Goal: Task Accomplishment & Management: Use online tool/utility

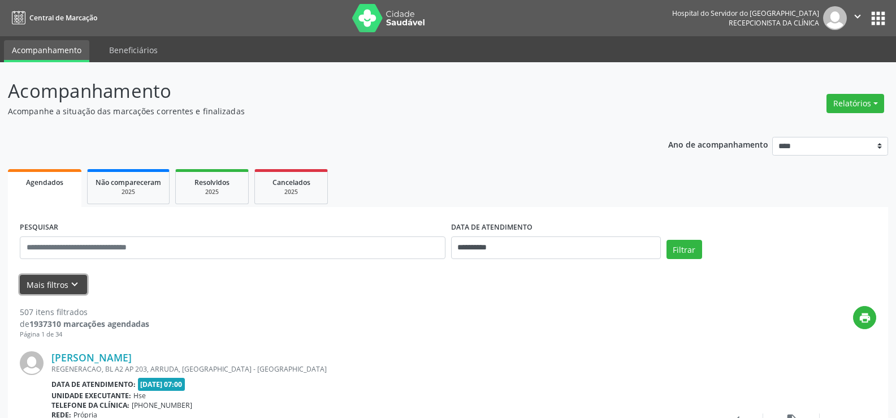
click at [74, 284] on icon "keyboard_arrow_down" at bounding box center [74, 284] width 12 height 12
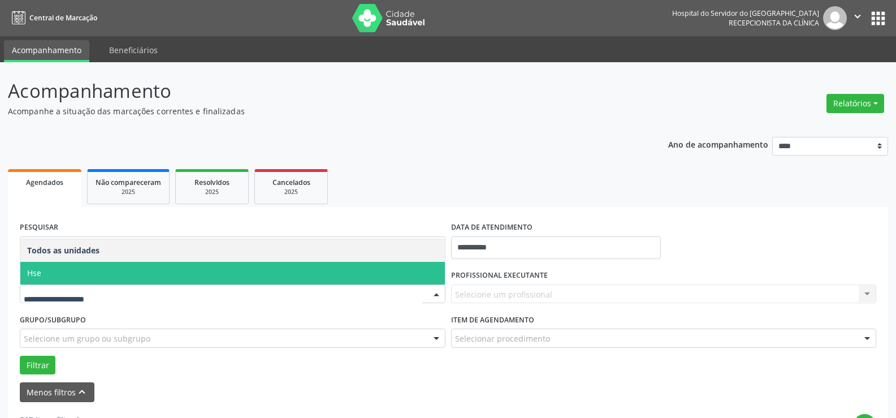
click at [161, 272] on span "Hse" at bounding box center [232, 273] width 425 height 23
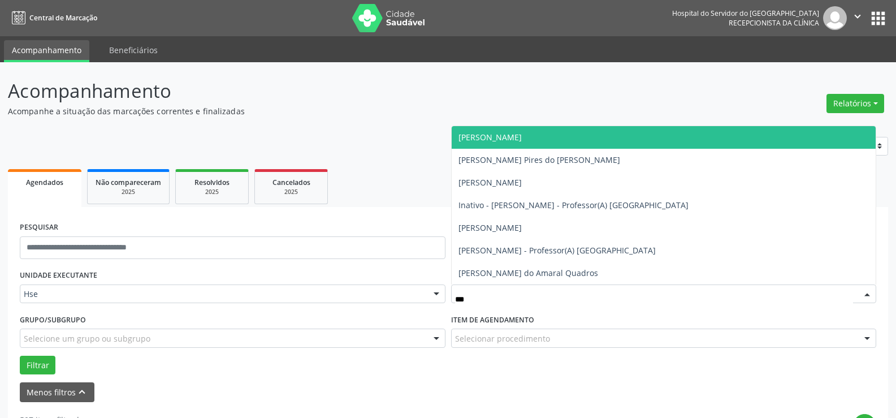
type input "****"
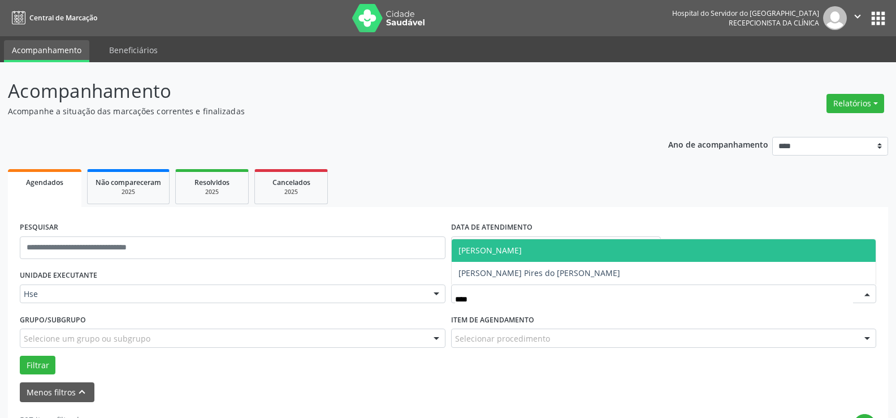
click at [522, 245] on span "[PERSON_NAME]" at bounding box center [490, 250] width 63 height 11
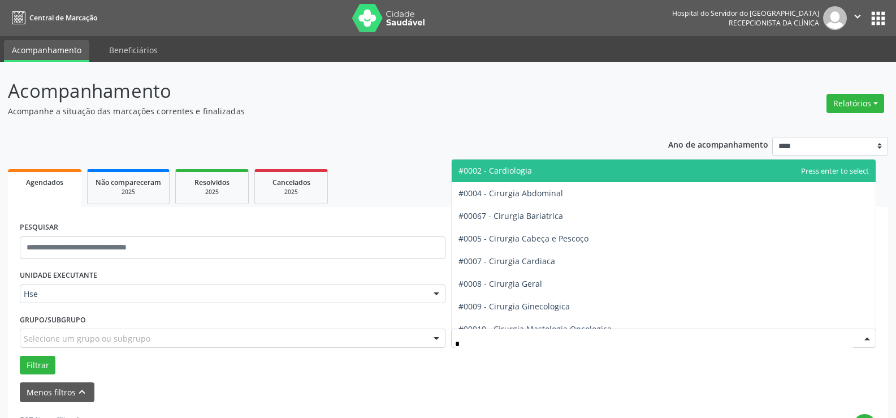
type input "**"
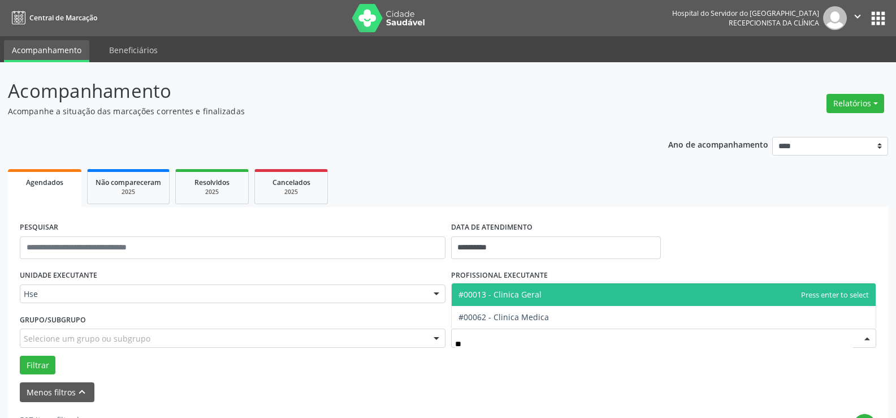
click at [535, 294] on span "#00013 - Clinica Geral" at bounding box center [500, 294] width 83 height 11
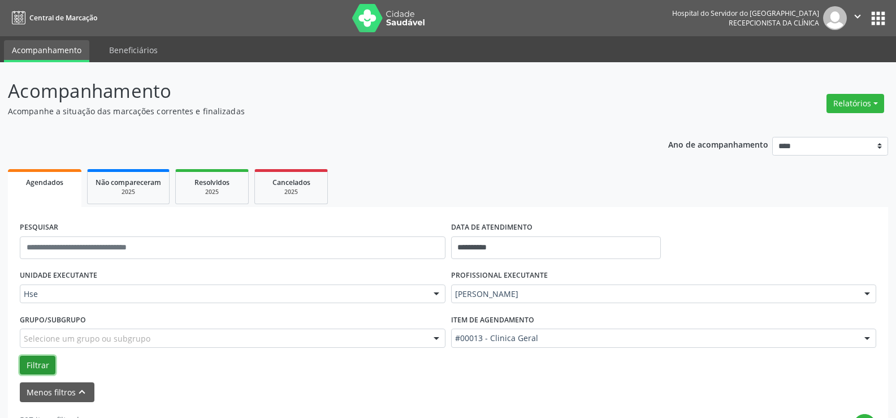
click at [45, 362] on button "Filtrar" at bounding box center [38, 365] width 36 height 19
click at [51, 366] on button "Filtrar" at bounding box center [38, 365] width 36 height 19
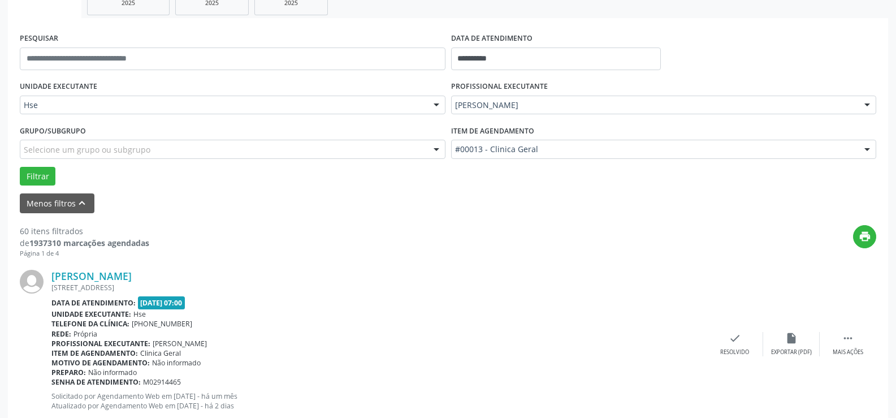
scroll to position [245, 0]
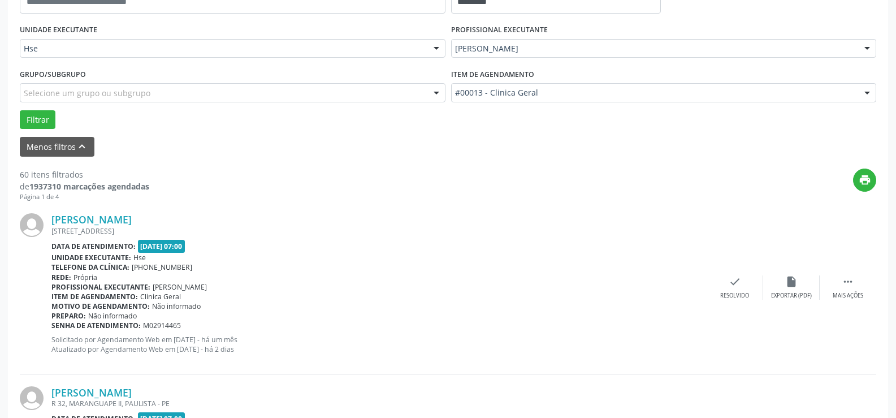
click at [856, 274] on div "[PERSON_NAME] [STREET_ADDRESS][PERSON_NAME] Data de atendimento: [DATE] 07:00 U…" at bounding box center [448, 287] width 857 height 173
click at [846, 279] on icon "" at bounding box center [848, 281] width 12 height 12
click at [790, 282] on icon "alarm_off" at bounding box center [792, 281] width 12 height 12
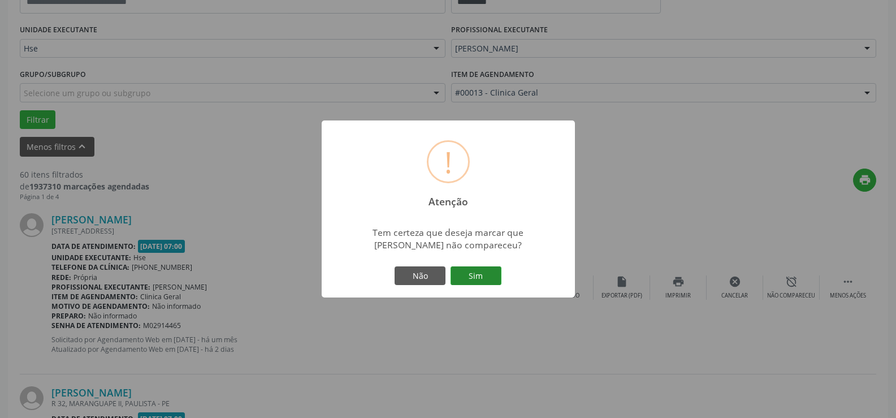
click at [489, 275] on button "Sim" at bounding box center [476, 275] width 51 height 19
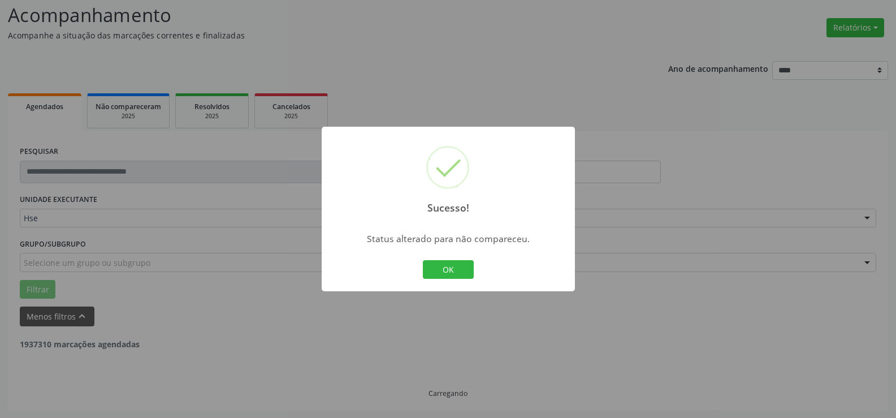
scroll to position [76, 0]
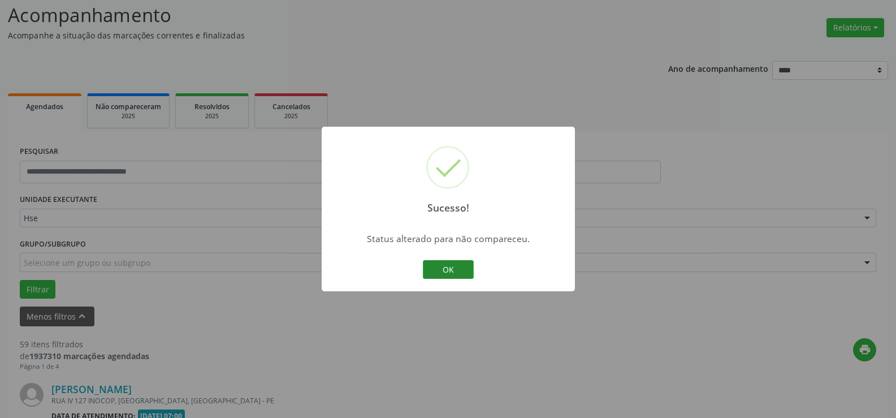
click at [449, 269] on button "OK" at bounding box center [448, 269] width 51 height 19
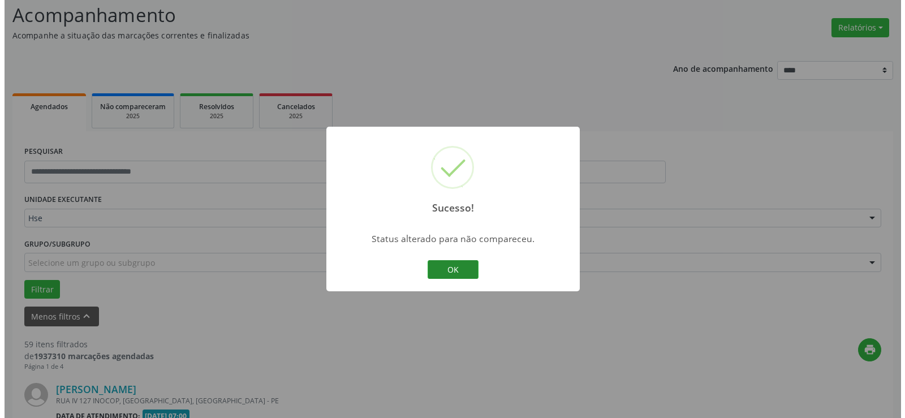
scroll to position [245, 0]
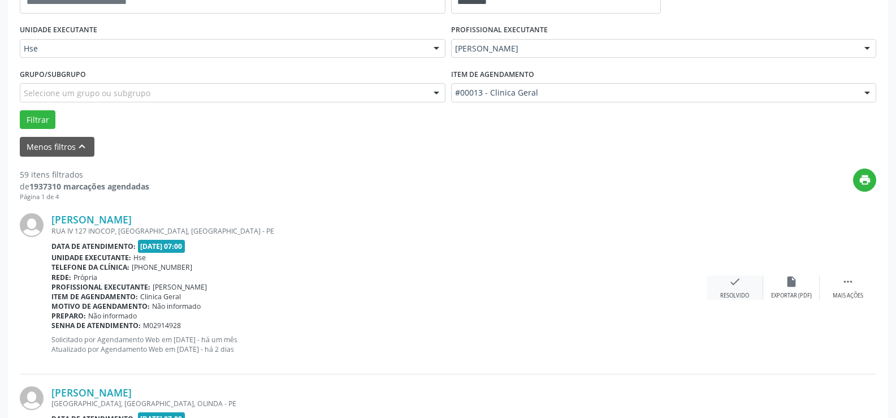
click at [736, 285] on icon "check" at bounding box center [735, 281] width 12 height 12
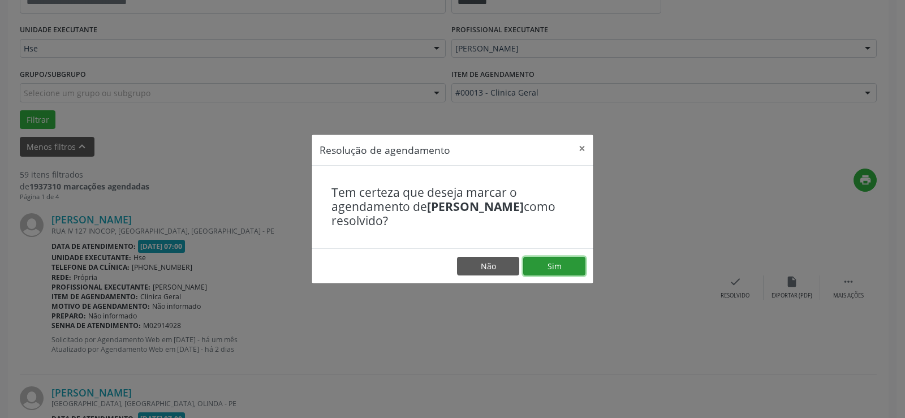
click at [567, 265] on button "Sim" at bounding box center [554, 266] width 62 height 19
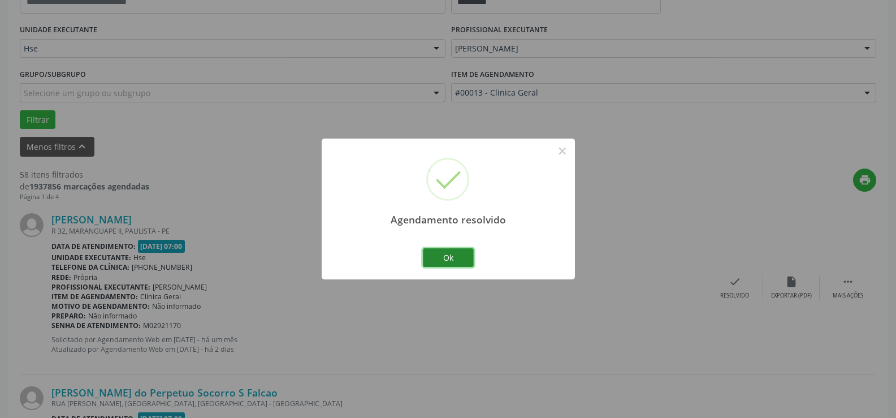
click at [445, 258] on button "Ok" at bounding box center [448, 257] width 51 height 19
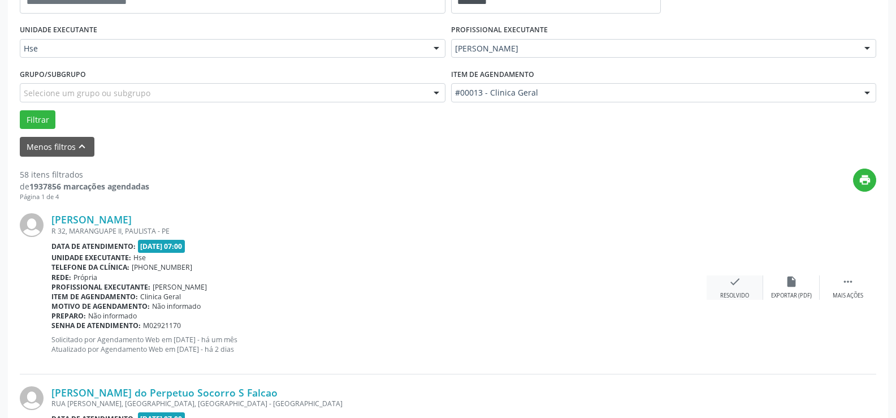
click at [739, 295] on div "Resolvido" at bounding box center [735, 296] width 29 height 8
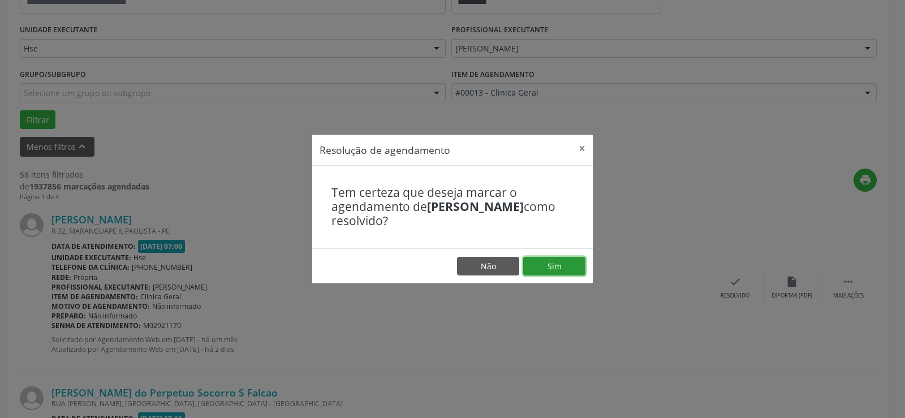
click at [571, 272] on button "Sim" at bounding box center [554, 266] width 62 height 19
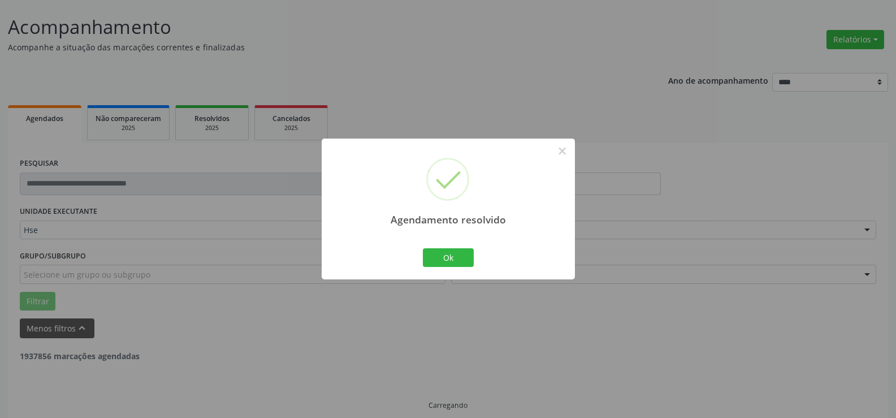
scroll to position [76, 0]
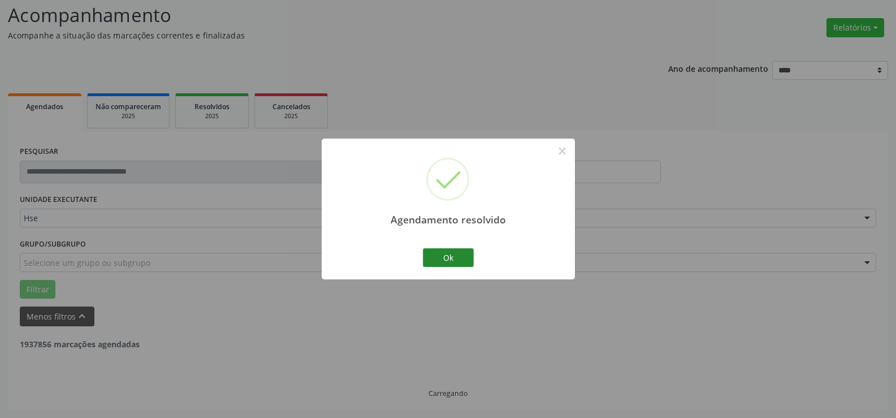
click at [443, 254] on button "Ok" at bounding box center [448, 257] width 51 height 19
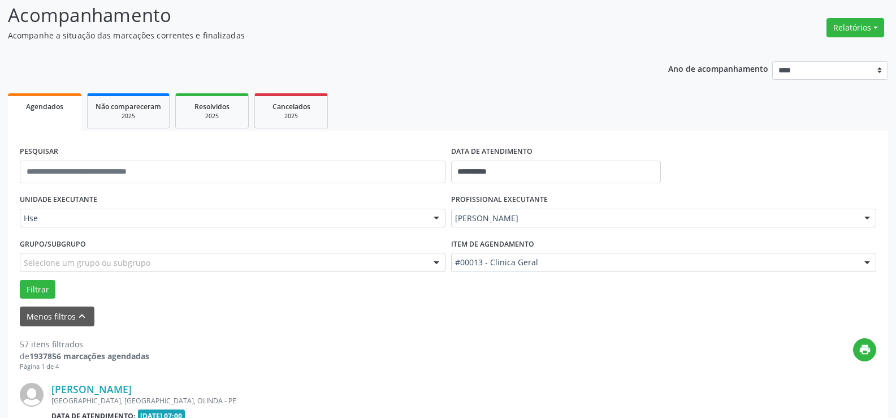
scroll to position [245, 0]
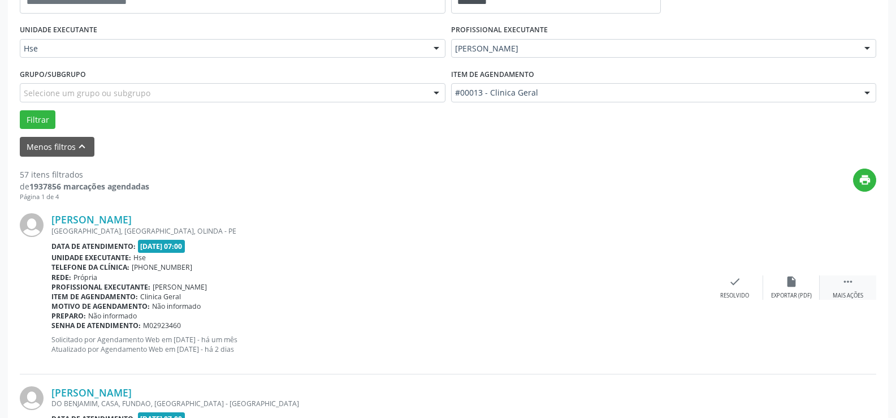
click at [844, 287] on icon "" at bounding box center [848, 281] width 12 height 12
click at [792, 288] on icon "alarm_off" at bounding box center [792, 281] width 12 height 12
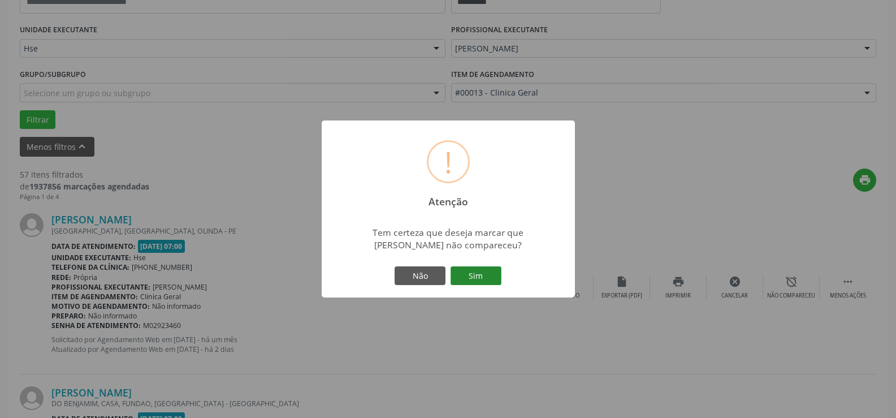
click at [470, 274] on button "Sim" at bounding box center [476, 275] width 51 height 19
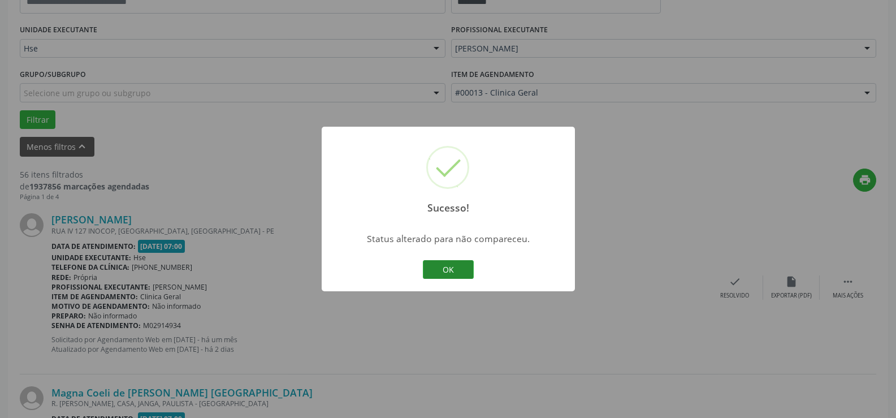
click at [462, 261] on button "OK" at bounding box center [448, 269] width 51 height 19
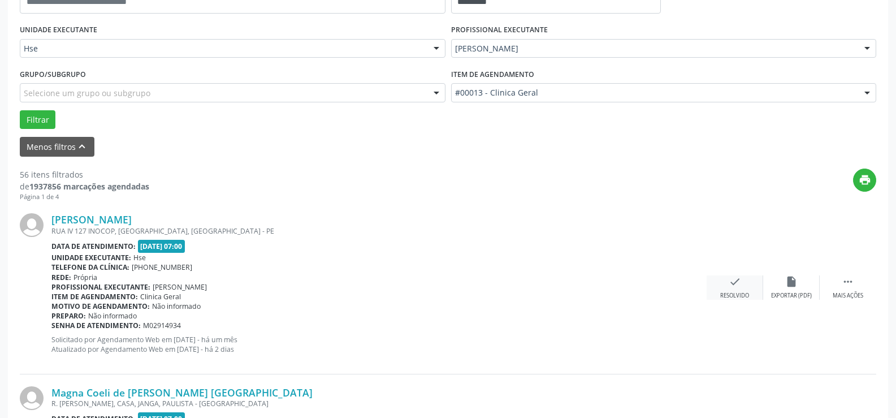
click at [745, 281] on div "check Resolvido" at bounding box center [735, 287] width 57 height 24
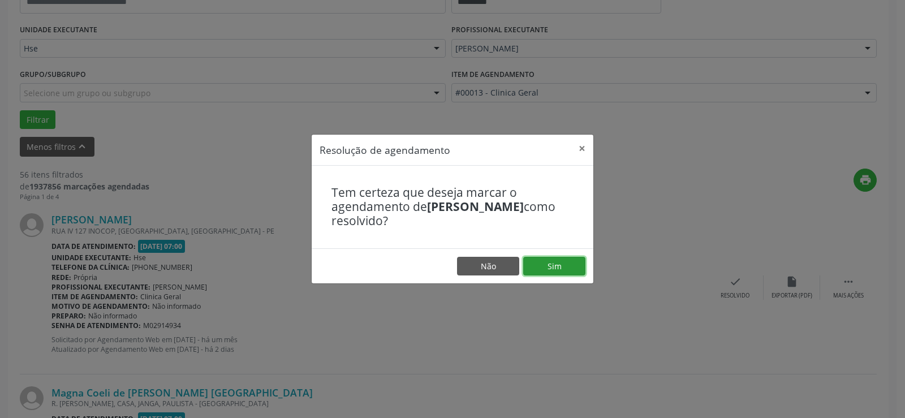
click at [577, 264] on button "Sim" at bounding box center [554, 266] width 62 height 19
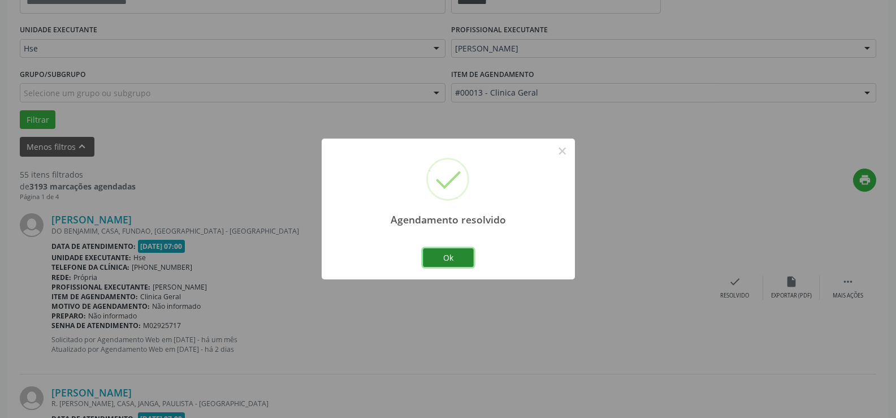
click at [466, 251] on button "Ok" at bounding box center [448, 257] width 51 height 19
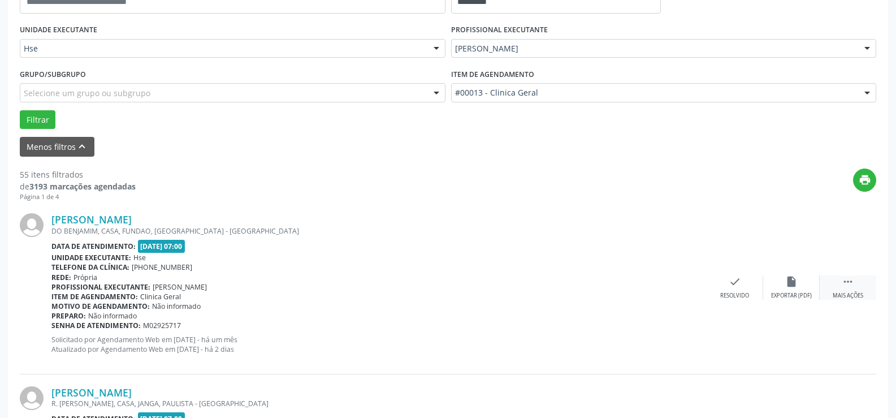
click at [854, 285] on icon "" at bounding box center [848, 281] width 12 height 12
click at [804, 287] on div "alarm_off Não compareceu" at bounding box center [792, 287] width 57 height 24
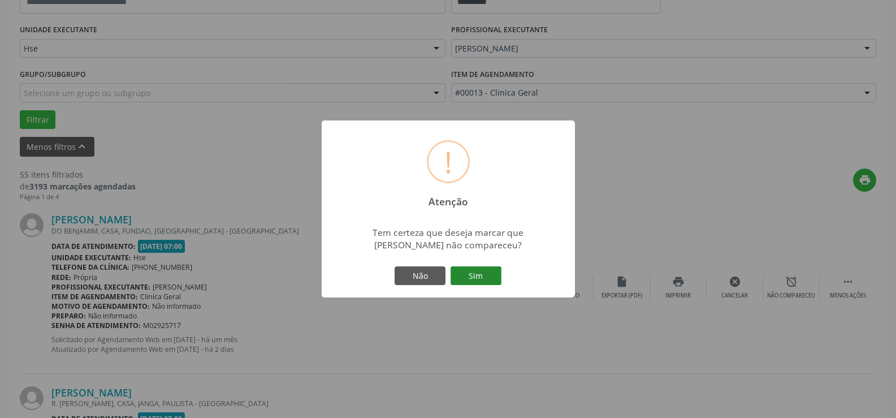
click at [478, 266] on button "Sim" at bounding box center [476, 275] width 51 height 19
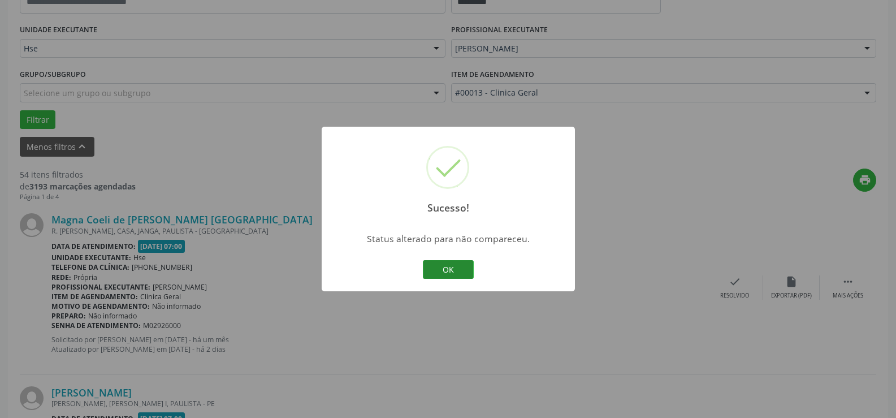
click at [462, 270] on button "OK" at bounding box center [448, 269] width 51 height 19
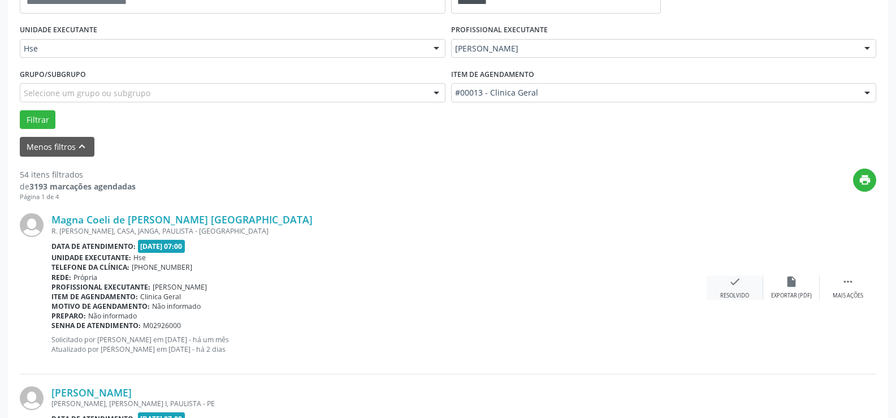
click at [739, 291] on div "check Resolvido" at bounding box center [735, 287] width 57 height 24
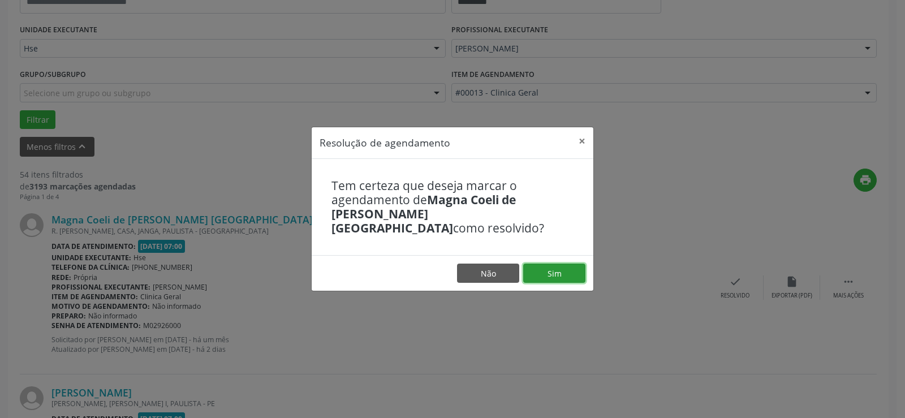
click at [552, 269] on button "Sim" at bounding box center [554, 273] width 62 height 19
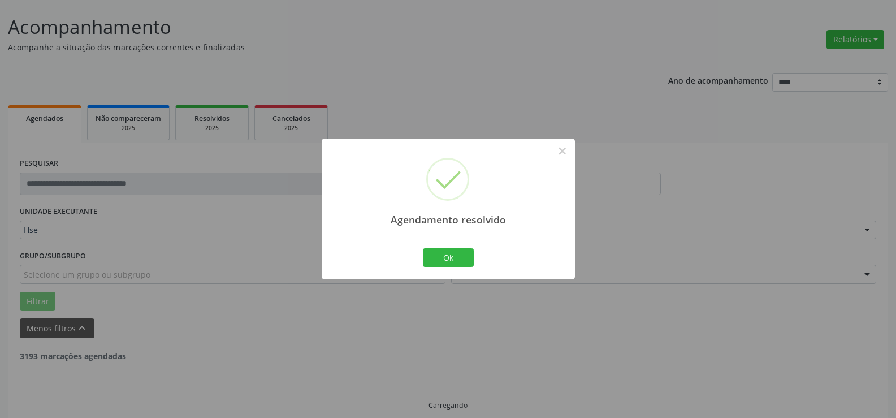
scroll to position [76, 0]
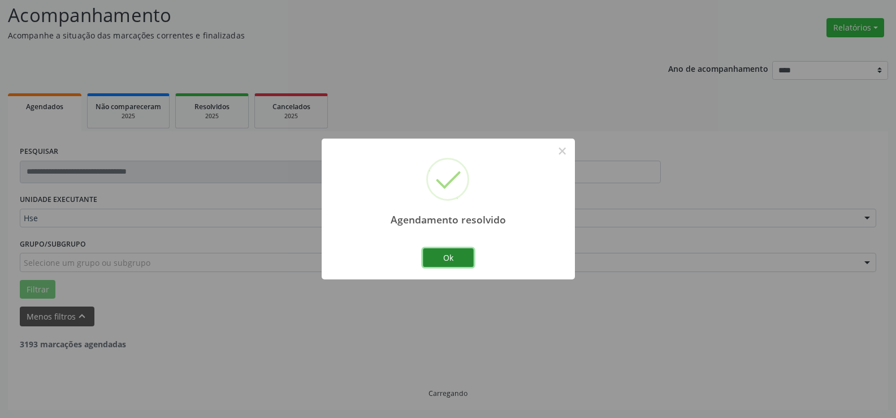
click at [460, 258] on button "Ok" at bounding box center [448, 257] width 51 height 19
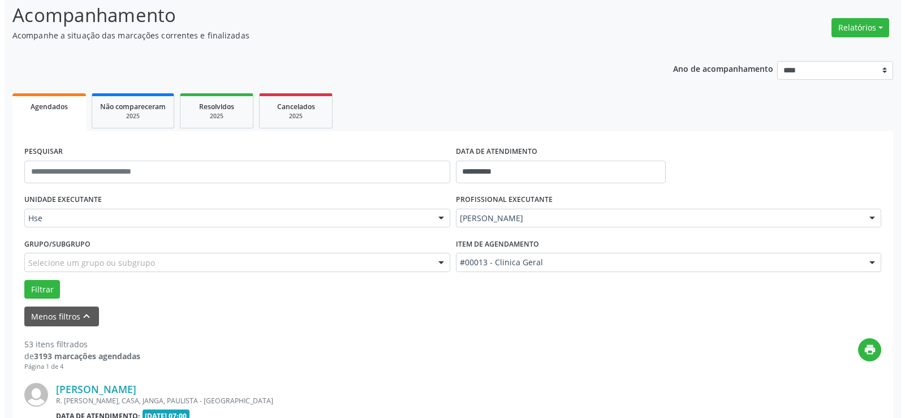
scroll to position [189, 0]
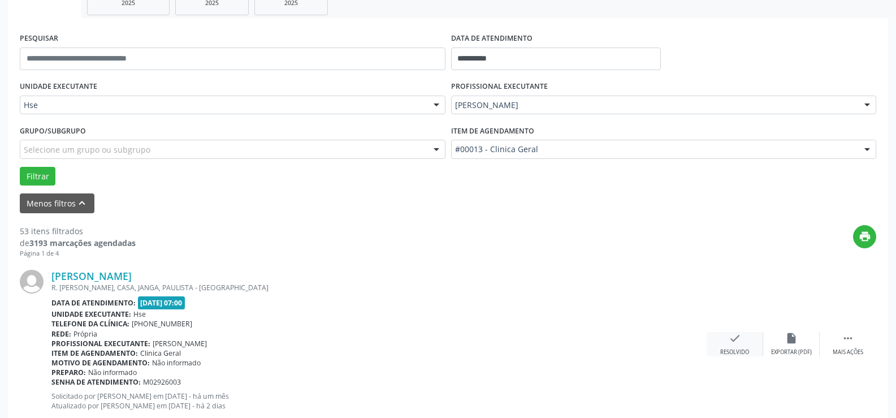
click at [746, 346] on div "check Resolvido" at bounding box center [735, 344] width 57 height 24
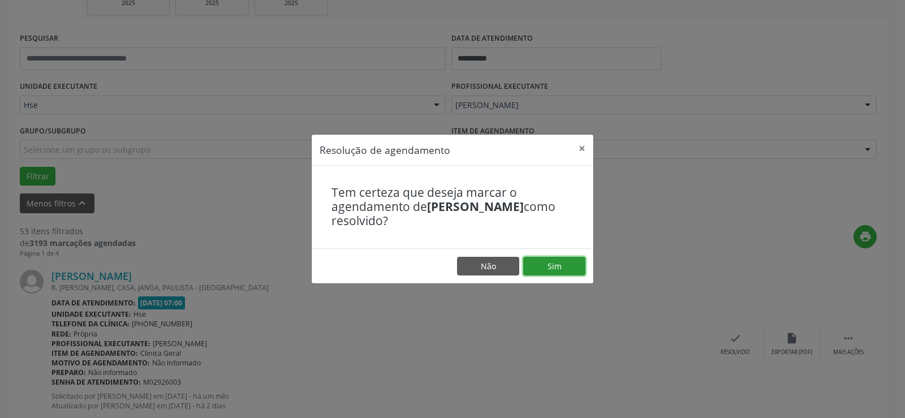
click at [566, 269] on button "Sim" at bounding box center [554, 266] width 62 height 19
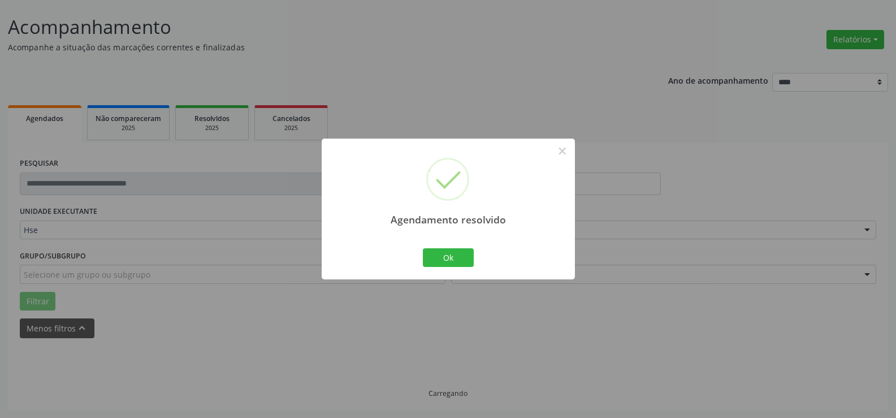
scroll to position [76, 0]
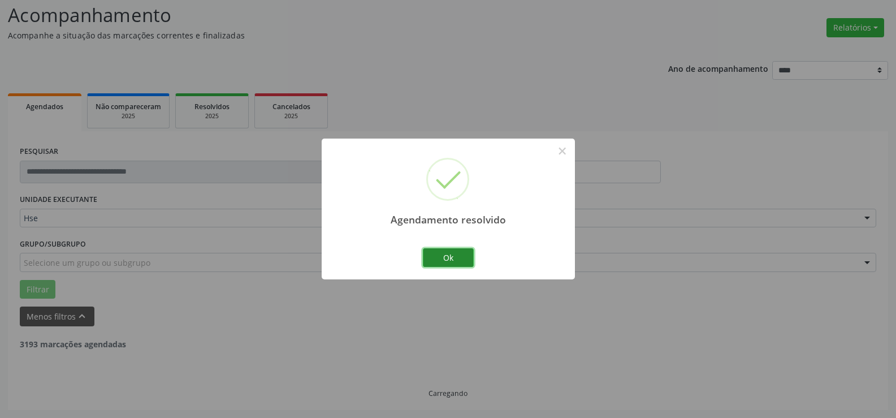
click at [437, 253] on button "Ok" at bounding box center [448, 257] width 51 height 19
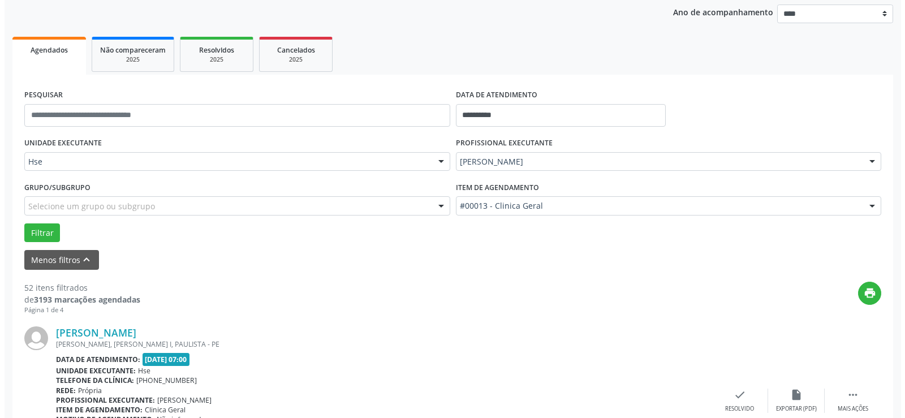
scroll to position [245, 0]
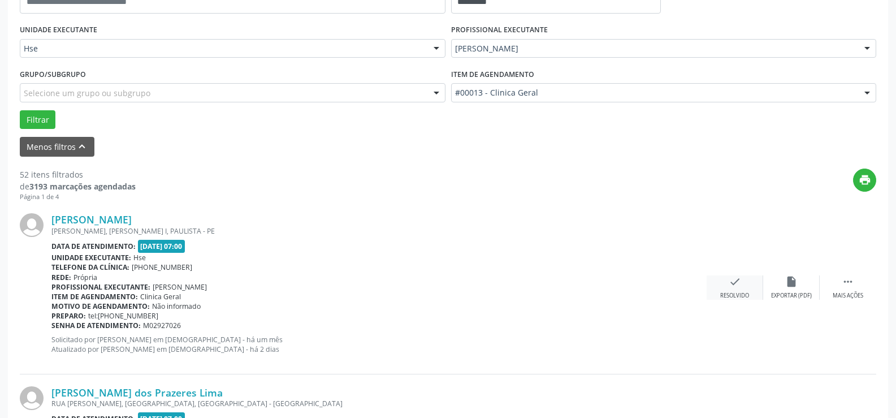
click at [753, 286] on div "check Resolvido" at bounding box center [735, 287] width 57 height 24
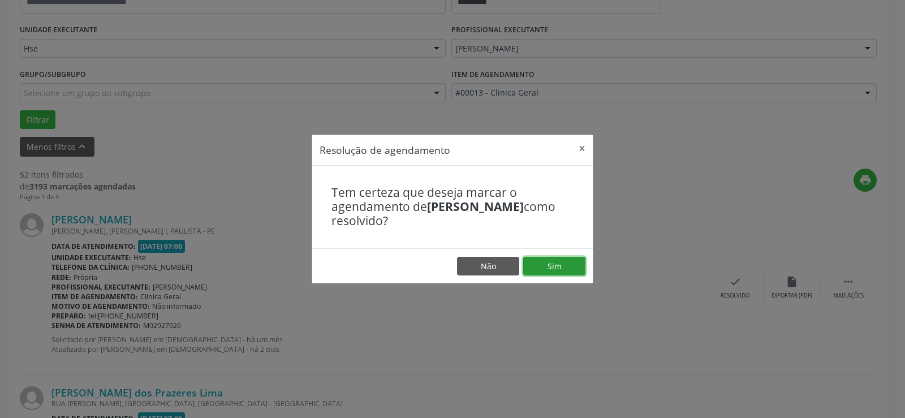
click at [561, 262] on button "Sim" at bounding box center [554, 266] width 62 height 19
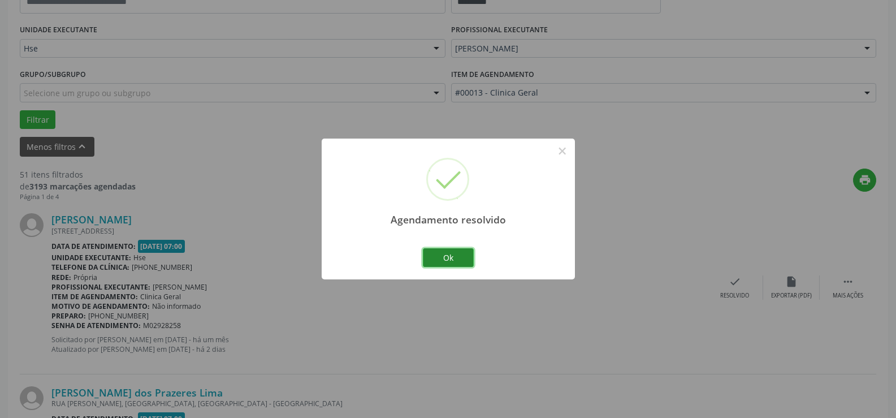
click at [470, 256] on button "Ok" at bounding box center [448, 257] width 51 height 19
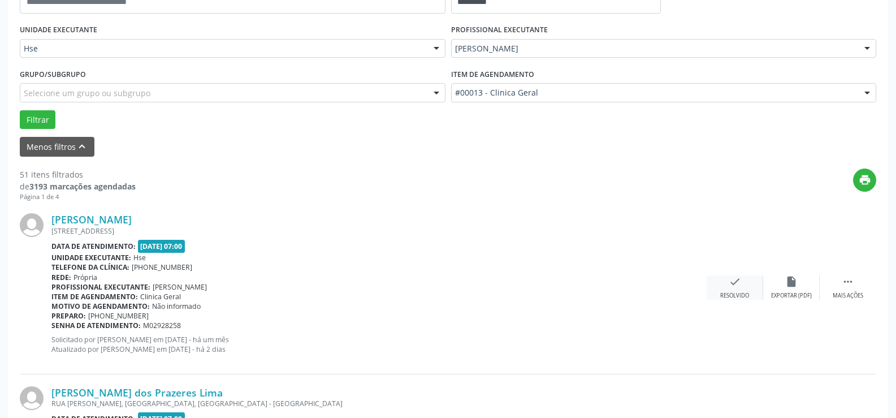
click at [739, 284] on icon "check" at bounding box center [735, 281] width 12 height 12
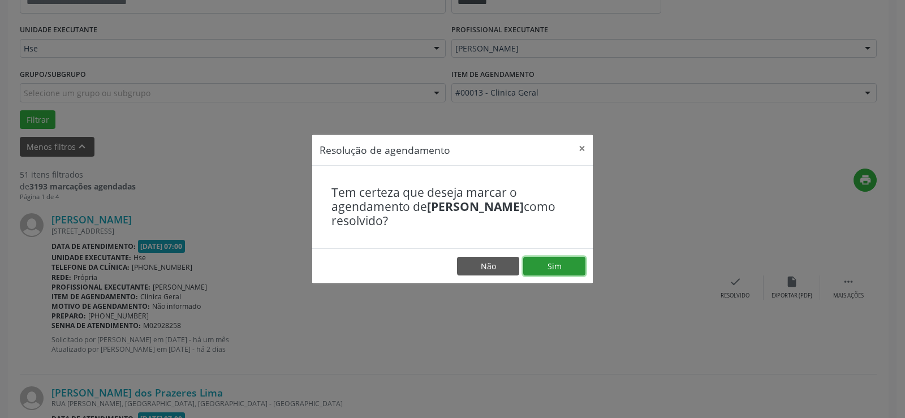
click at [565, 266] on button "Sim" at bounding box center [554, 266] width 62 height 19
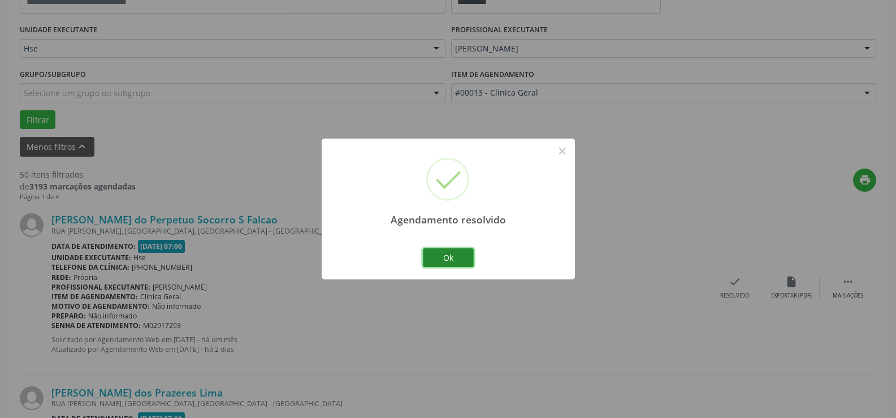
click at [466, 256] on button "Ok" at bounding box center [448, 257] width 51 height 19
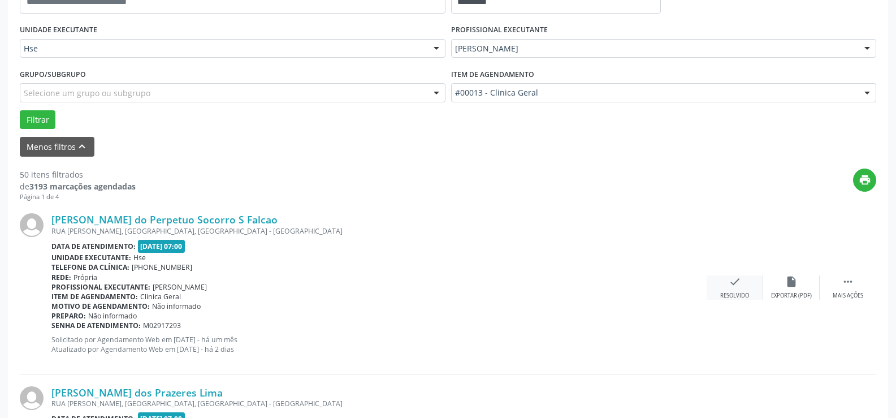
click at [749, 295] on div "Resolvido" at bounding box center [735, 296] width 29 height 8
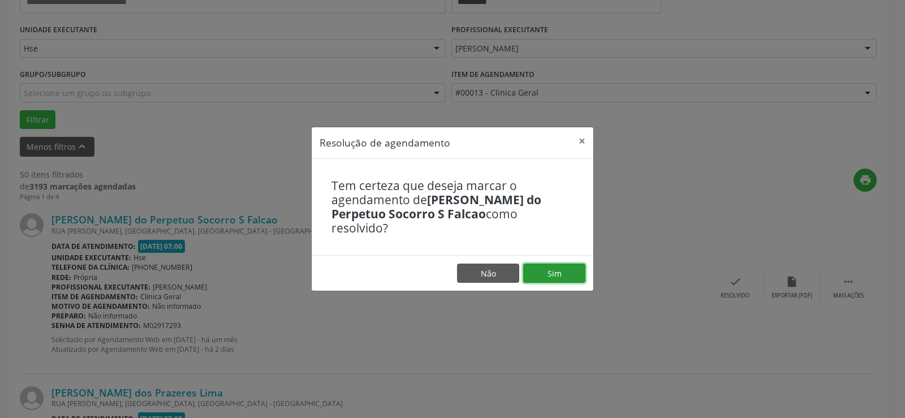
click at [565, 272] on button "Sim" at bounding box center [554, 273] width 62 height 19
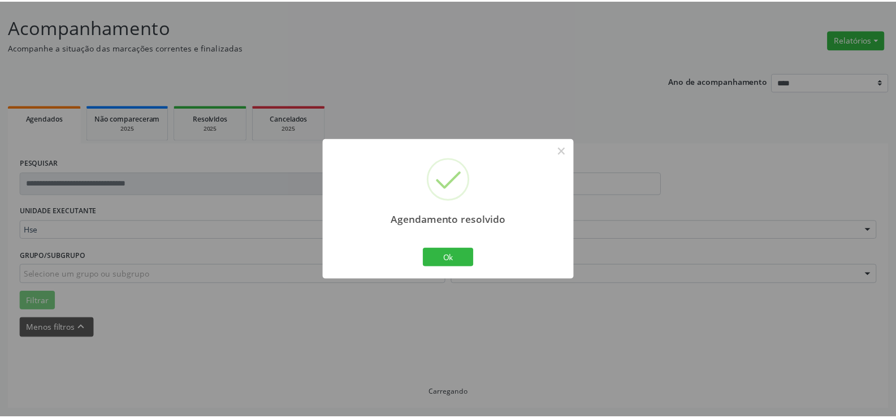
scroll to position [64, 0]
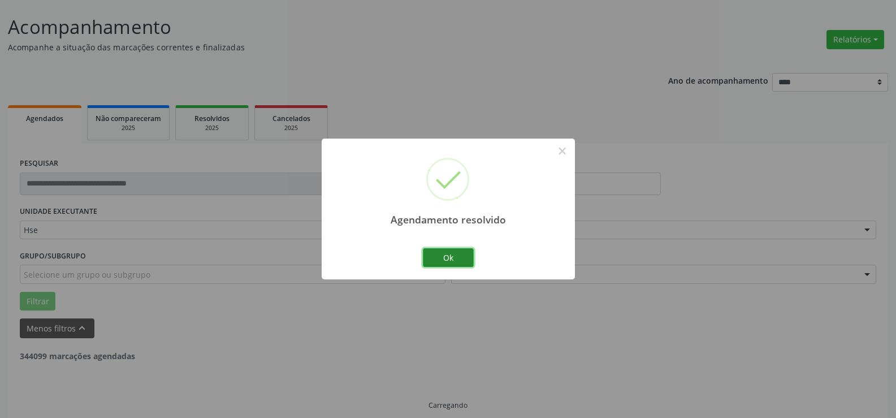
click at [443, 253] on button "Ok" at bounding box center [448, 257] width 51 height 19
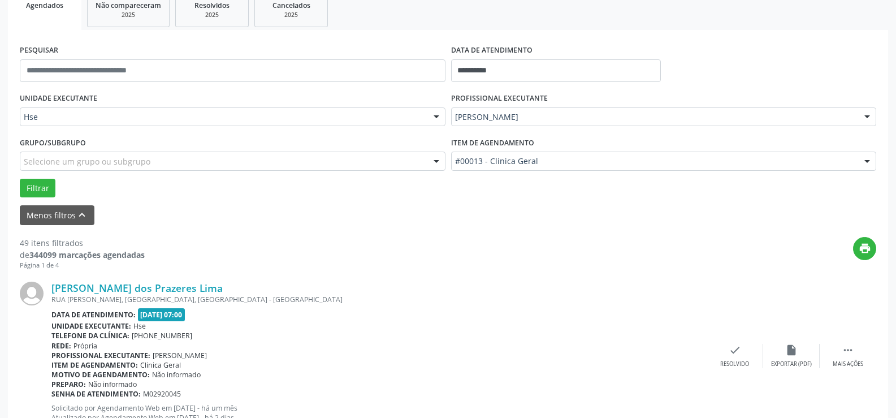
scroll to position [234, 0]
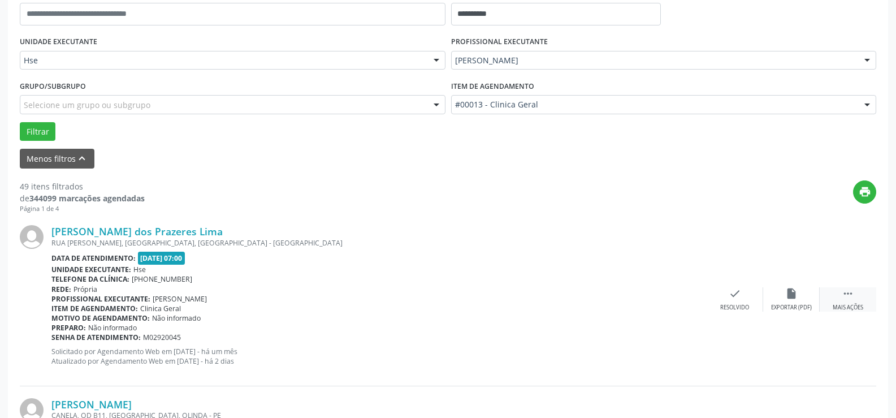
click at [851, 294] on icon "" at bounding box center [848, 293] width 12 height 12
click at [788, 299] on icon "alarm_off" at bounding box center [792, 293] width 12 height 12
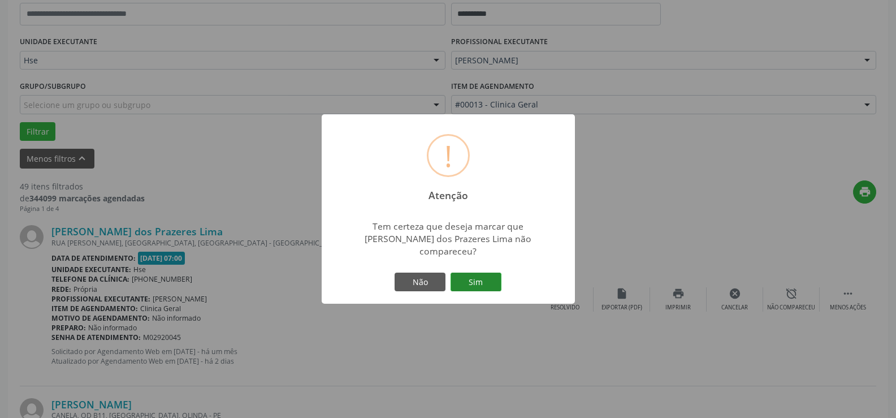
click at [493, 276] on button "Sim" at bounding box center [476, 282] width 51 height 19
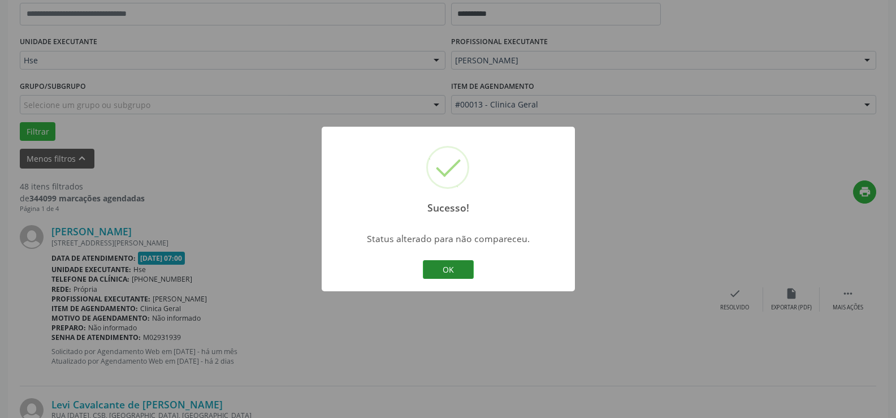
click at [464, 271] on button "OK" at bounding box center [448, 269] width 51 height 19
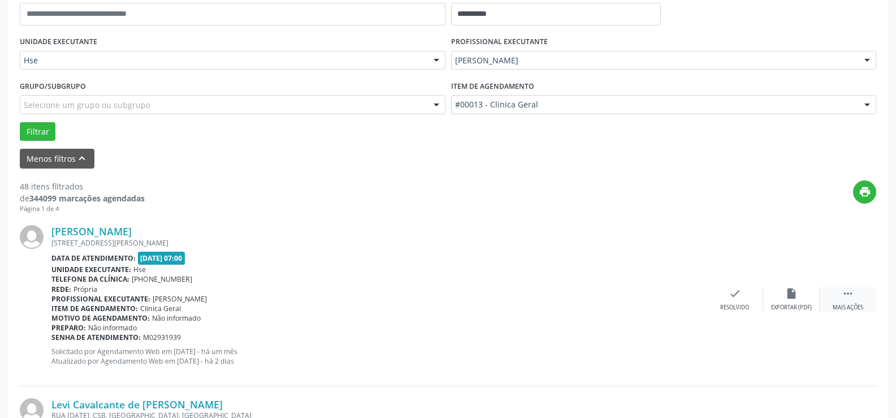
drag, startPoint x: 847, startPoint y: 297, endPoint x: 823, endPoint y: 308, distance: 26.1
click at [846, 298] on icon "" at bounding box center [848, 293] width 12 height 12
click at [805, 297] on div "alarm_off Não compareceu" at bounding box center [792, 299] width 57 height 24
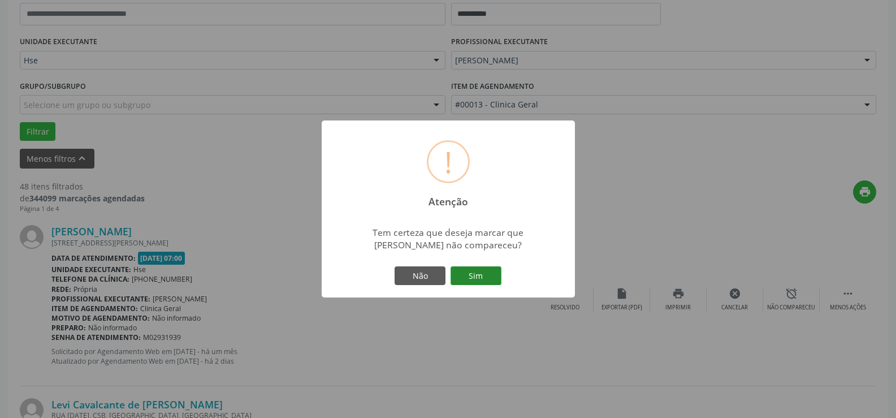
click at [490, 274] on button "Sim" at bounding box center [476, 275] width 51 height 19
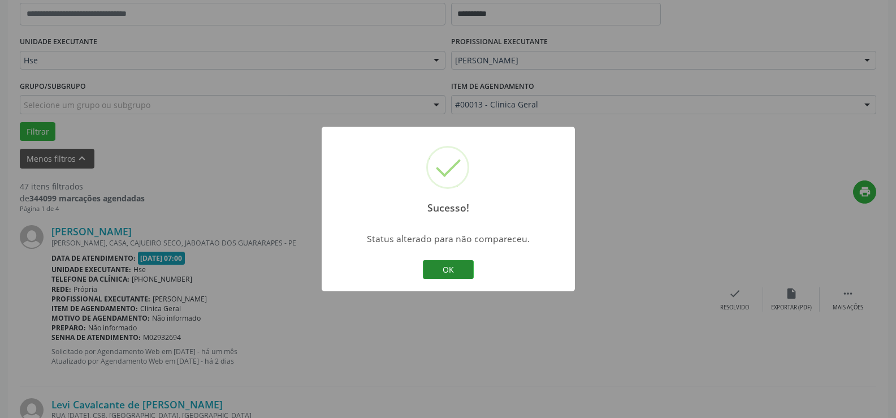
click at [460, 269] on button "OK" at bounding box center [448, 269] width 51 height 19
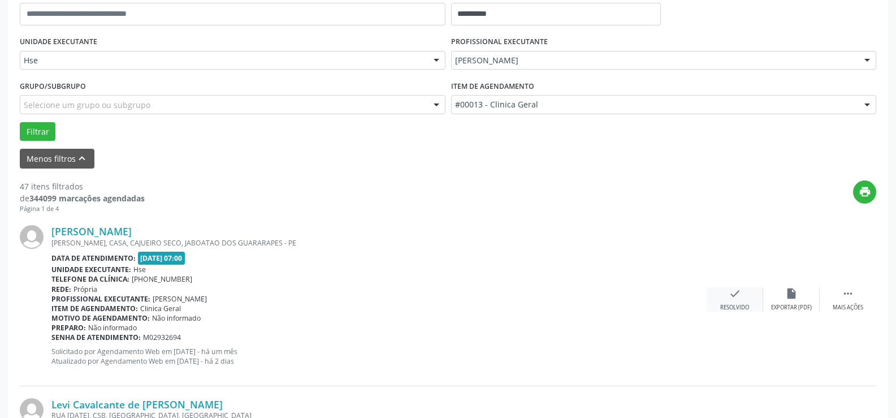
click at [735, 294] on icon "check" at bounding box center [735, 293] width 12 height 12
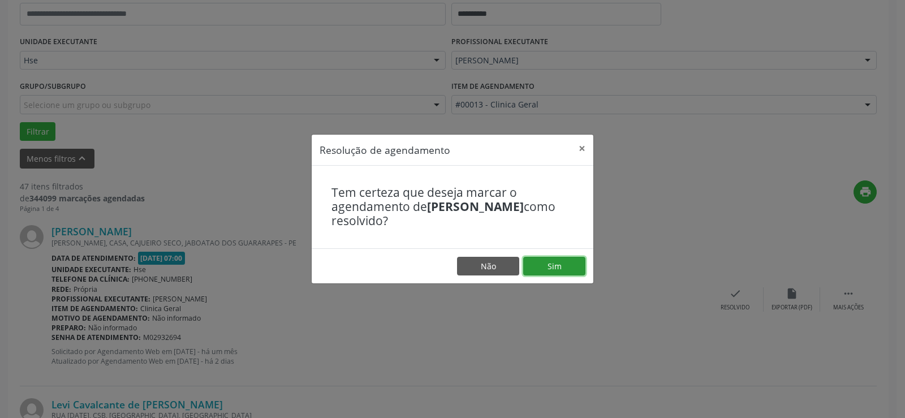
click at [565, 265] on button "Sim" at bounding box center [554, 266] width 62 height 19
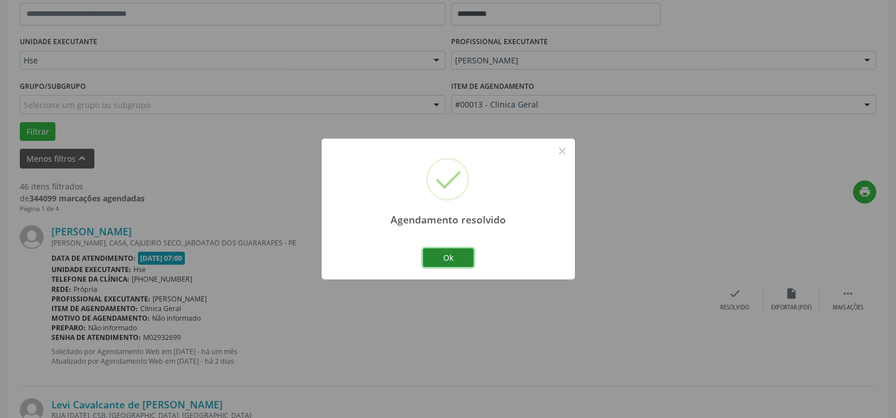
click at [459, 256] on button "Ok" at bounding box center [448, 257] width 51 height 19
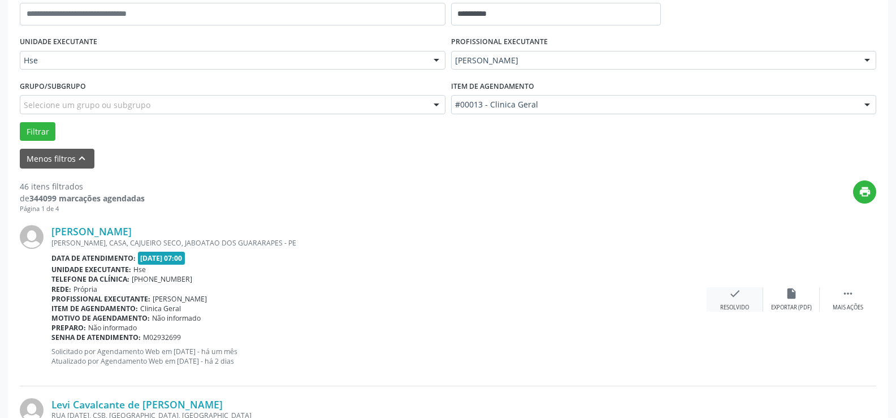
click at [725, 299] on div "check Resolvido" at bounding box center [735, 299] width 57 height 24
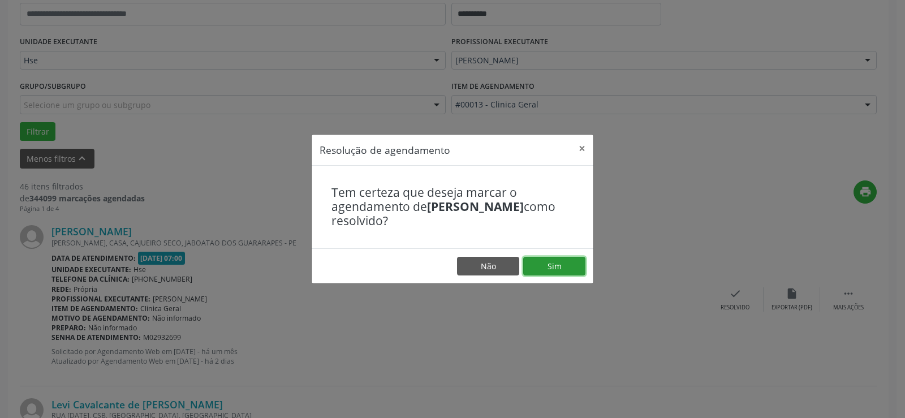
click at [576, 264] on button "Sim" at bounding box center [554, 266] width 62 height 19
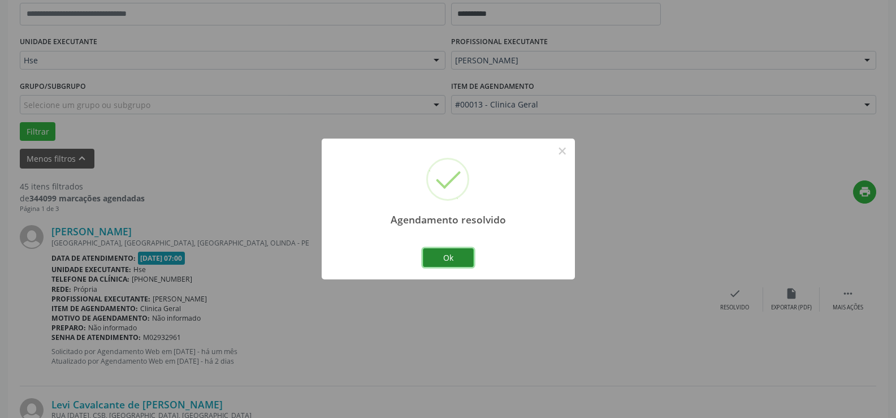
click at [467, 257] on button "Ok" at bounding box center [448, 257] width 51 height 19
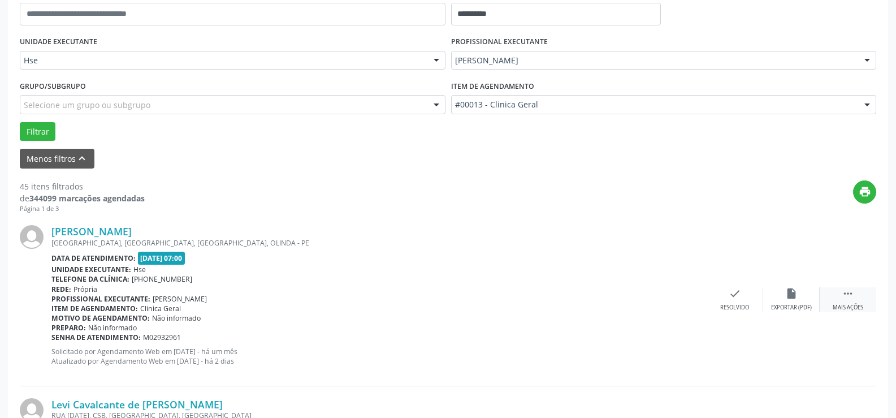
drag, startPoint x: 851, startPoint y: 292, endPoint x: 842, endPoint y: 305, distance: 16.3
click at [851, 292] on icon "" at bounding box center [848, 293] width 12 height 12
click at [791, 296] on icon "alarm_off" at bounding box center [792, 293] width 12 height 12
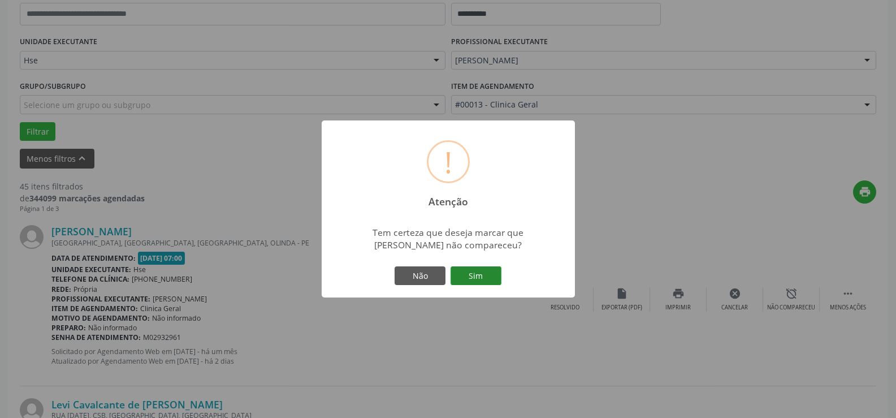
click at [494, 271] on button "Sim" at bounding box center [476, 275] width 51 height 19
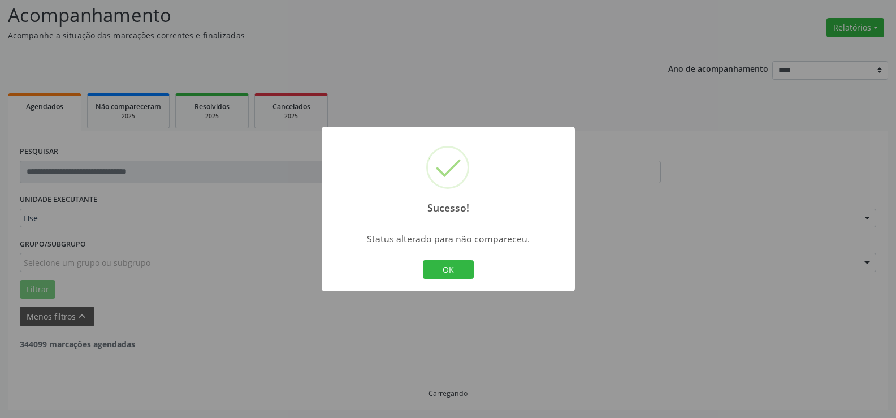
scroll to position [76, 0]
click at [451, 268] on button "OK" at bounding box center [448, 269] width 51 height 19
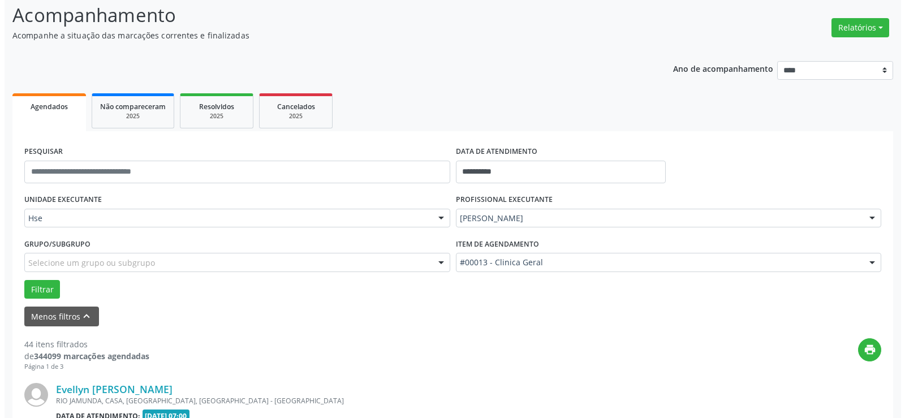
scroll to position [234, 0]
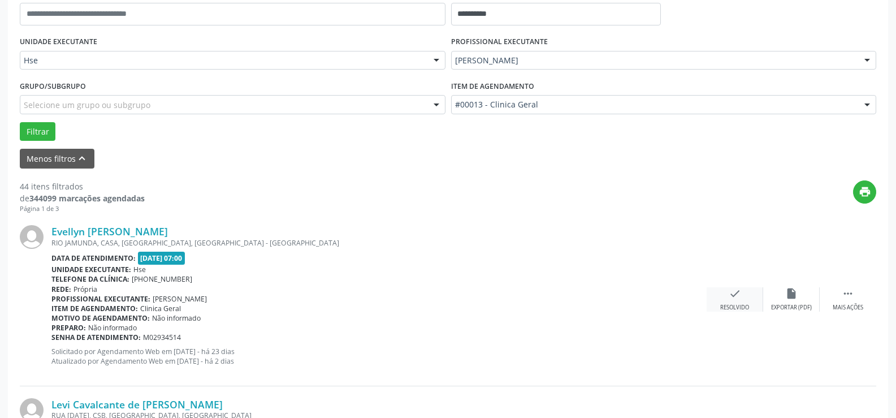
click at [736, 300] on icon "check" at bounding box center [735, 293] width 12 height 12
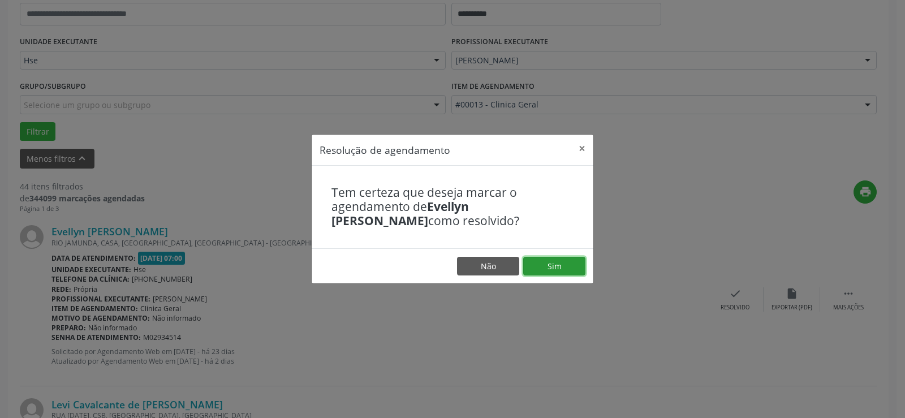
click at [558, 267] on button "Sim" at bounding box center [554, 266] width 62 height 19
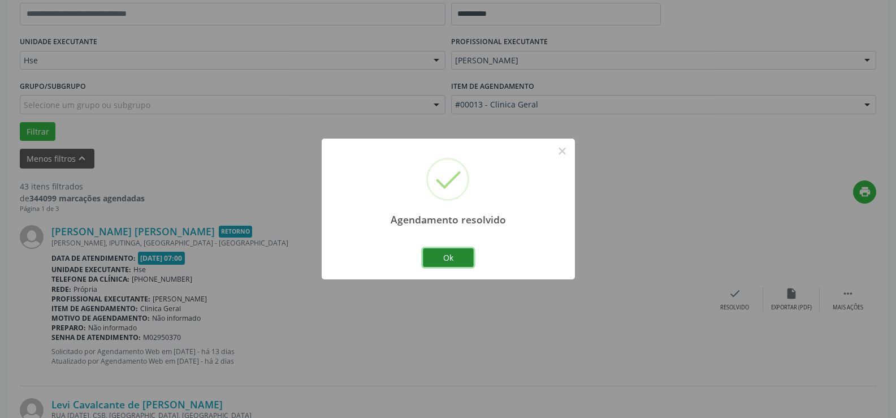
click at [459, 253] on button "Ok" at bounding box center [448, 257] width 51 height 19
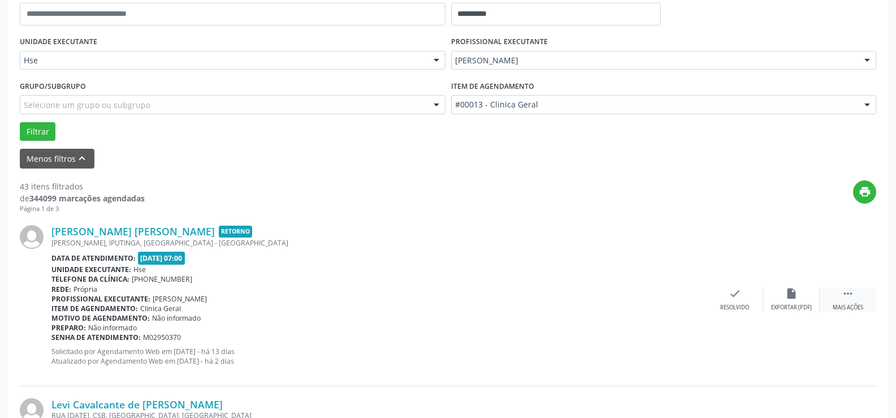
drag, startPoint x: 839, startPoint y: 293, endPoint x: 823, endPoint y: 294, distance: 15.8
click at [836, 293] on div " Mais ações" at bounding box center [848, 299] width 57 height 24
click at [786, 290] on icon "alarm_off" at bounding box center [792, 293] width 12 height 12
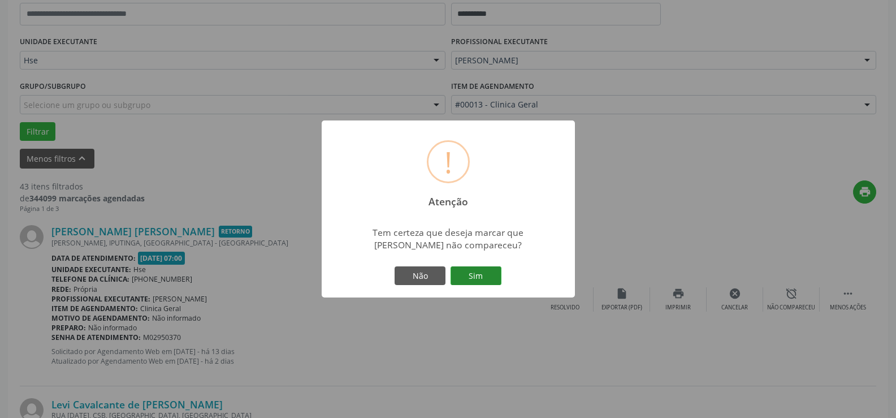
click at [475, 274] on button "Sim" at bounding box center [476, 275] width 51 height 19
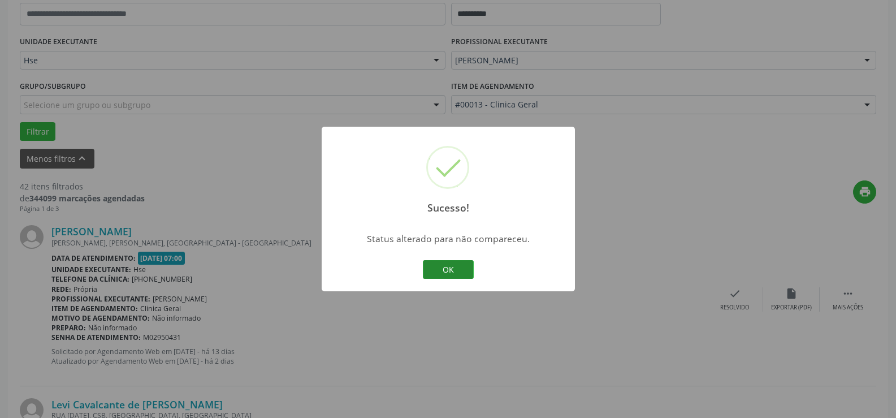
click at [446, 266] on button "OK" at bounding box center [448, 269] width 51 height 19
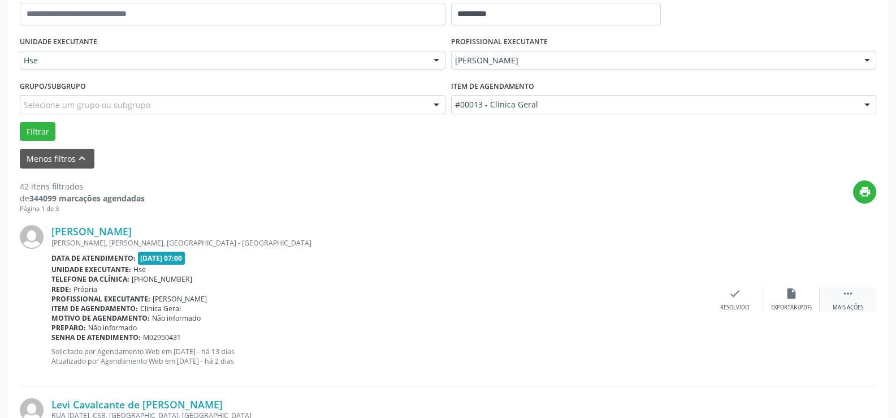
click at [855, 296] on div " Mais ações" at bounding box center [848, 299] width 57 height 24
click at [797, 293] on icon "alarm_off" at bounding box center [792, 293] width 12 height 12
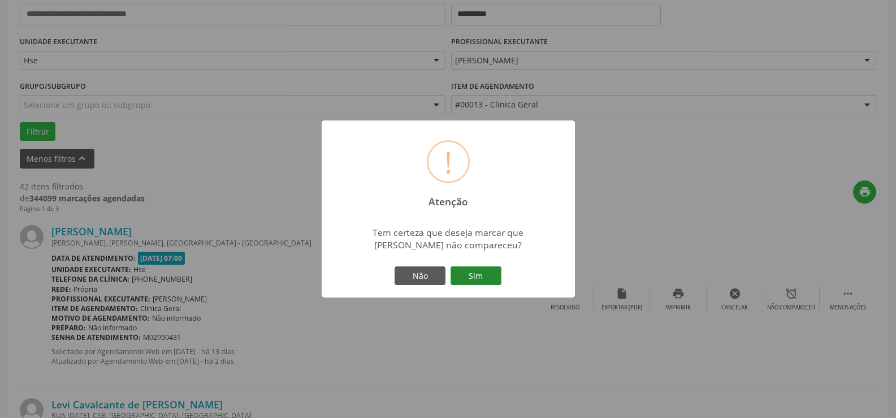
click at [468, 275] on button "Sim" at bounding box center [476, 275] width 51 height 19
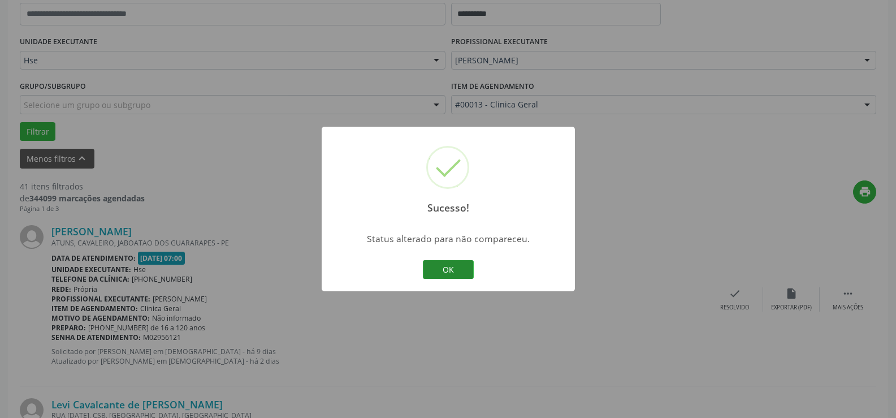
click at [446, 266] on button "OK" at bounding box center [448, 269] width 51 height 19
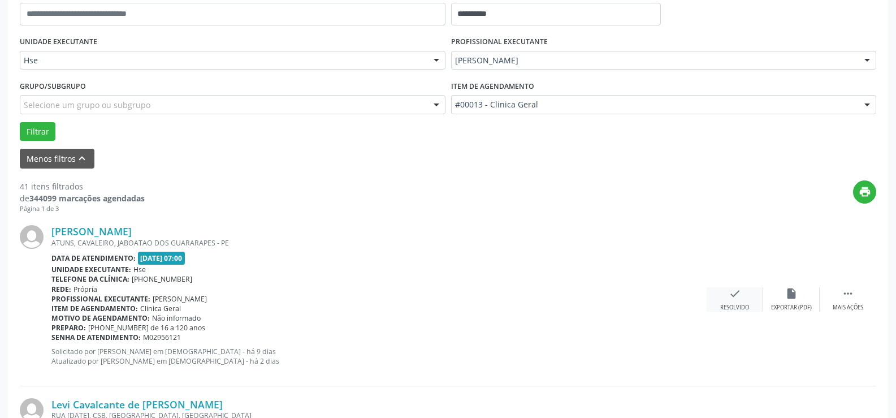
click at [739, 297] on icon "check" at bounding box center [735, 293] width 12 height 12
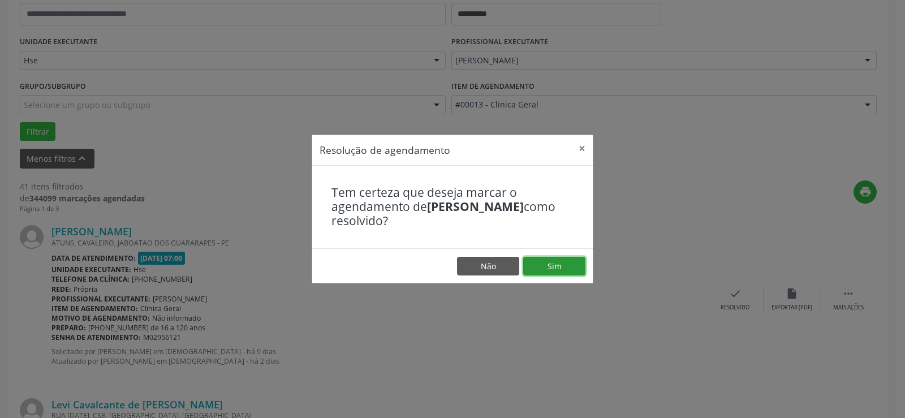
click at [565, 271] on button "Sim" at bounding box center [554, 266] width 62 height 19
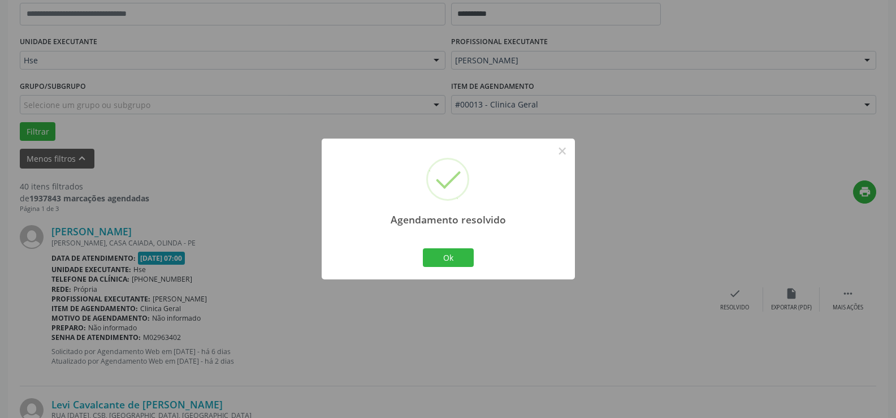
click at [457, 242] on div "Agendamento resolvido × Ok Cancel" at bounding box center [448, 209] width 253 height 141
click at [465, 254] on button "Ok" at bounding box center [448, 257] width 51 height 19
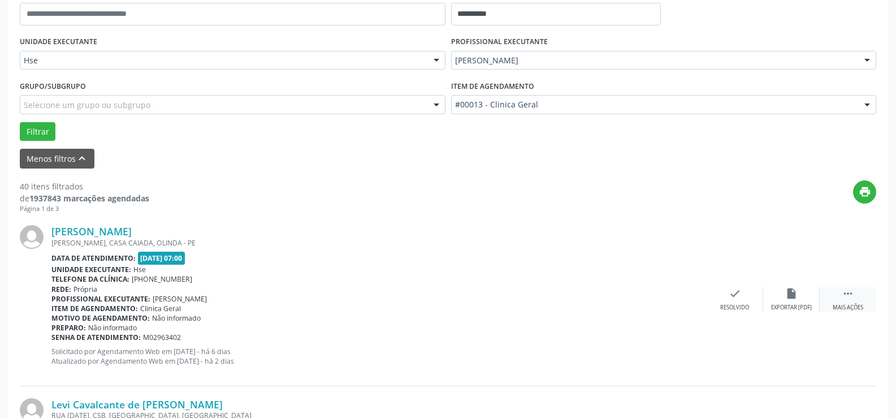
click at [843, 291] on icon "" at bounding box center [848, 293] width 12 height 12
click at [790, 296] on icon "alarm_off" at bounding box center [792, 293] width 12 height 12
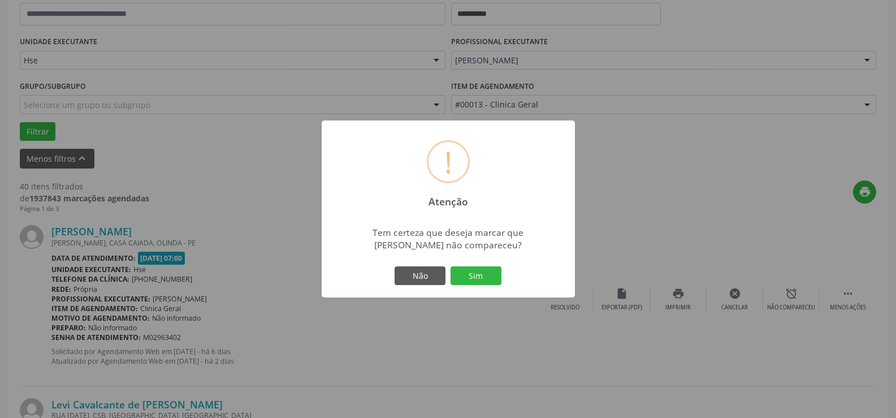
click at [495, 266] on button "Sim" at bounding box center [476, 275] width 51 height 19
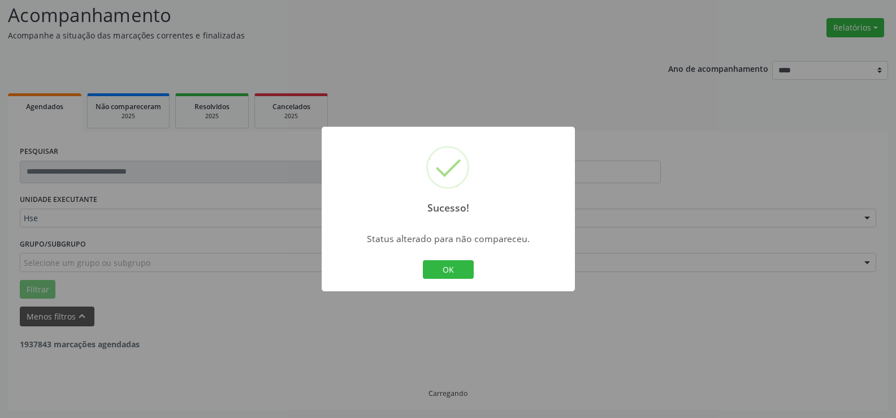
scroll to position [76, 0]
click at [446, 269] on button "OK" at bounding box center [448, 269] width 51 height 19
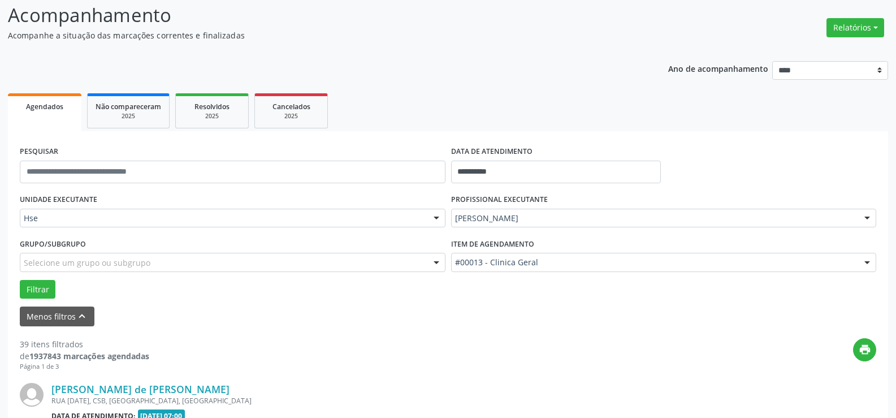
scroll to position [234, 0]
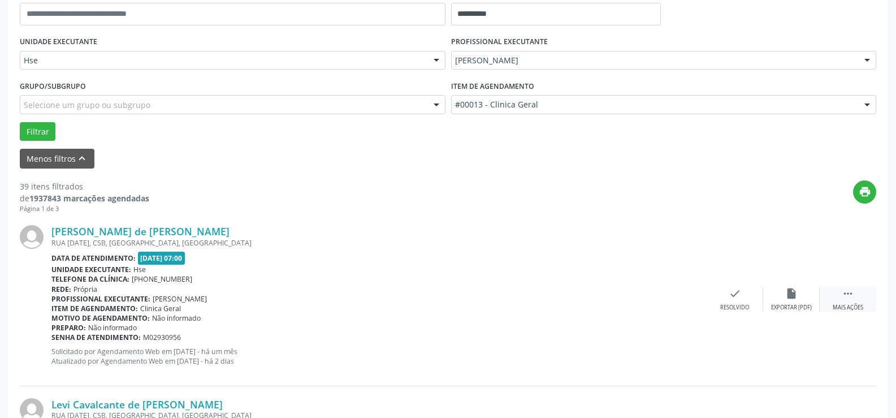
click at [846, 297] on icon "" at bounding box center [848, 293] width 12 height 12
click at [798, 291] on div "alarm_off Não compareceu" at bounding box center [792, 299] width 57 height 24
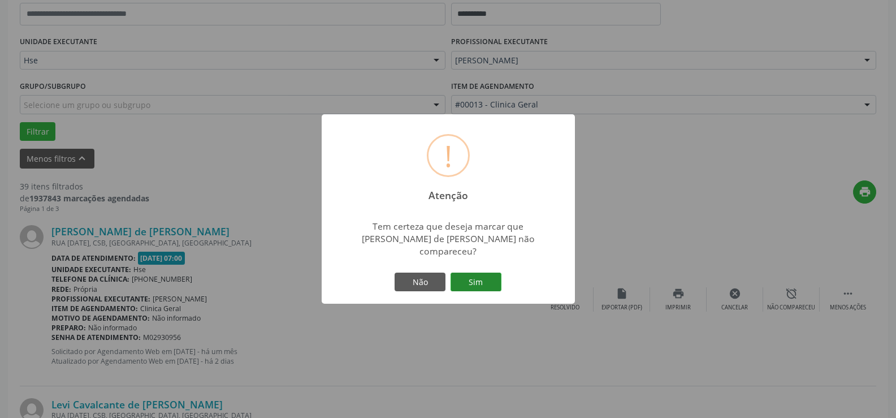
click at [474, 285] on button "Sim" at bounding box center [476, 282] width 51 height 19
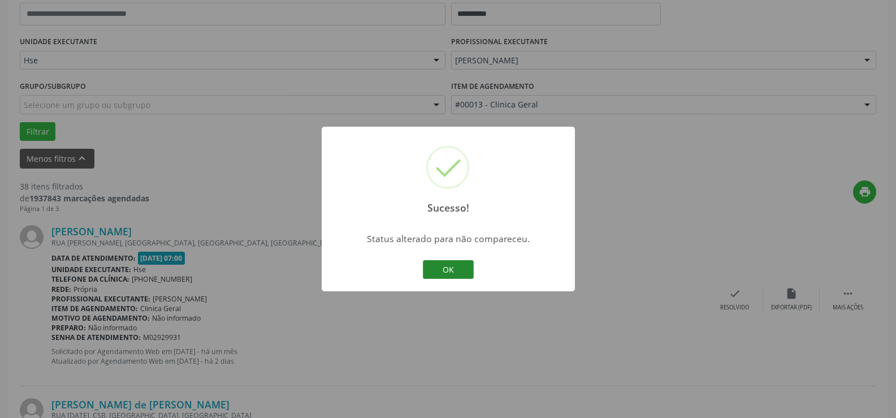
click at [461, 274] on button "OK" at bounding box center [448, 269] width 51 height 19
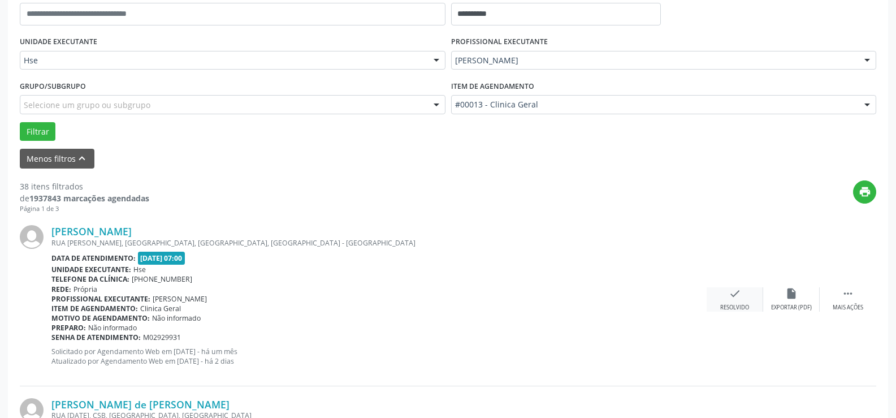
click at [756, 291] on div "check Resolvido" at bounding box center [735, 299] width 57 height 24
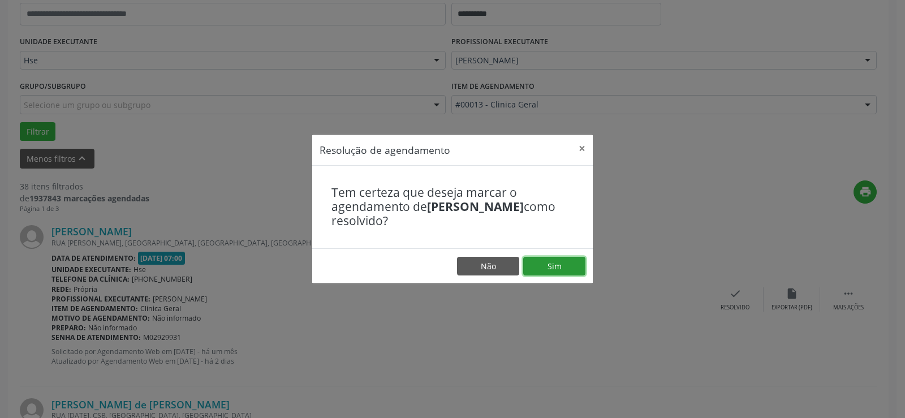
click at [566, 261] on button "Sim" at bounding box center [554, 266] width 62 height 19
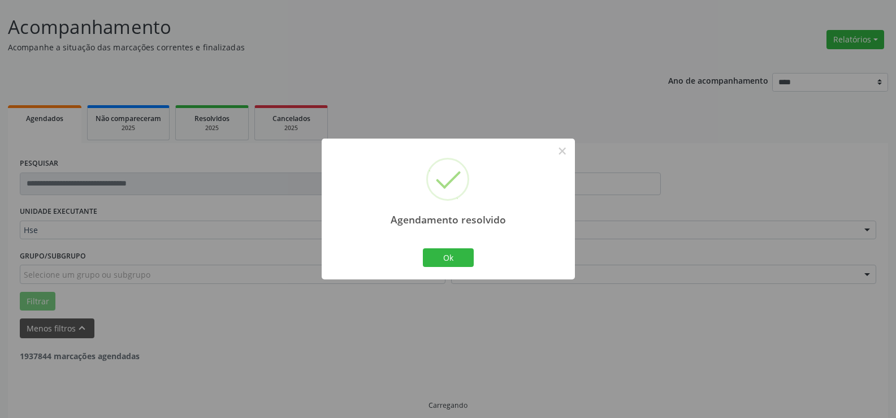
scroll to position [76, 0]
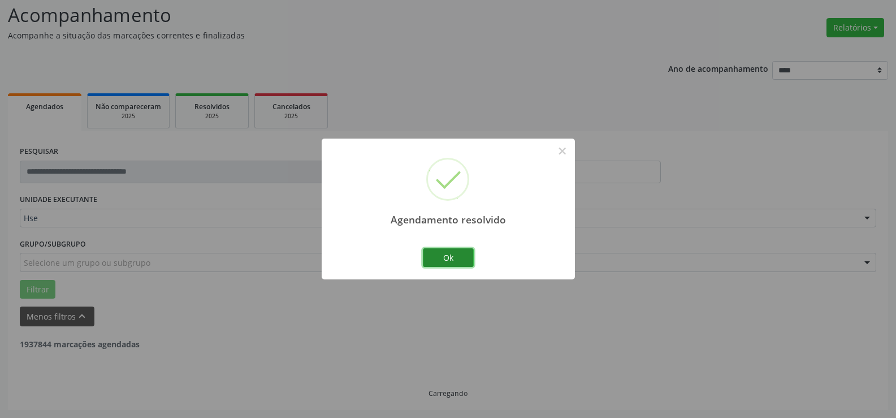
click at [443, 260] on button "Ok" at bounding box center [448, 257] width 51 height 19
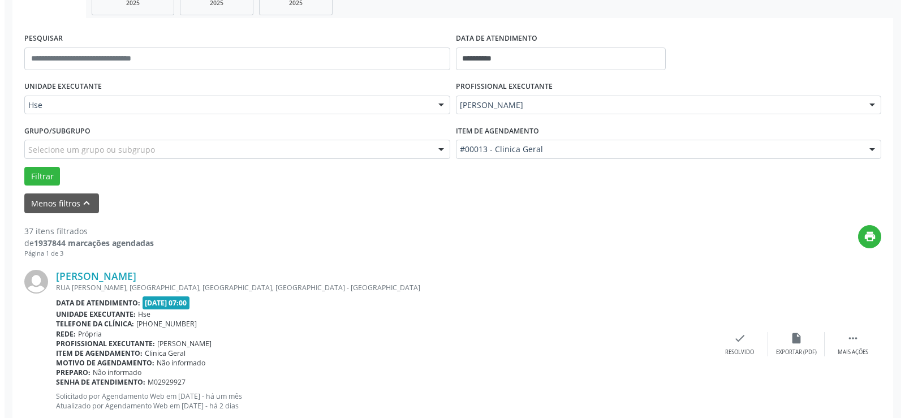
scroll to position [245, 0]
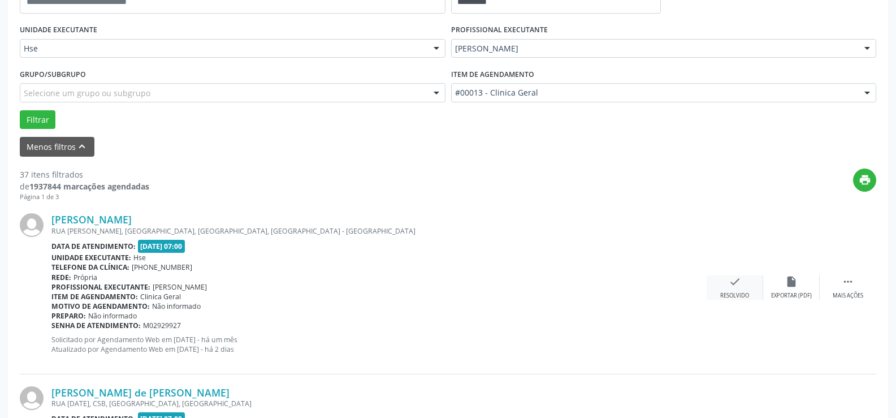
click at [741, 283] on div "check Resolvido" at bounding box center [735, 287] width 57 height 24
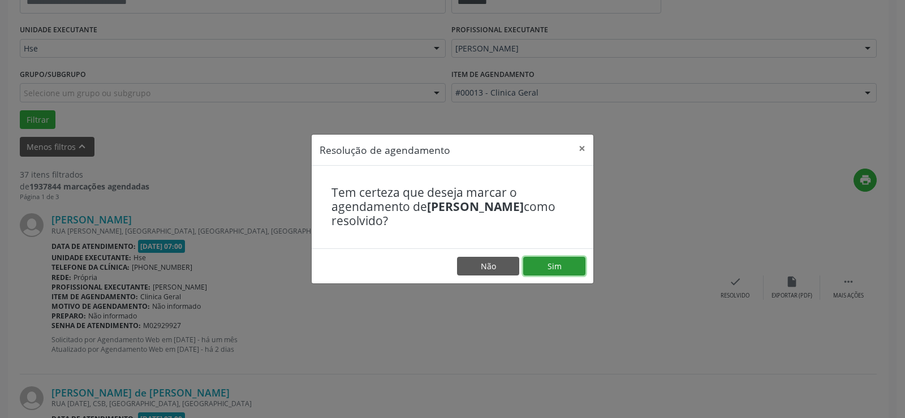
click at [565, 262] on button "Sim" at bounding box center [554, 266] width 62 height 19
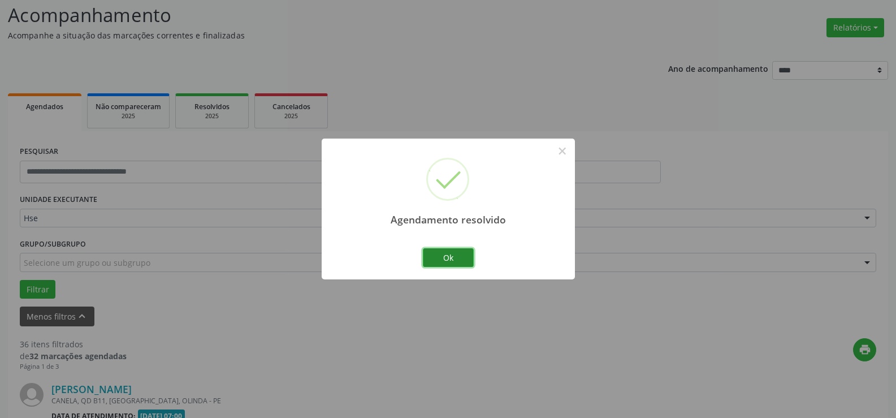
click at [450, 251] on button "Ok" at bounding box center [448, 257] width 51 height 19
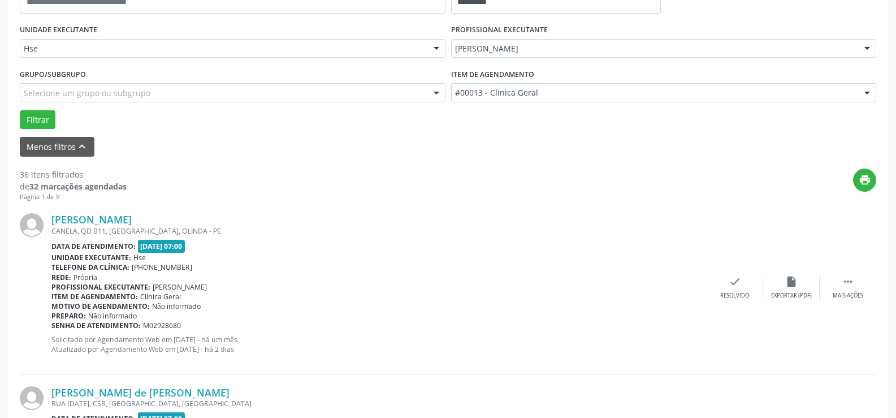
click at [846, 273] on div "[PERSON_NAME] CANELA, QD B11, [GEOGRAPHIC_DATA], OLINDA - PE Data de atendiment…" at bounding box center [448, 287] width 857 height 173
click at [848, 285] on icon "" at bounding box center [848, 281] width 12 height 12
click at [778, 295] on div "Não compareceu" at bounding box center [791, 296] width 48 height 8
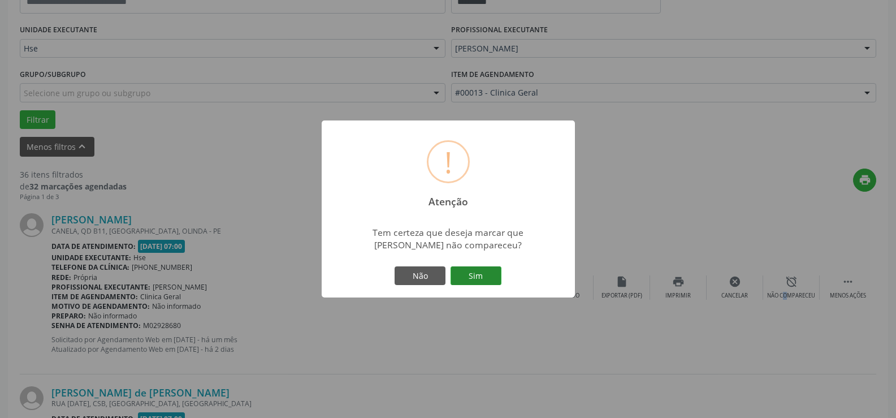
click at [484, 277] on button "Sim" at bounding box center [476, 275] width 51 height 19
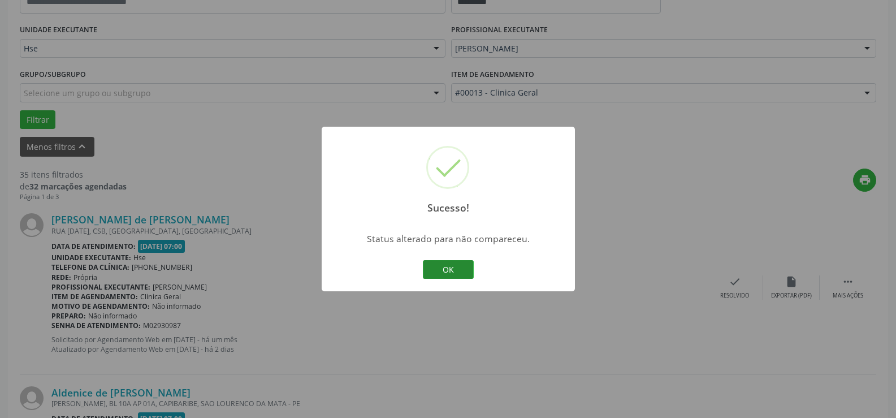
click at [454, 269] on button "OK" at bounding box center [448, 269] width 51 height 19
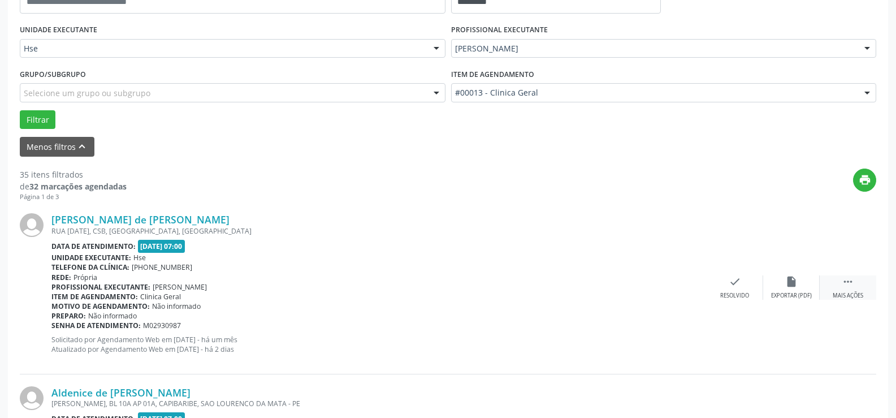
click at [858, 284] on div " Mais ações" at bounding box center [848, 287] width 57 height 24
click at [803, 294] on div "Não compareceu" at bounding box center [791, 296] width 48 height 8
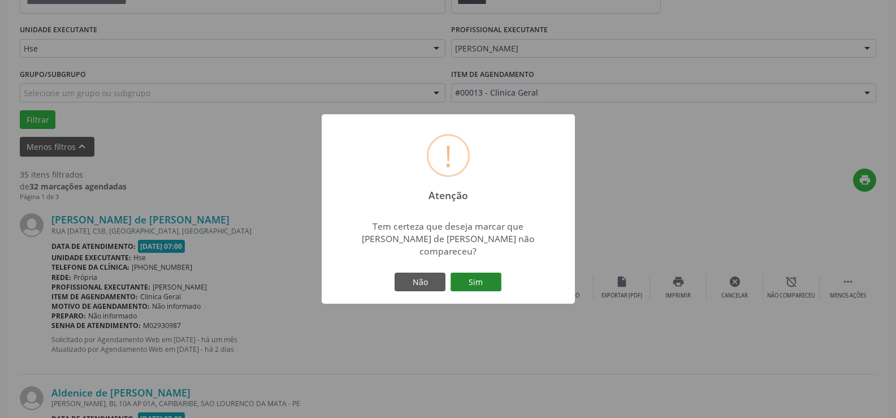
click at [471, 273] on button "Sim" at bounding box center [476, 282] width 51 height 19
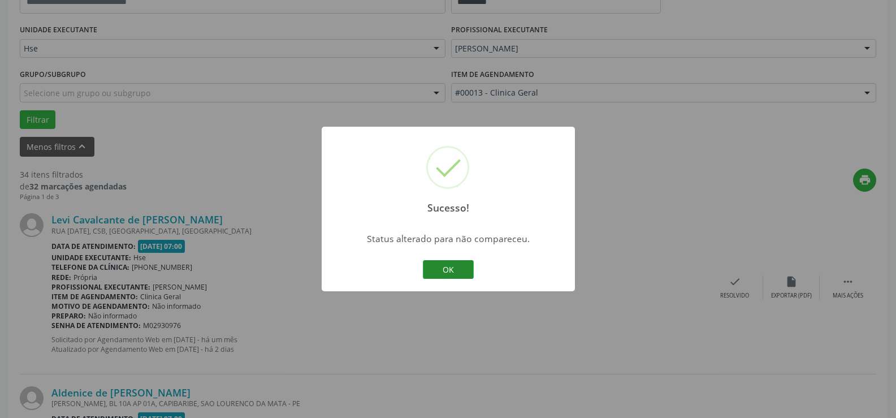
click at [455, 273] on button "OK" at bounding box center [448, 269] width 51 height 19
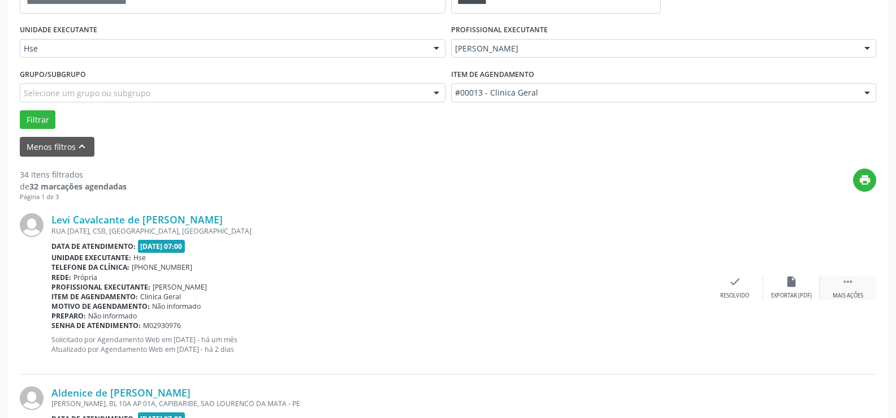
click at [856, 281] on div " Mais ações" at bounding box center [848, 287] width 57 height 24
click at [797, 287] on div "alarm_off Não compareceu" at bounding box center [792, 287] width 57 height 24
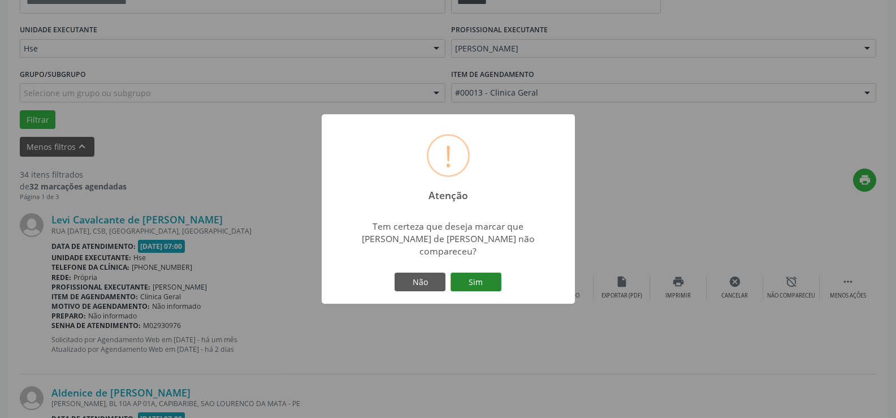
click at [485, 277] on button "Sim" at bounding box center [476, 282] width 51 height 19
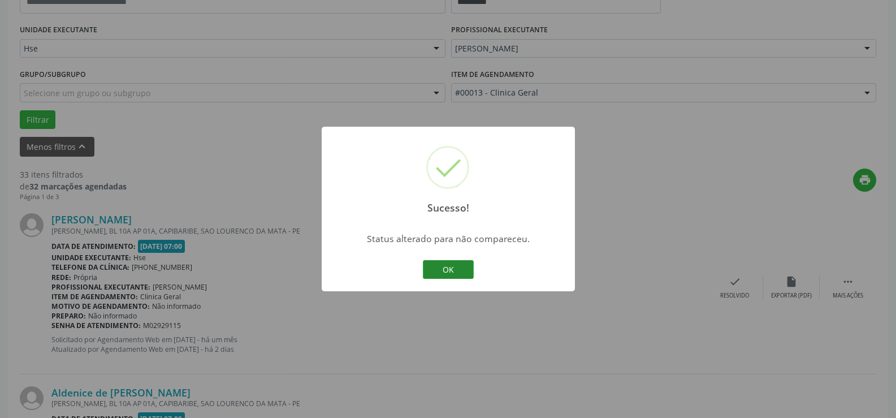
click at [459, 265] on button "OK" at bounding box center [448, 269] width 51 height 19
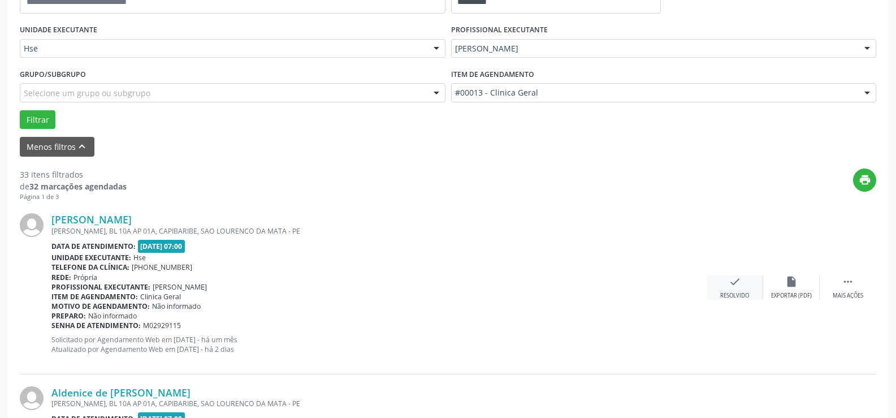
click at [742, 282] on div "check Resolvido" at bounding box center [735, 287] width 57 height 24
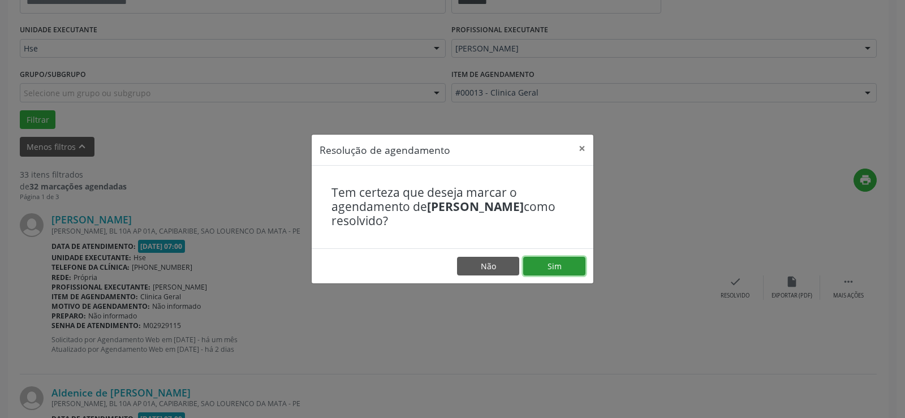
click at [571, 270] on button "Sim" at bounding box center [554, 266] width 62 height 19
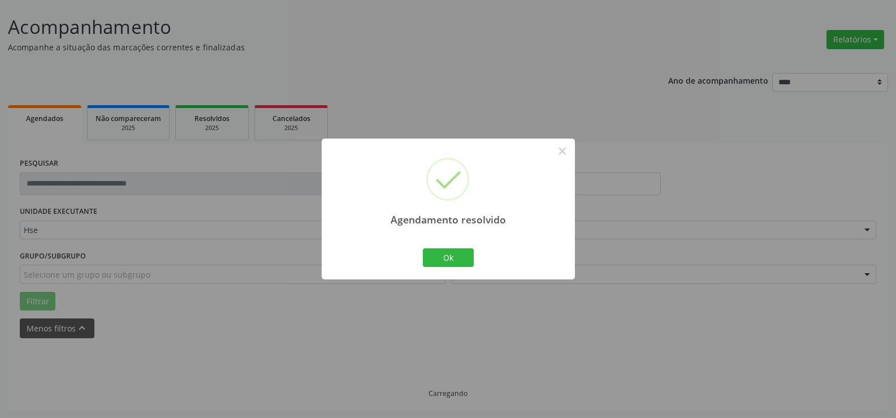
scroll to position [76, 0]
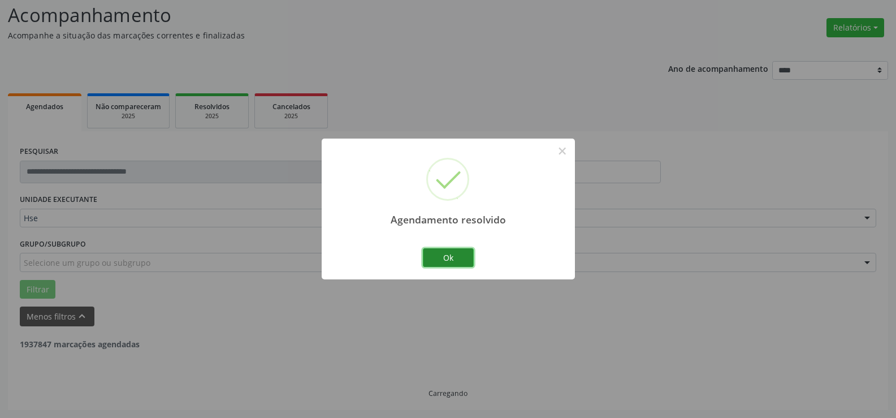
click at [458, 257] on button "Ok" at bounding box center [448, 257] width 51 height 19
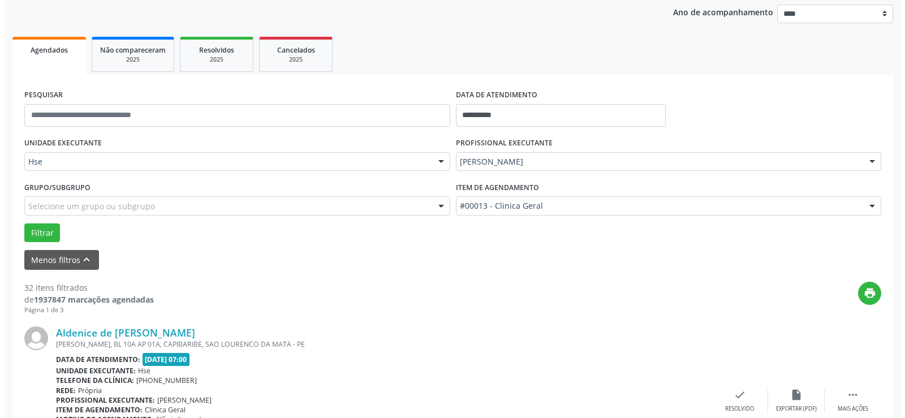
scroll to position [189, 0]
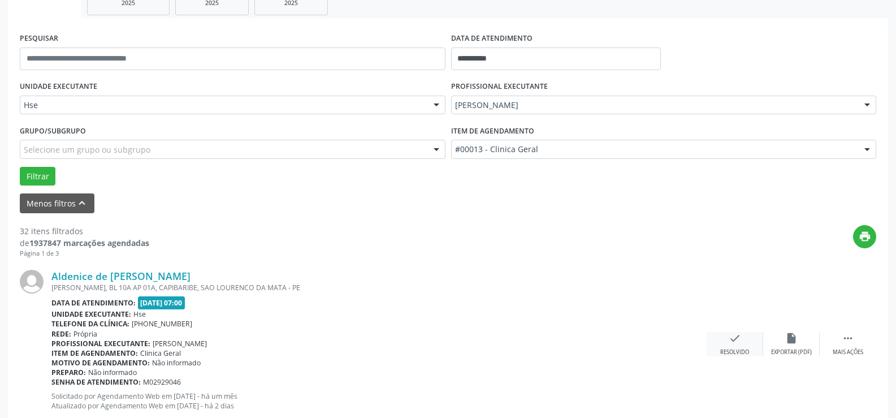
click at [734, 341] on icon "check" at bounding box center [735, 338] width 12 height 12
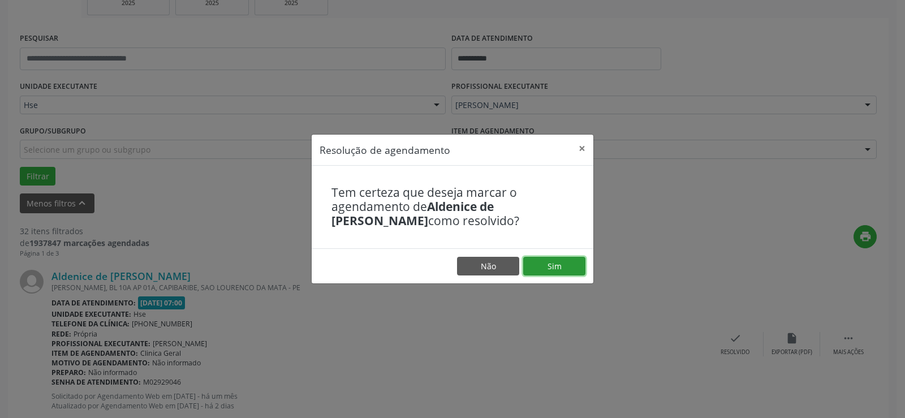
click at [559, 262] on button "Sim" at bounding box center [554, 266] width 62 height 19
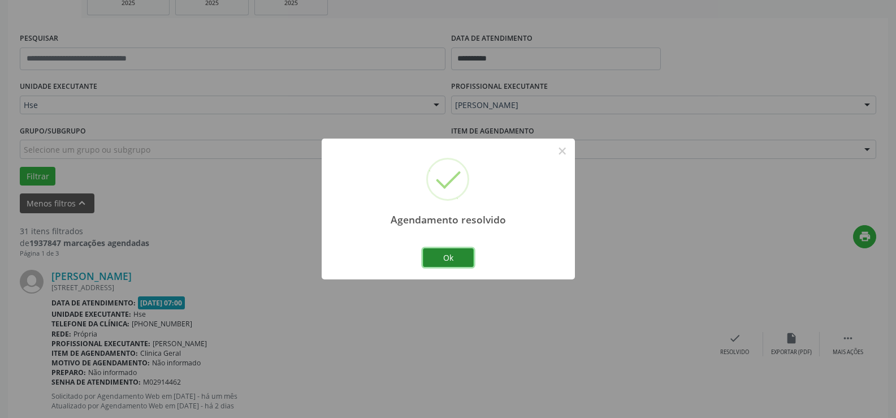
click at [456, 260] on button "Ok" at bounding box center [448, 257] width 51 height 19
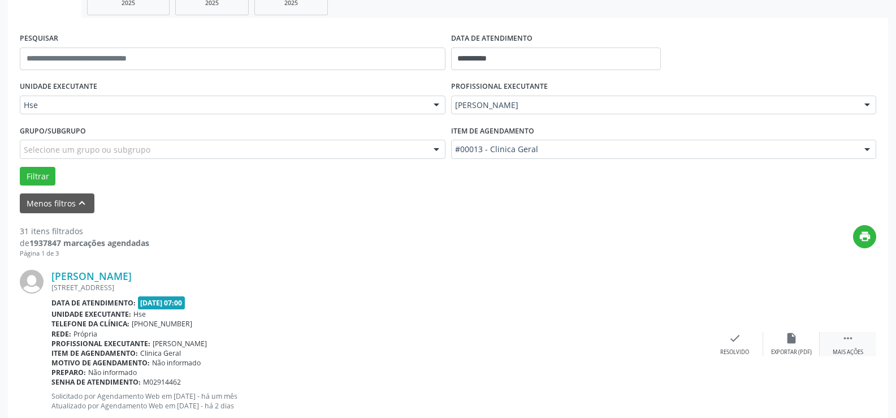
click at [848, 340] on icon "" at bounding box center [848, 338] width 12 height 12
click at [787, 339] on icon "alarm_off" at bounding box center [792, 338] width 12 height 12
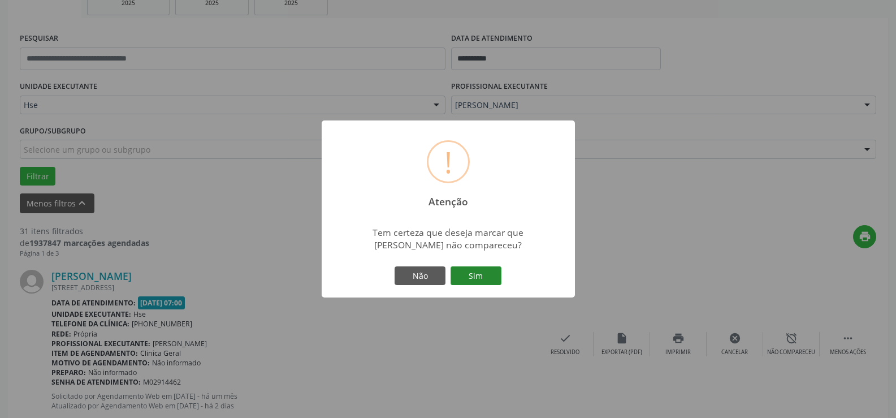
click at [481, 272] on button "Sim" at bounding box center [476, 275] width 51 height 19
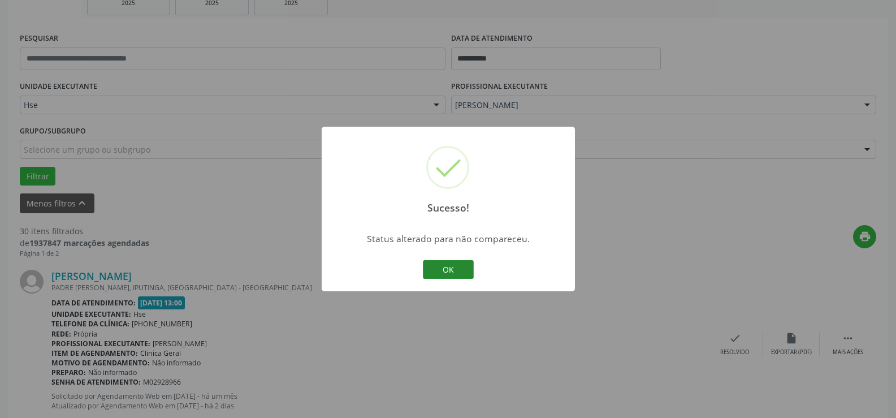
click at [449, 266] on button "OK" at bounding box center [448, 269] width 51 height 19
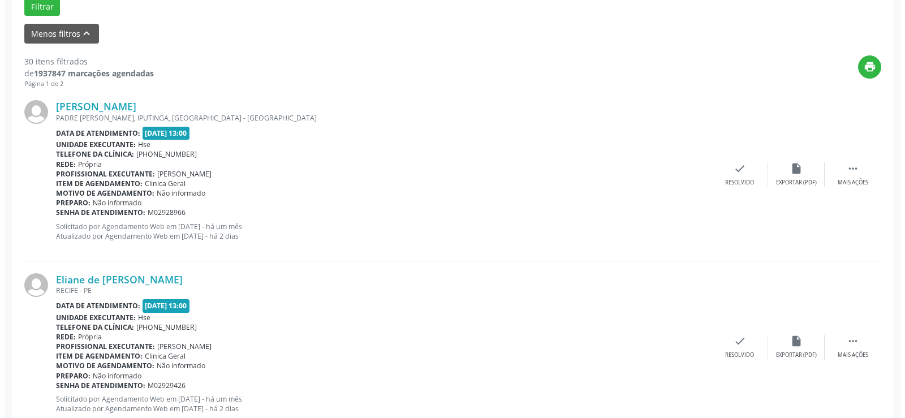
scroll to position [528, 0]
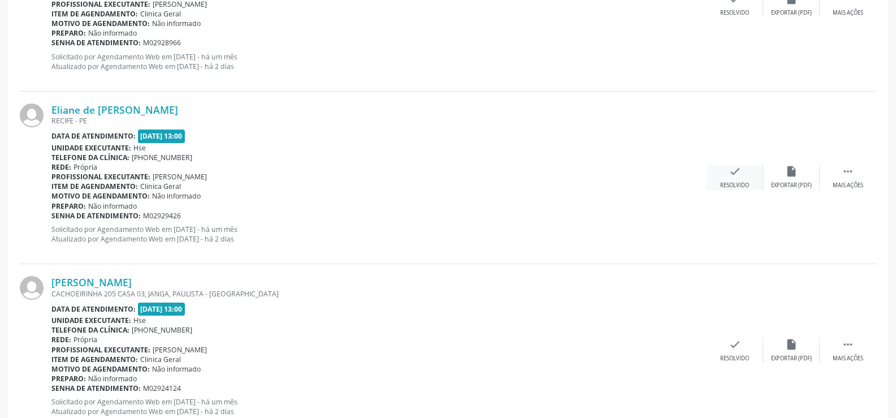
click at [734, 167] on icon "check" at bounding box center [735, 171] width 12 height 12
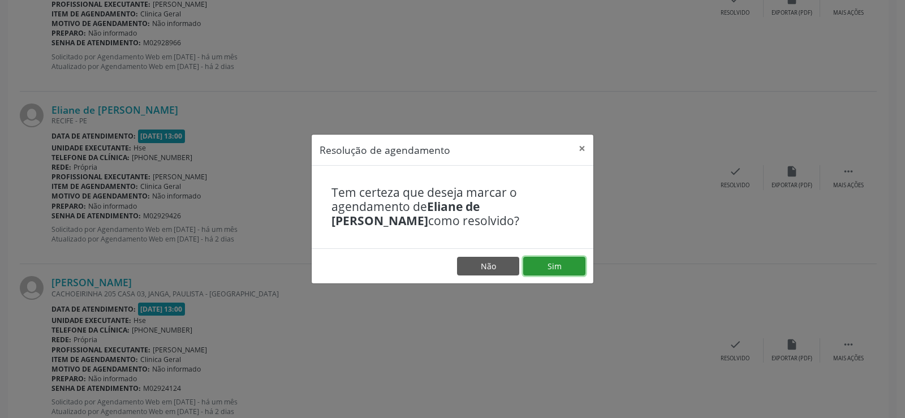
click at [540, 276] on button "Sim" at bounding box center [554, 266] width 62 height 19
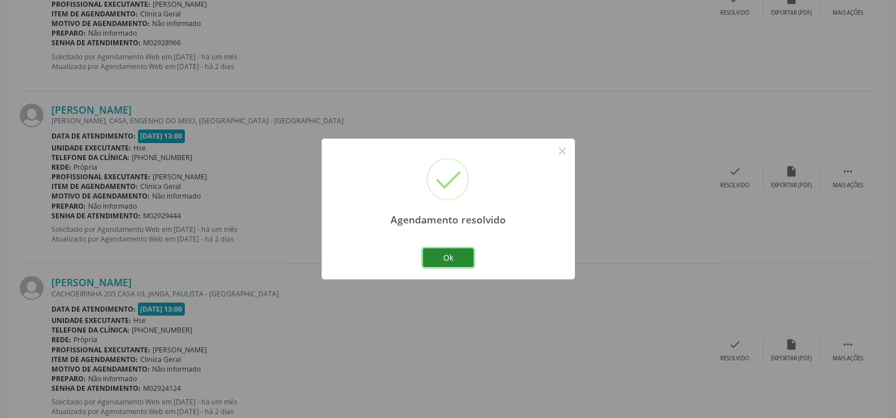
click at [462, 256] on button "Ok" at bounding box center [448, 257] width 51 height 19
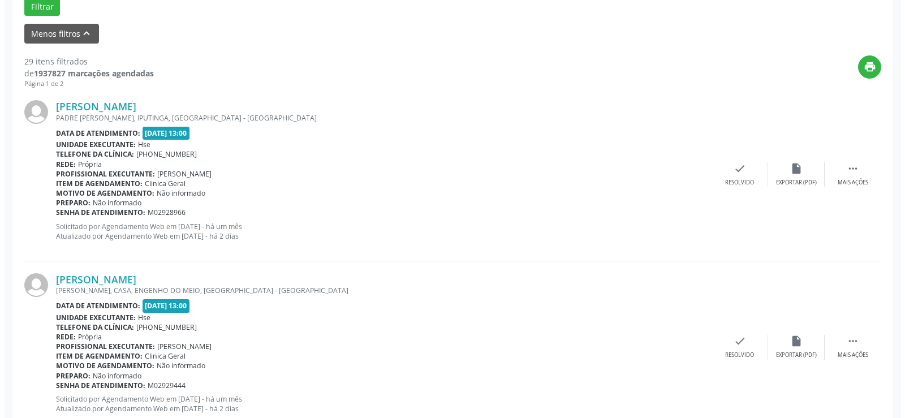
scroll to position [472, 0]
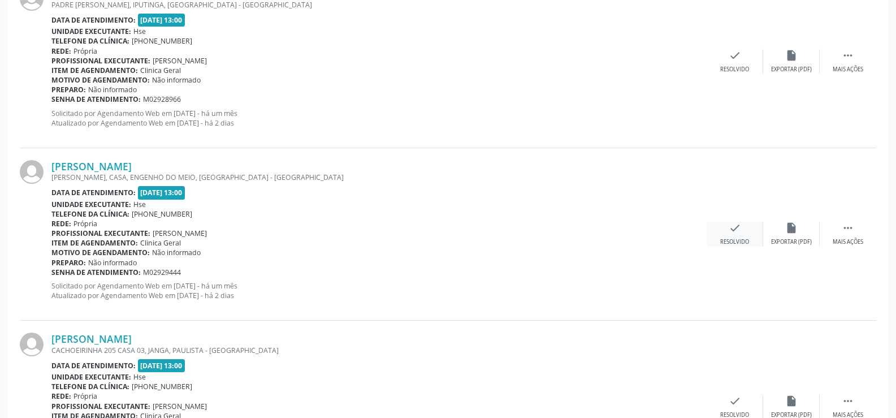
click at [744, 233] on div "check Resolvido" at bounding box center [735, 234] width 57 height 24
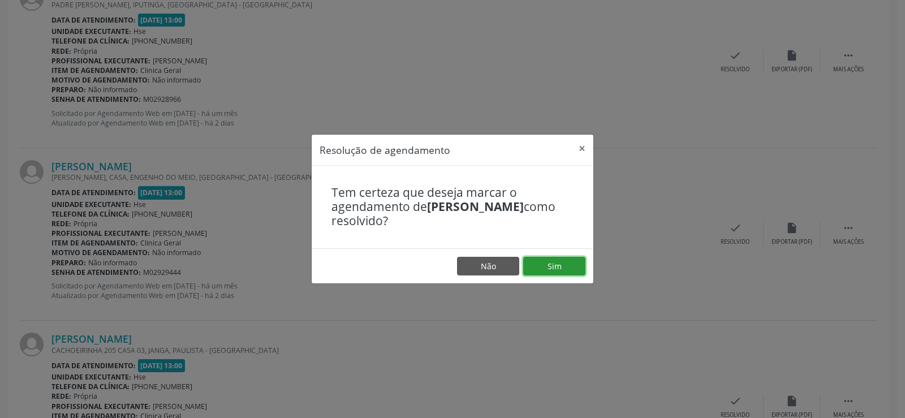
click at [559, 264] on button "Sim" at bounding box center [554, 266] width 62 height 19
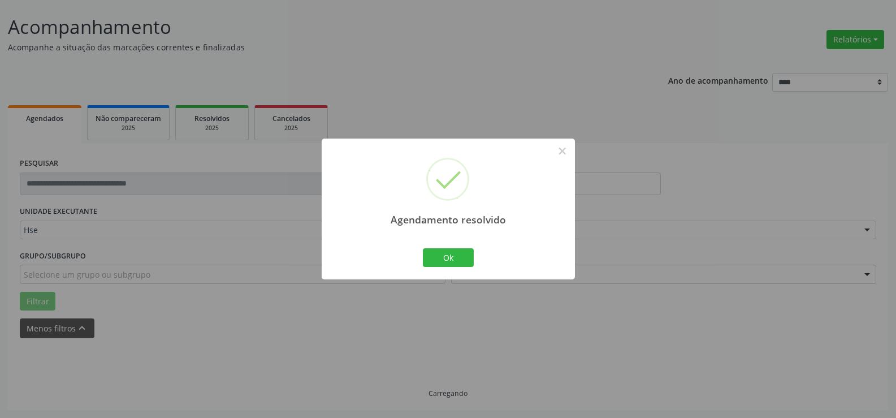
scroll to position [76, 0]
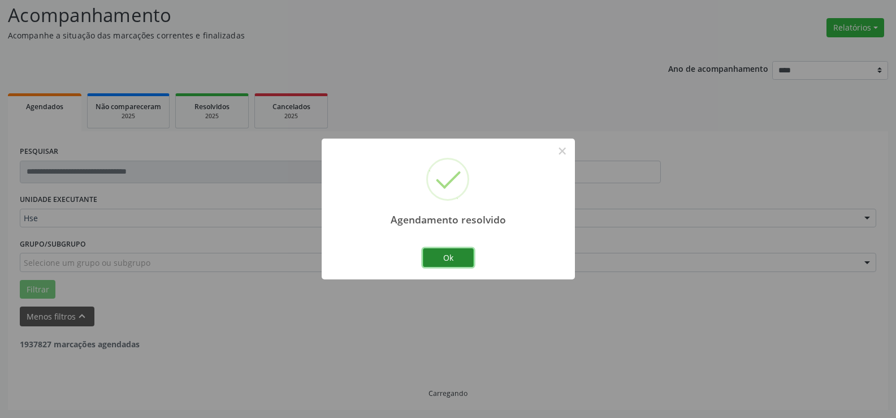
click at [435, 251] on button "Ok" at bounding box center [448, 257] width 51 height 19
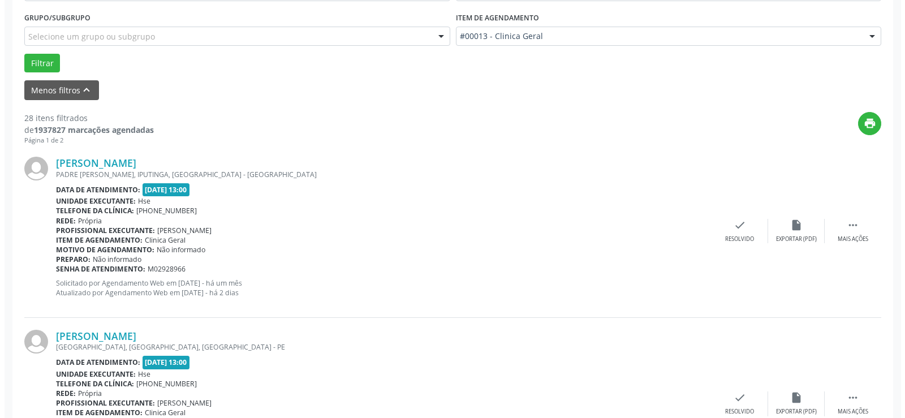
scroll to position [359, 0]
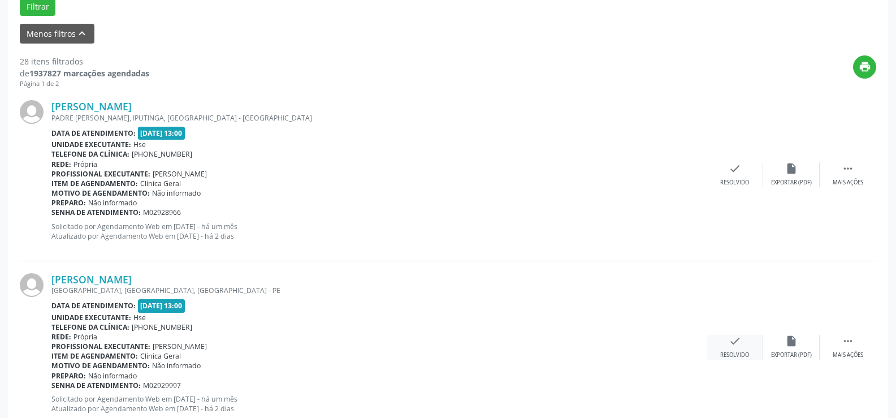
click at [738, 346] on icon "check" at bounding box center [735, 341] width 12 height 12
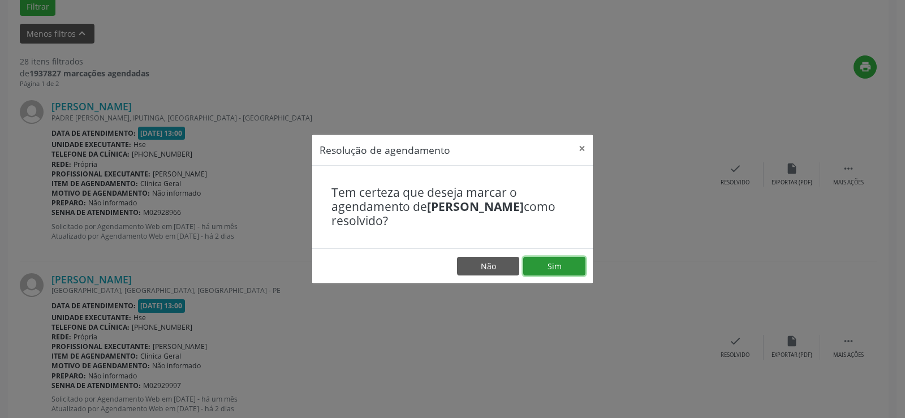
click at [562, 268] on button "Sim" at bounding box center [554, 266] width 62 height 19
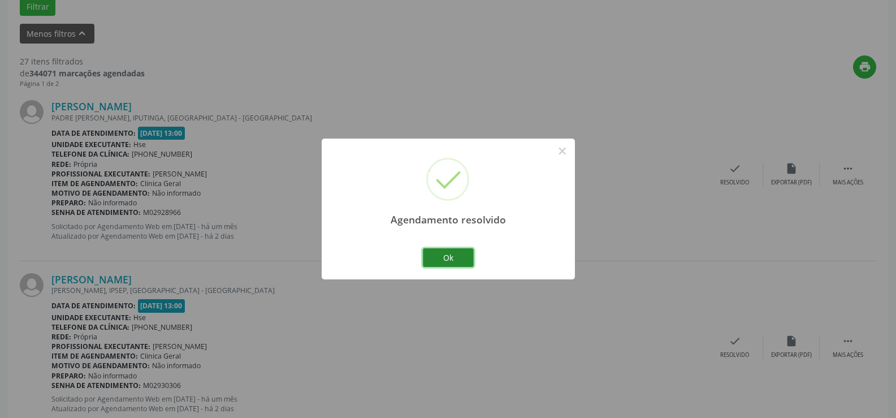
click at [455, 260] on button "Ok" at bounding box center [448, 257] width 51 height 19
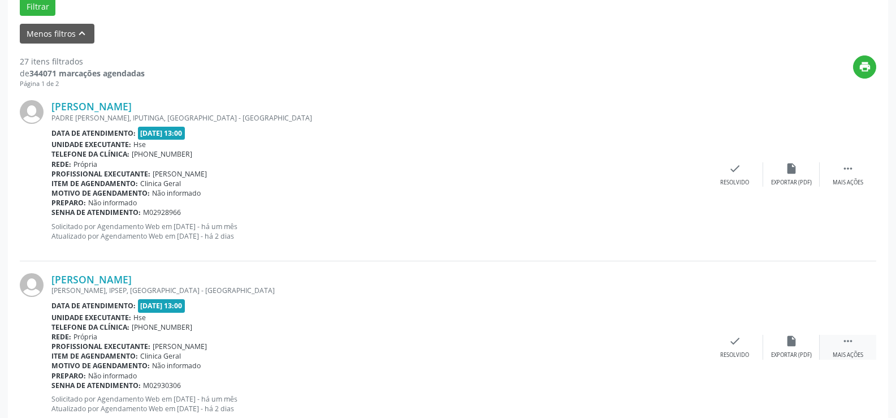
click at [850, 342] on icon "" at bounding box center [848, 341] width 12 height 12
click at [789, 342] on icon "alarm_off" at bounding box center [792, 341] width 12 height 12
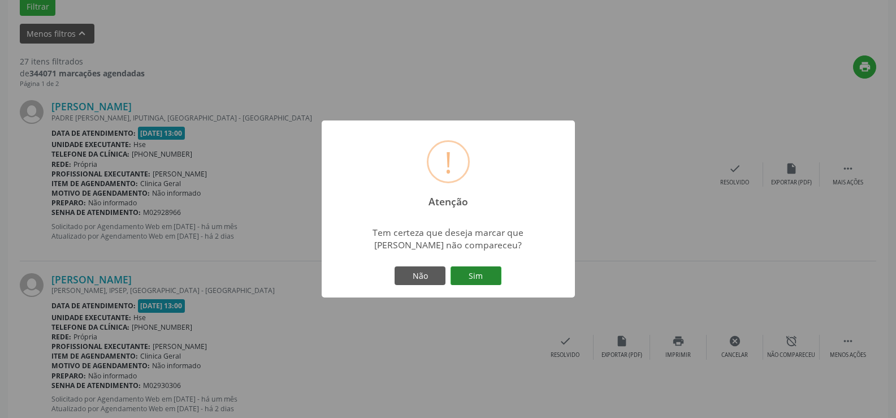
click at [467, 278] on button "Sim" at bounding box center [476, 275] width 51 height 19
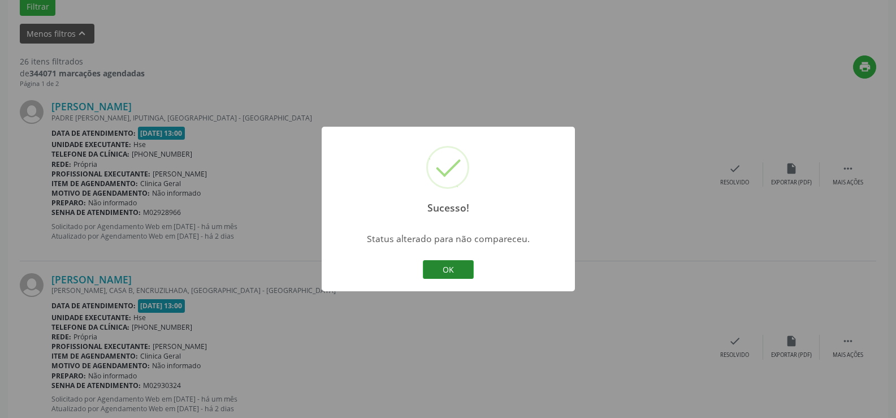
click at [445, 265] on button "OK" at bounding box center [448, 269] width 51 height 19
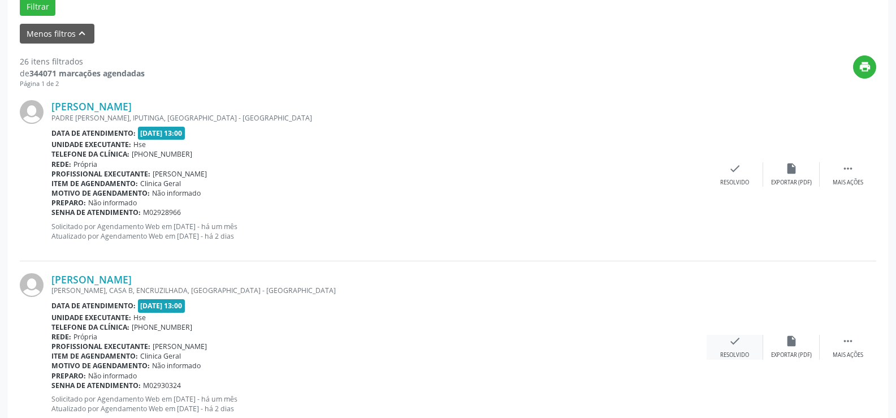
click at [730, 350] on div "check Resolvido" at bounding box center [735, 347] width 57 height 24
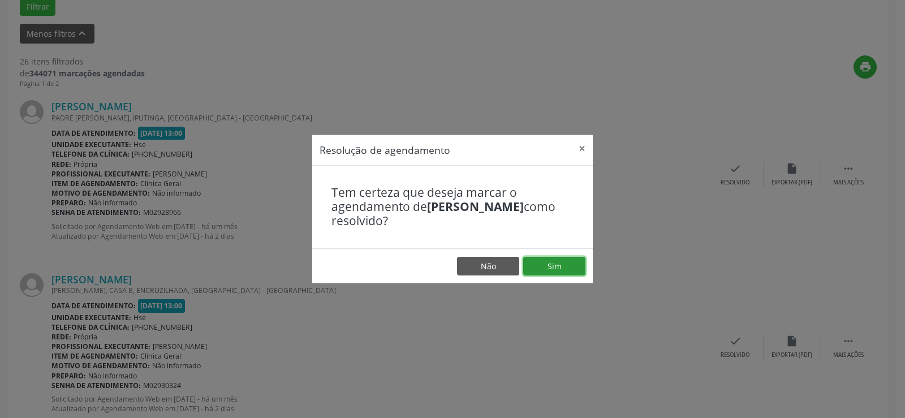
click at [544, 259] on button "Sim" at bounding box center [554, 266] width 62 height 19
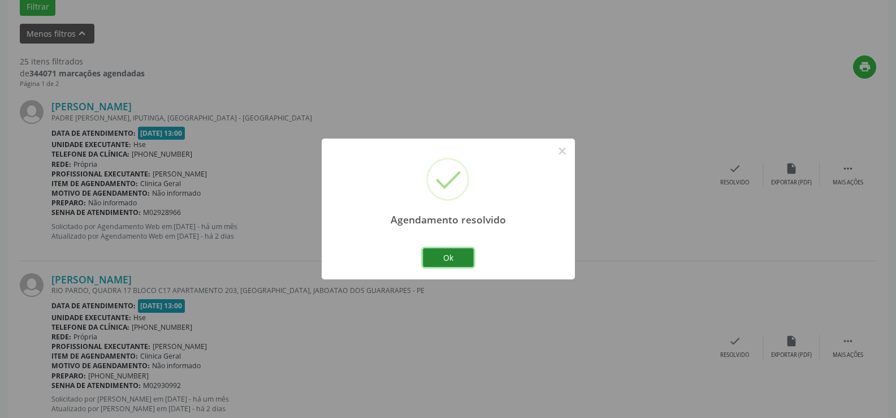
click at [447, 252] on button "Ok" at bounding box center [448, 257] width 51 height 19
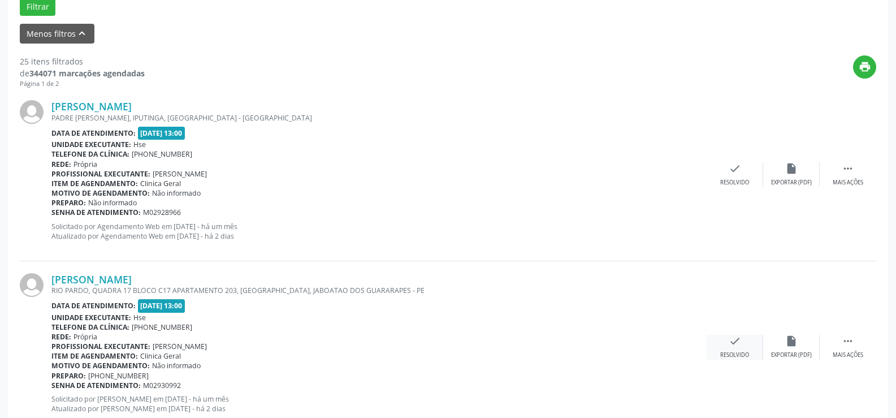
click at [740, 350] on div "check Resolvido" at bounding box center [735, 347] width 57 height 24
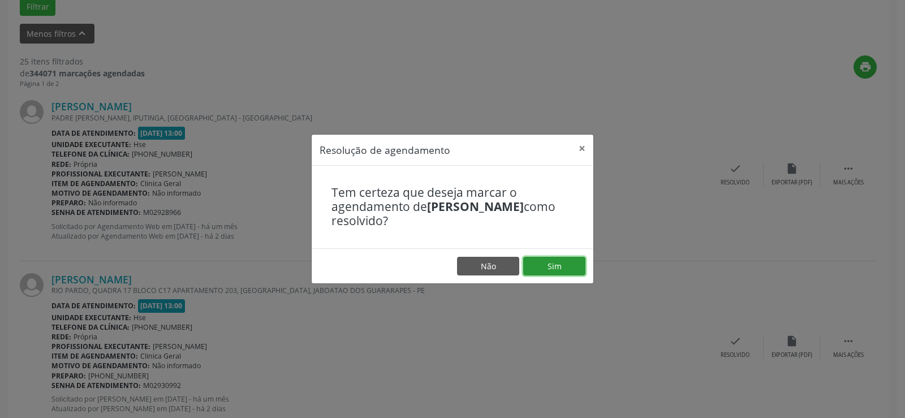
click at [572, 265] on button "Sim" at bounding box center [554, 266] width 62 height 19
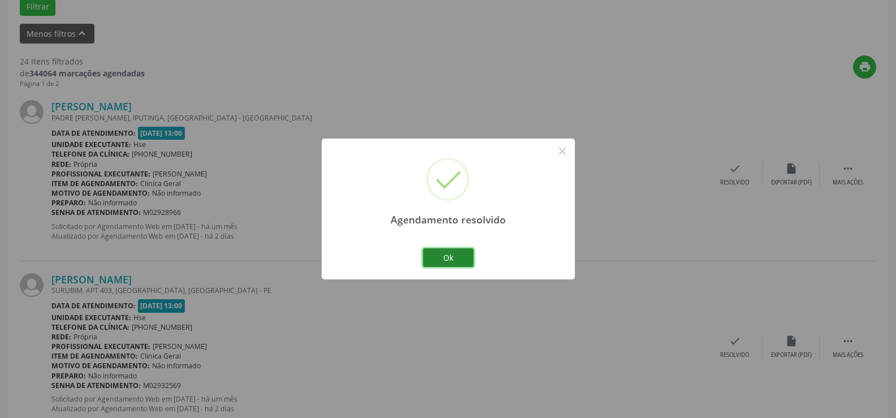
click at [464, 253] on button "Ok" at bounding box center [448, 257] width 51 height 19
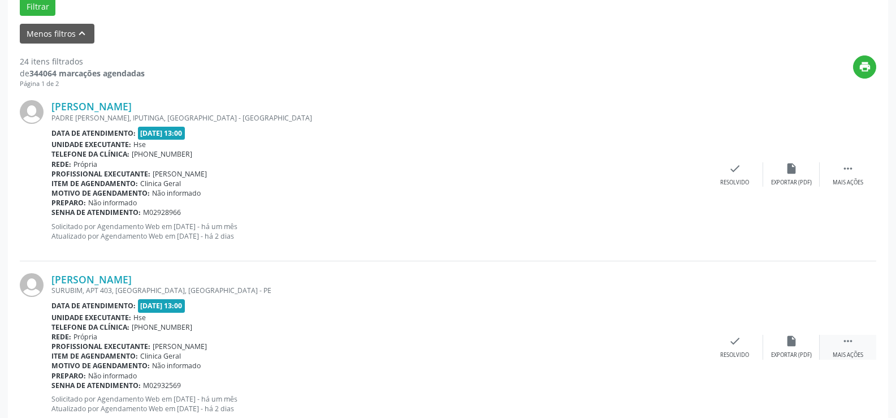
click at [851, 340] on icon "" at bounding box center [848, 341] width 12 height 12
click at [784, 346] on div "alarm_off Não compareceu" at bounding box center [792, 347] width 57 height 24
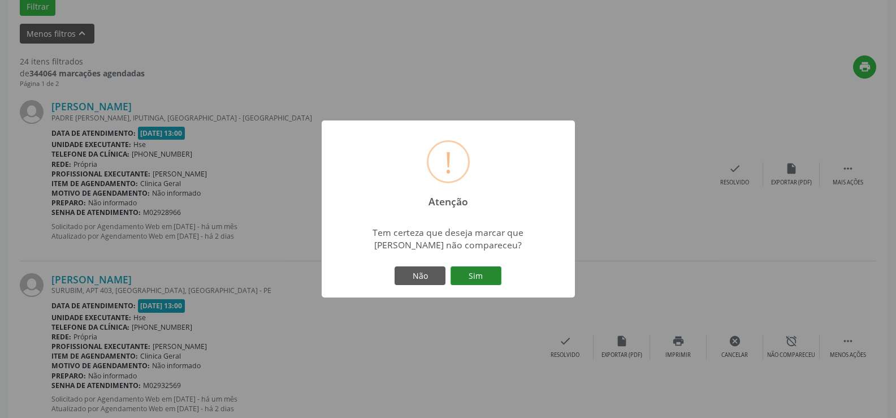
click at [471, 283] on button "Sim" at bounding box center [476, 275] width 51 height 19
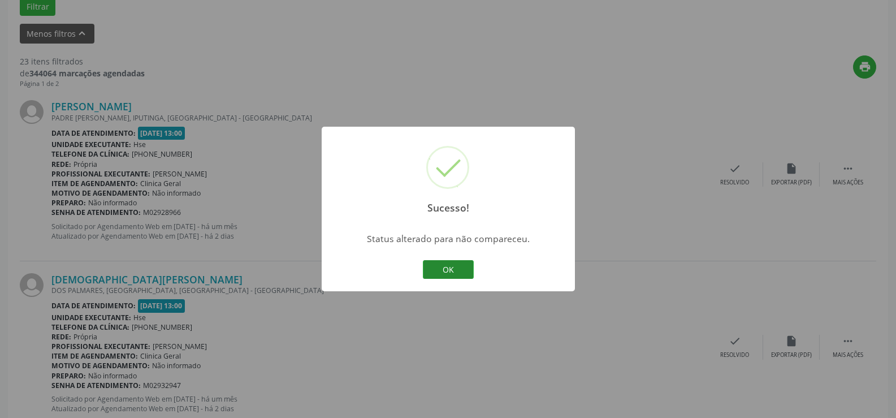
click at [450, 266] on button "OK" at bounding box center [448, 269] width 51 height 19
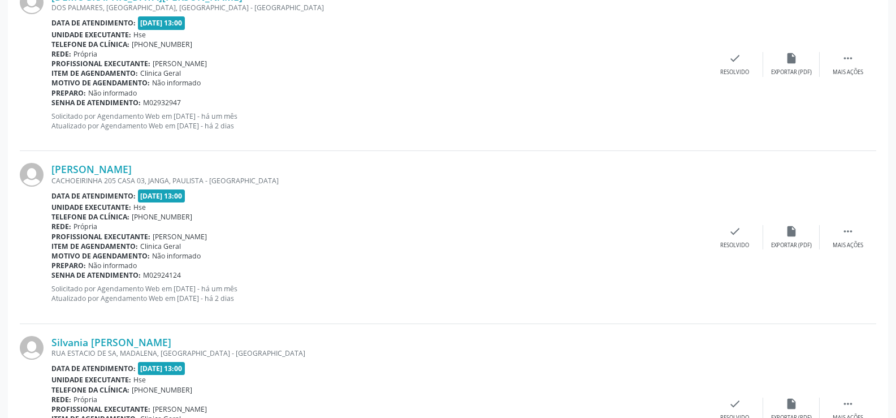
scroll to position [698, 0]
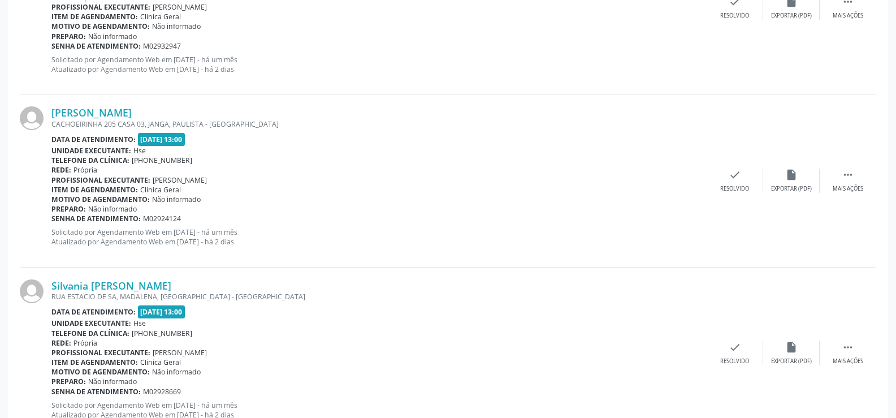
drag, startPoint x: 545, startPoint y: 279, endPoint x: 461, endPoint y: 244, distance: 91.1
click at [461, 244] on p "Solicitado por Agendamento Web em [DATE] - há um mês Atualizado por Agendamento…" at bounding box center [379, 236] width 656 height 19
drag, startPoint x: 463, startPoint y: 243, endPoint x: 346, endPoint y: 213, distance: 120.9
click at [346, 213] on div "Preparo: Não informado" at bounding box center [379, 209] width 656 height 10
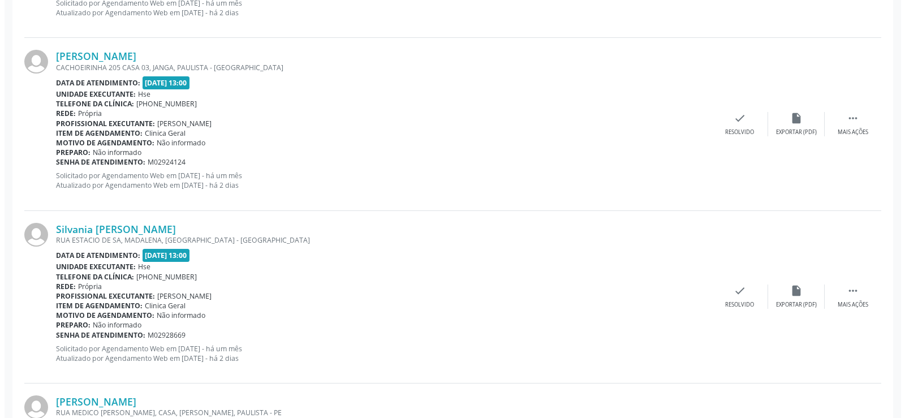
scroll to position [811, 0]
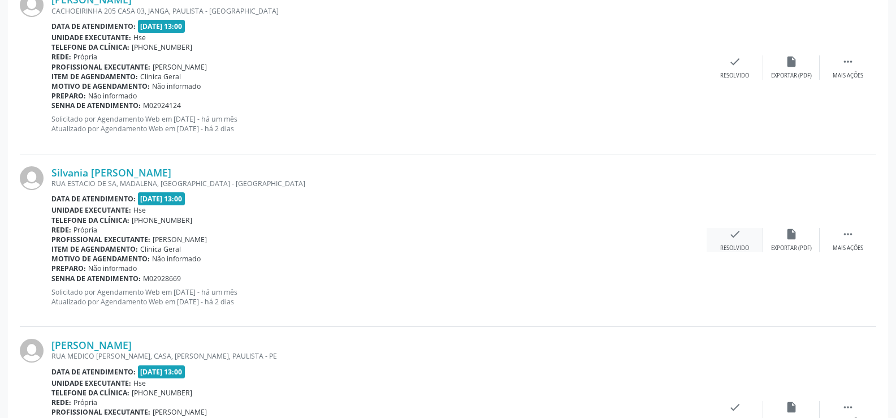
click at [739, 236] on icon "check" at bounding box center [735, 234] width 12 height 12
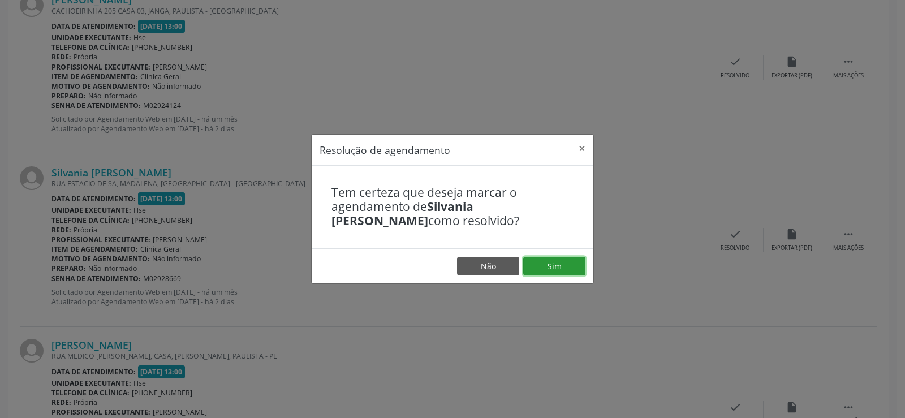
click at [569, 262] on button "Sim" at bounding box center [554, 266] width 62 height 19
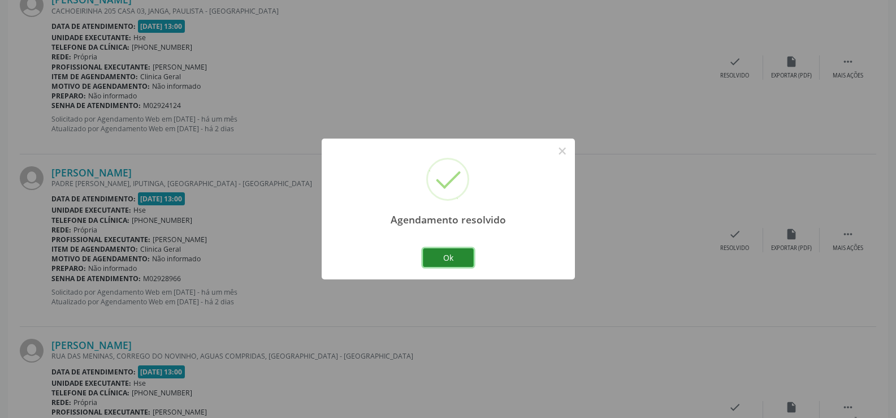
click at [445, 252] on button "Ok" at bounding box center [448, 257] width 51 height 19
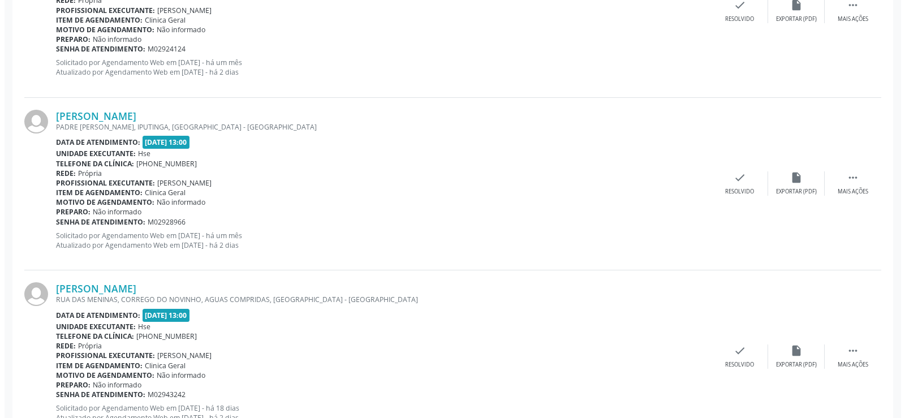
scroll to position [924, 0]
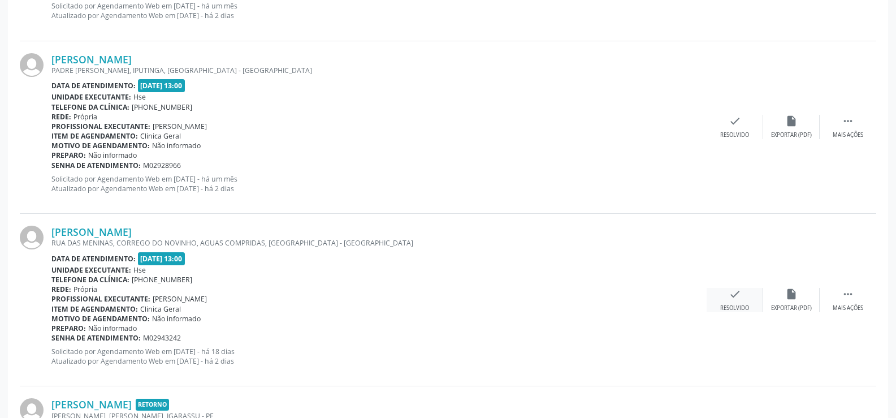
click at [742, 299] on div "check Resolvido" at bounding box center [735, 300] width 57 height 24
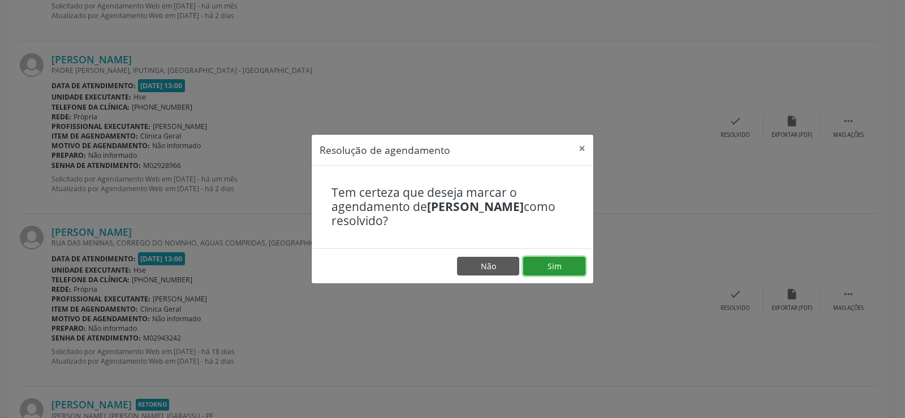
click at [579, 268] on button "Sim" at bounding box center [554, 266] width 62 height 19
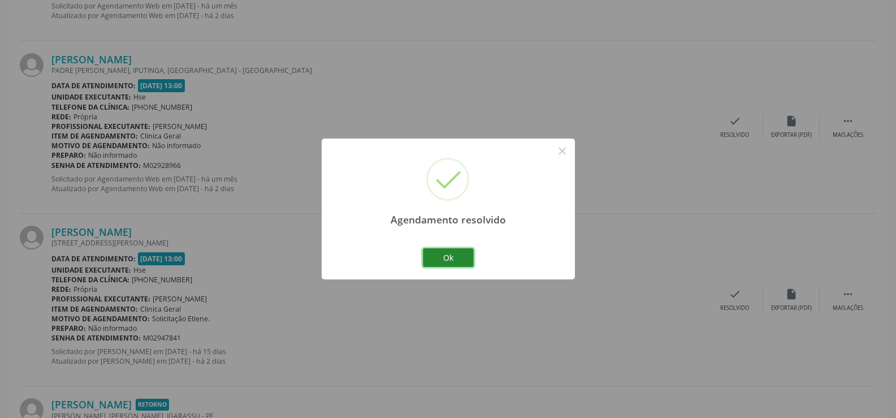
click at [452, 258] on button "Ok" at bounding box center [448, 257] width 51 height 19
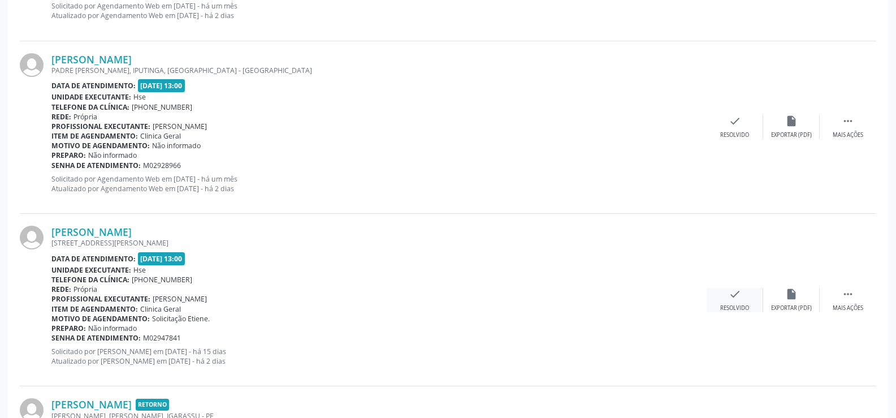
click at [738, 294] on icon "check" at bounding box center [735, 294] width 12 height 12
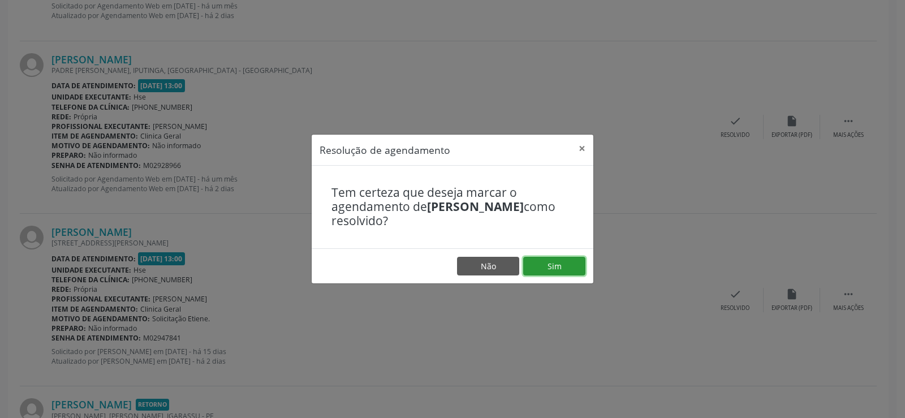
click at [562, 266] on button "Sim" at bounding box center [554, 266] width 62 height 19
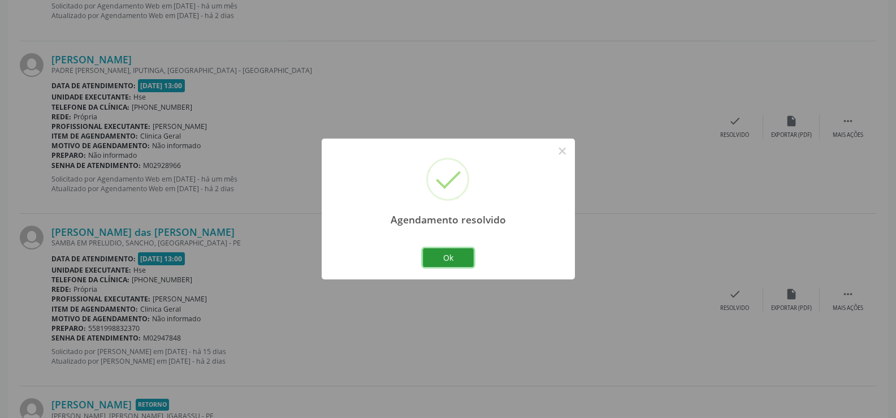
click at [463, 263] on button "Ok" at bounding box center [448, 257] width 51 height 19
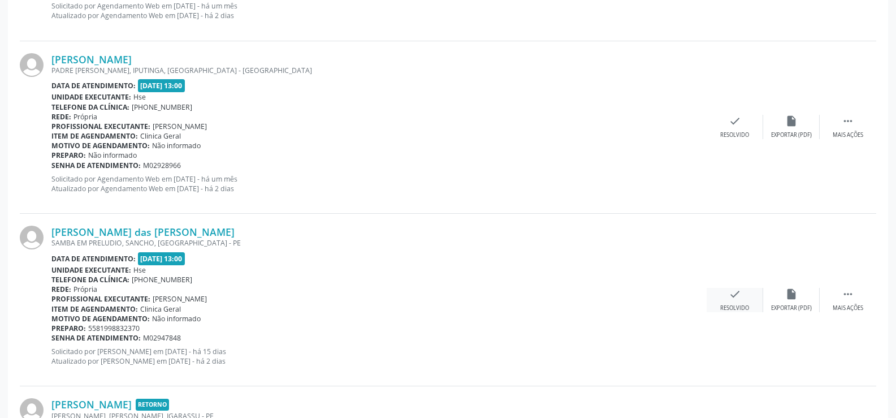
click at [733, 299] on icon "check" at bounding box center [735, 294] width 12 height 12
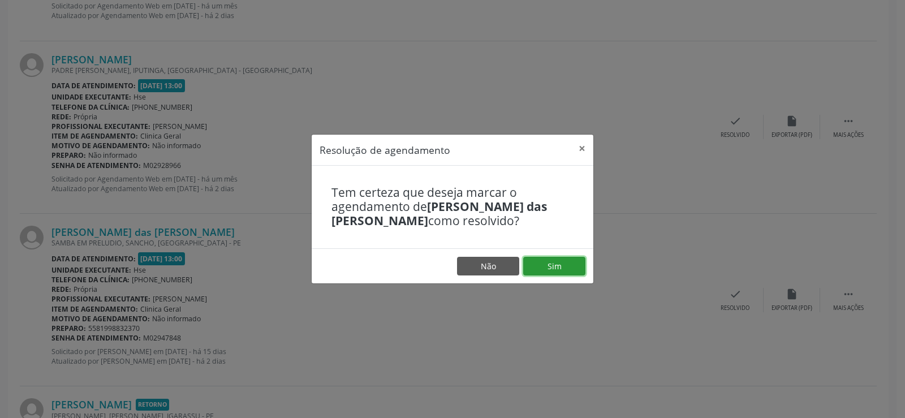
click at [567, 259] on button "Sim" at bounding box center [554, 266] width 62 height 19
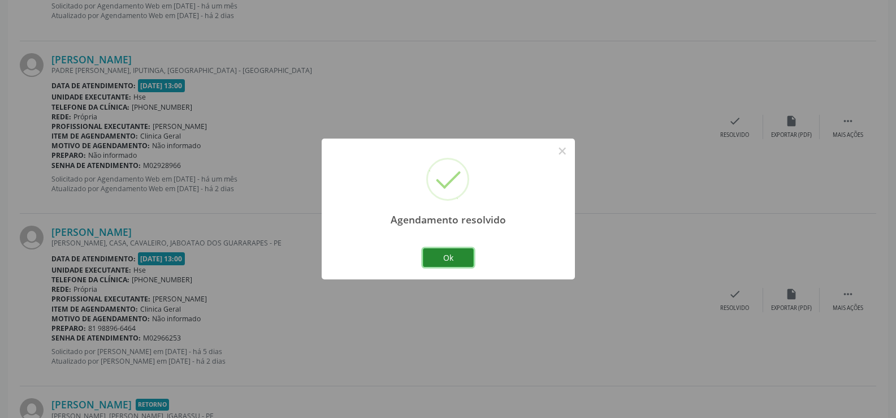
click at [456, 255] on button "Ok" at bounding box center [448, 257] width 51 height 19
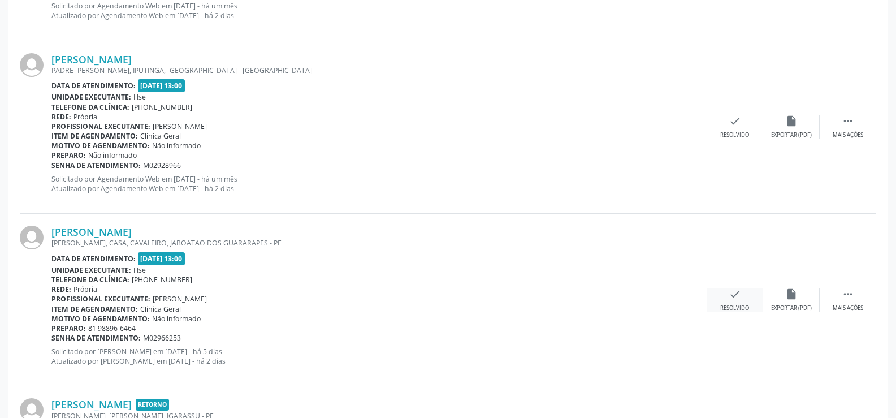
click at [729, 295] on icon "check" at bounding box center [735, 294] width 12 height 12
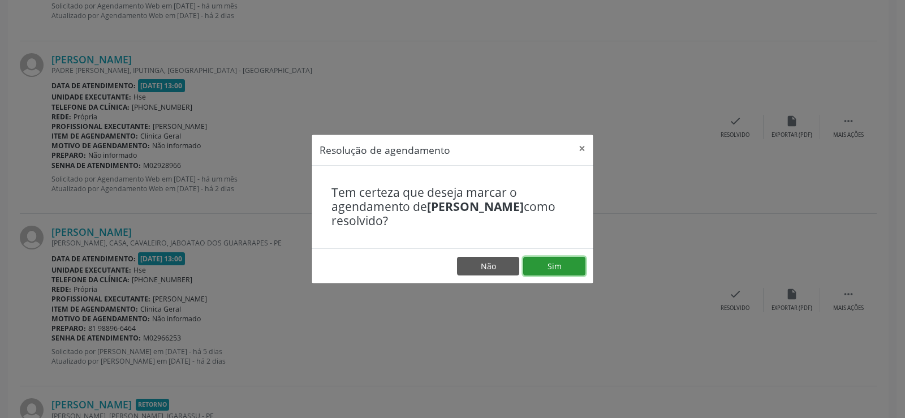
click at [562, 261] on button "Sim" at bounding box center [554, 266] width 62 height 19
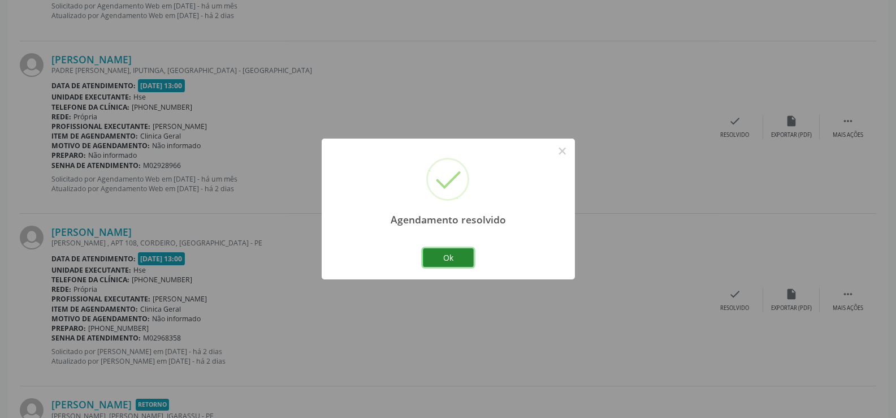
click at [456, 262] on button "Ok" at bounding box center [448, 257] width 51 height 19
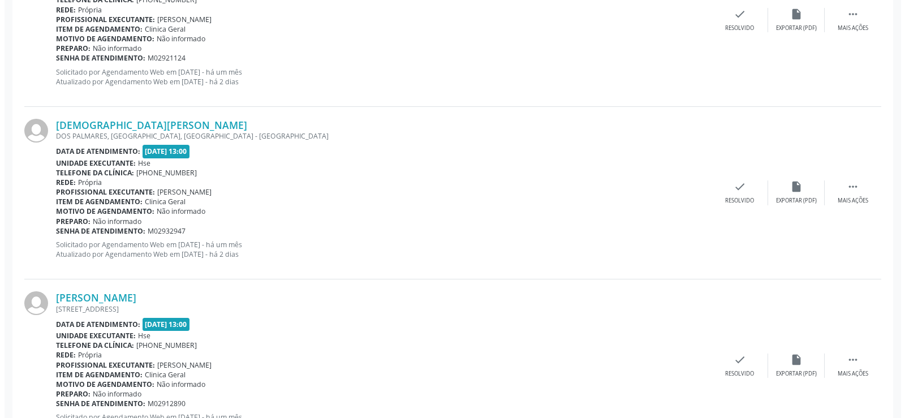
scroll to position [1433, 0]
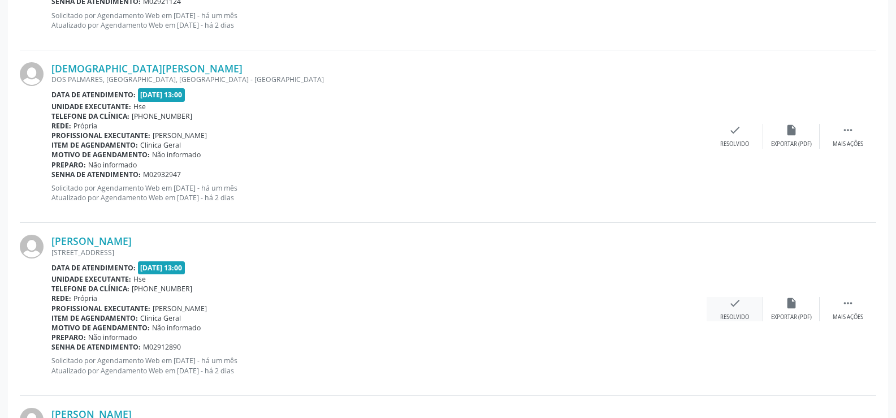
click at [741, 303] on icon "check" at bounding box center [735, 303] width 12 height 12
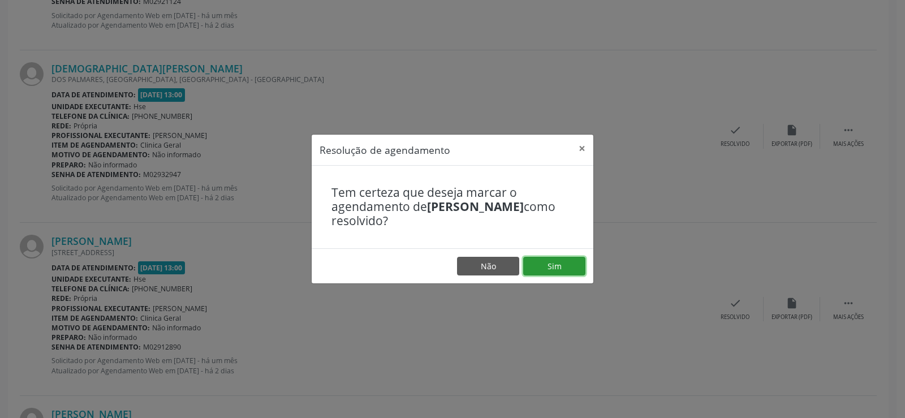
click at [543, 269] on button "Sim" at bounding box center [554, 266] width 62 height 19
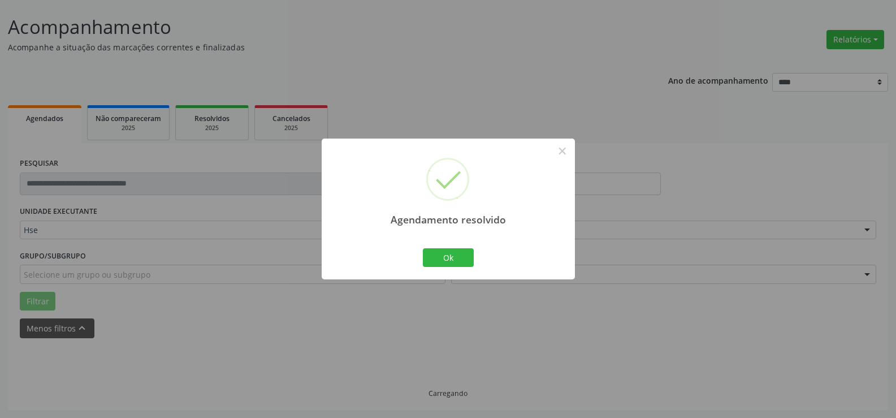
scroll to position [76, 0]
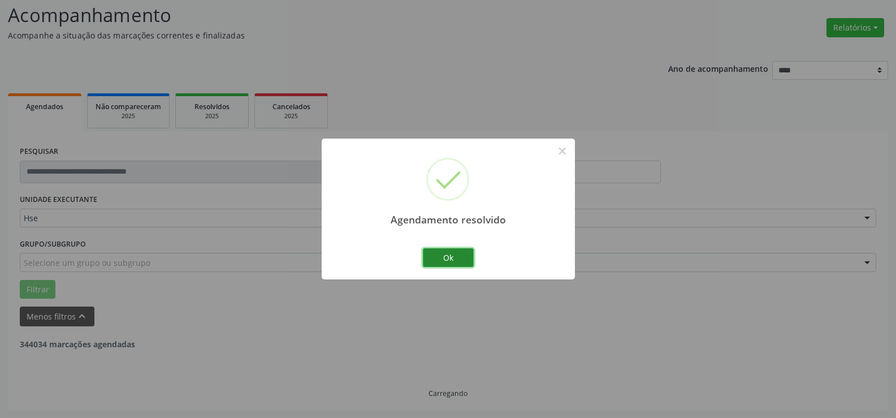
click at [462, 256] on button "Ok" at bounding box center [448, 257] width 51 height 19
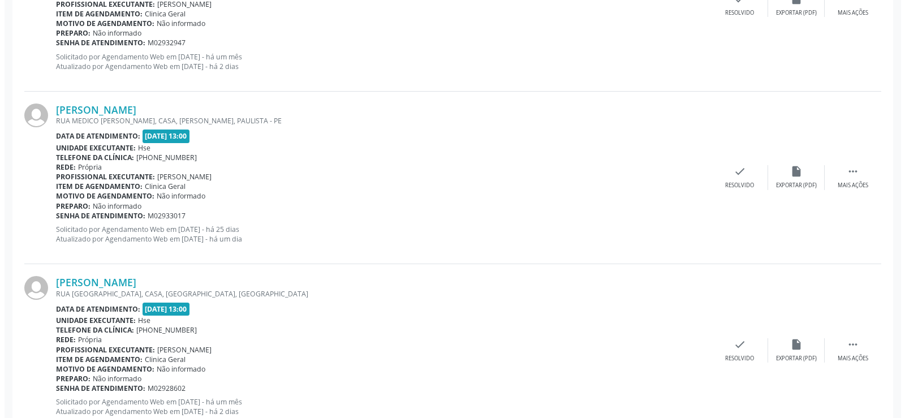
scroll to position [585, 0]
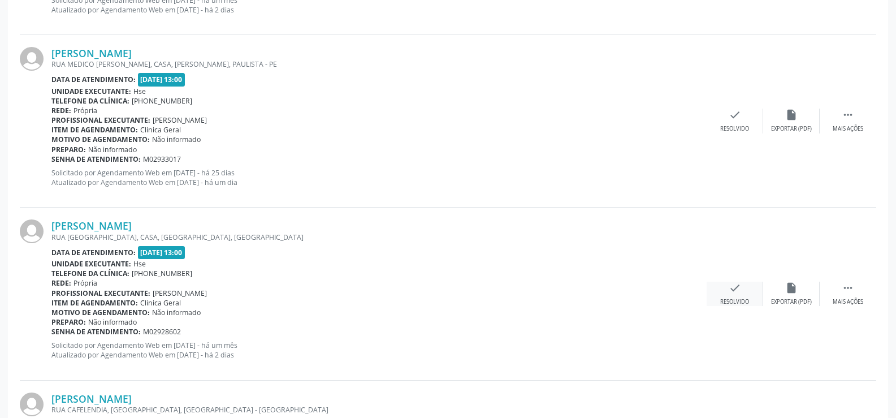
click at [749, 297] on div "check Resolvido" at bounding box center [735, 294] width 57 height 24
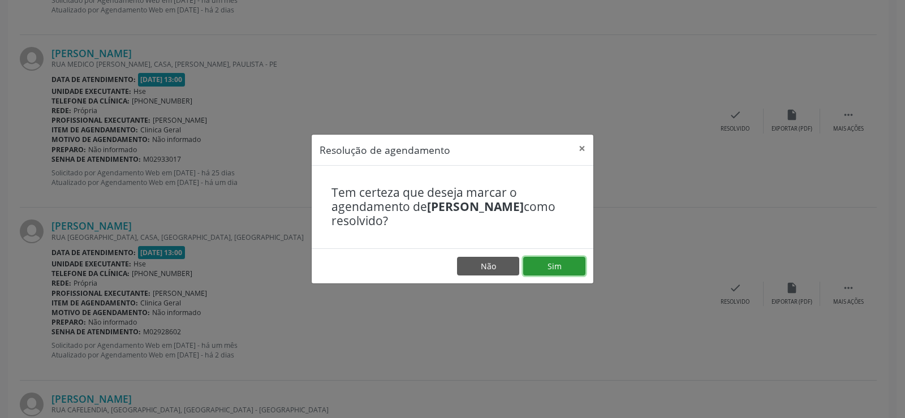
click at [570, 270] on button "Sim" at bounding box center [554, 266] width 62 height 19
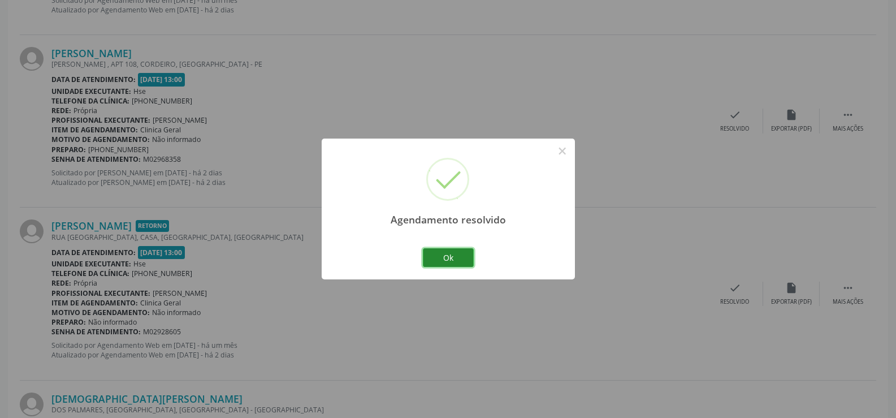
click at [460, 259] on button "Ok" at bounding box center [448, 257] width 51 height 19
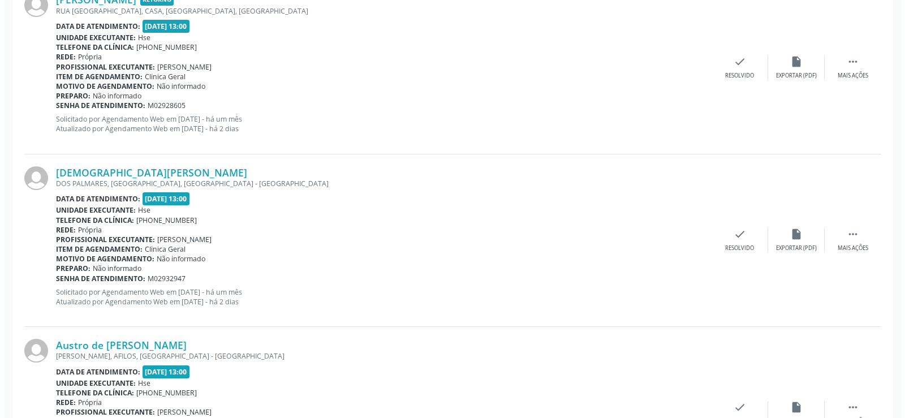
scroll to position [868, 0]
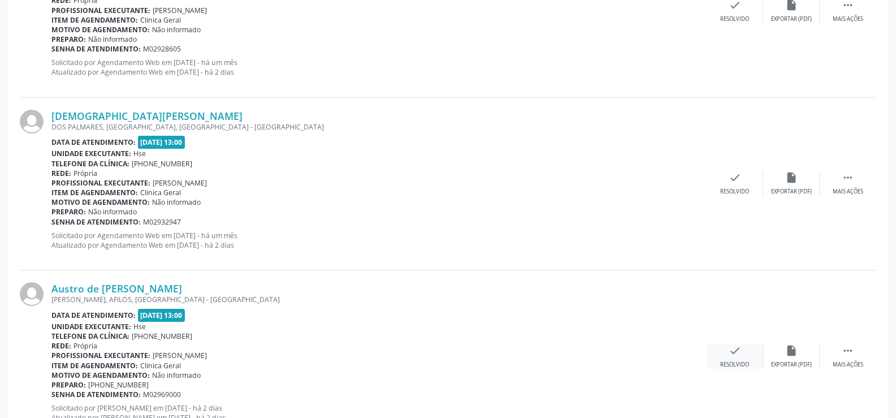
click at [735, 354] on icon "check" at bounding box center [735, 350] width 12 height 12
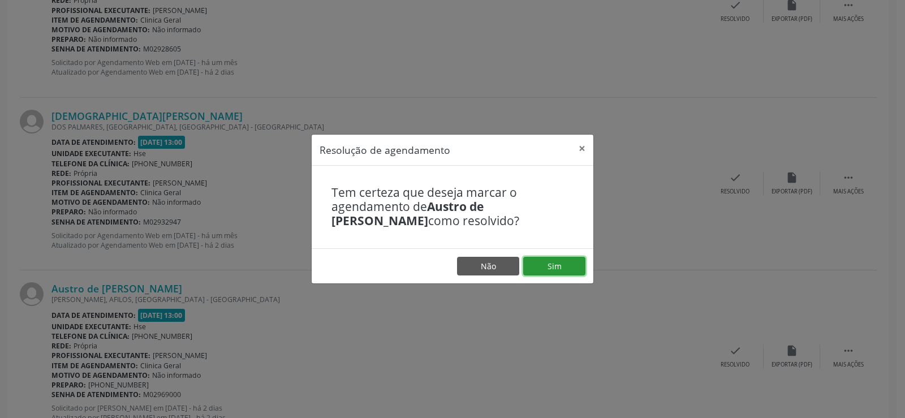
click at [556, 267] on button "Sim" at bounding box center [554, 266] width 62 height 19
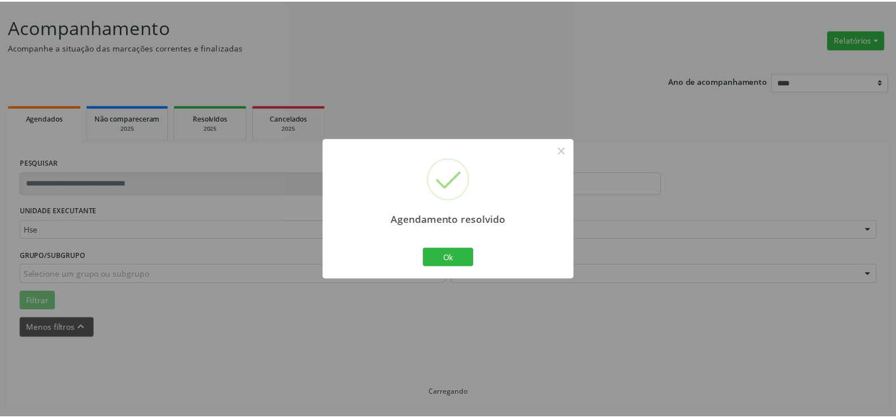
scroll to position [64, 0]
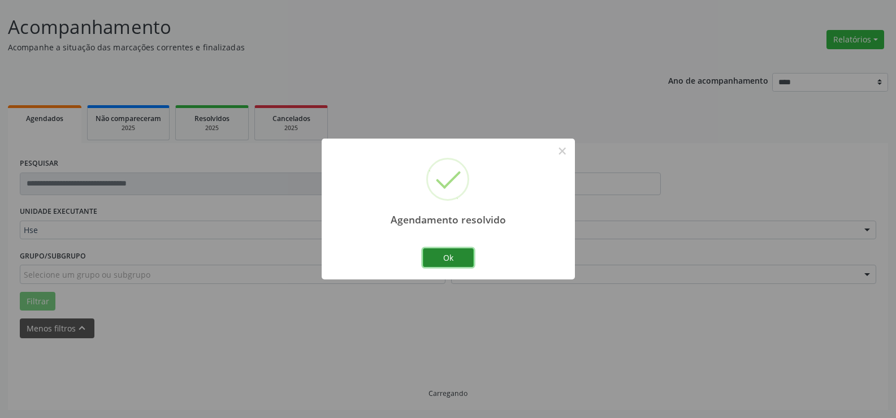
click at [459, 255] on button "Ok" at bounding box center [448, 257] width 51 height 19
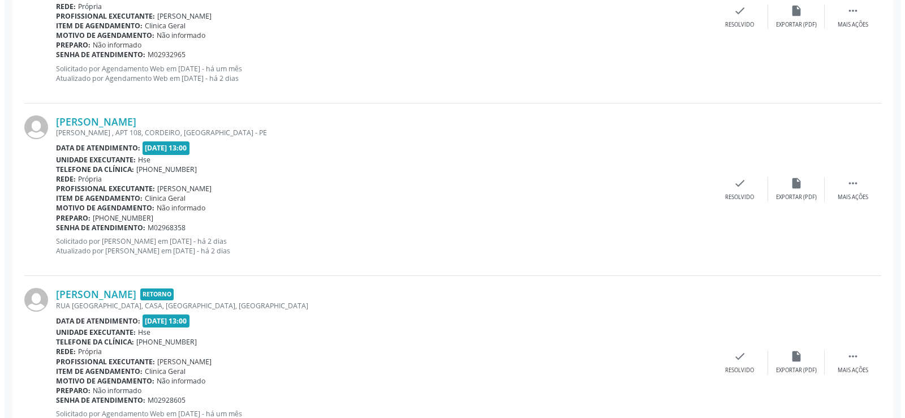
scroll to position [629, 0]
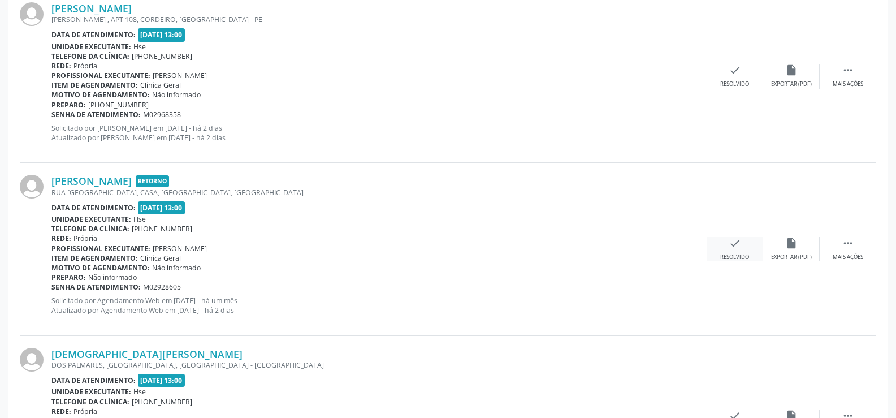
click at [714, 247] on div "check Resolvido" at bounding box center [735, 249] width 57 height 24
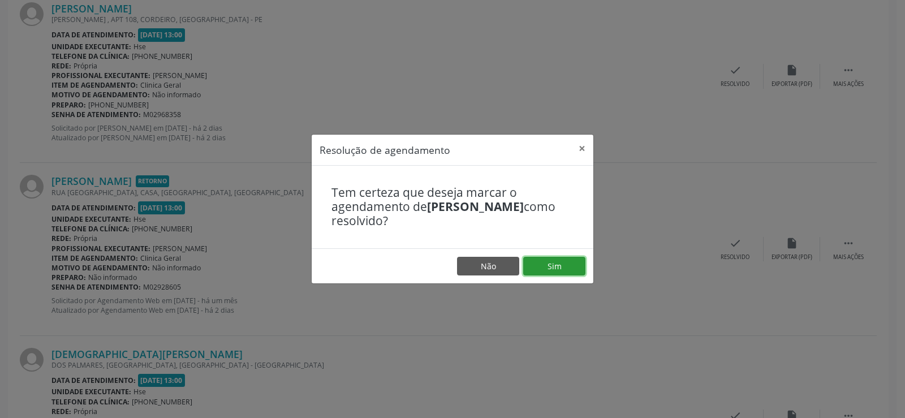
click at [567, 270] on button "Sim" at bounding box center [554, 266] width 62 height 19
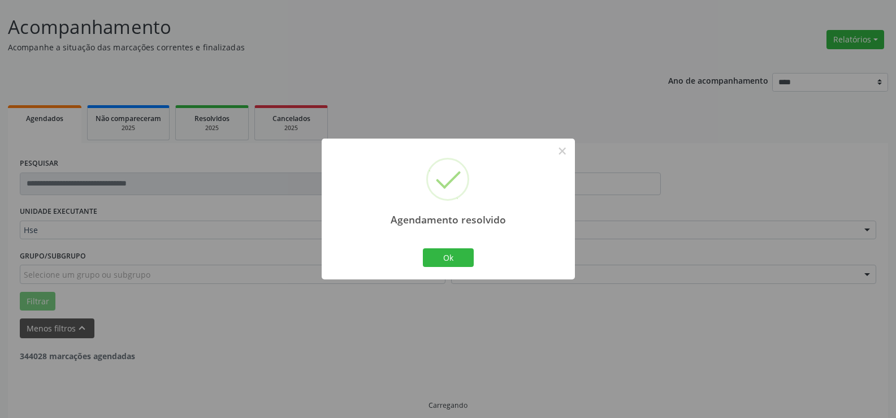
scroll to position [76, 0]
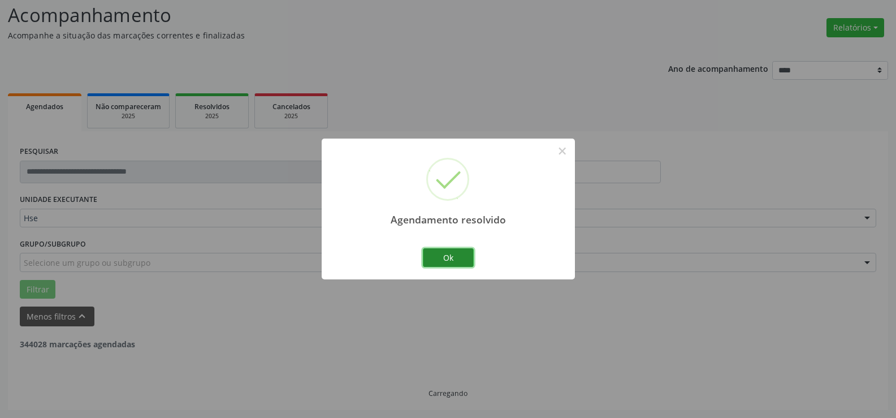
click at [448, 260] on button "Ok" at bounding box center [448, 257] width 51 height 19
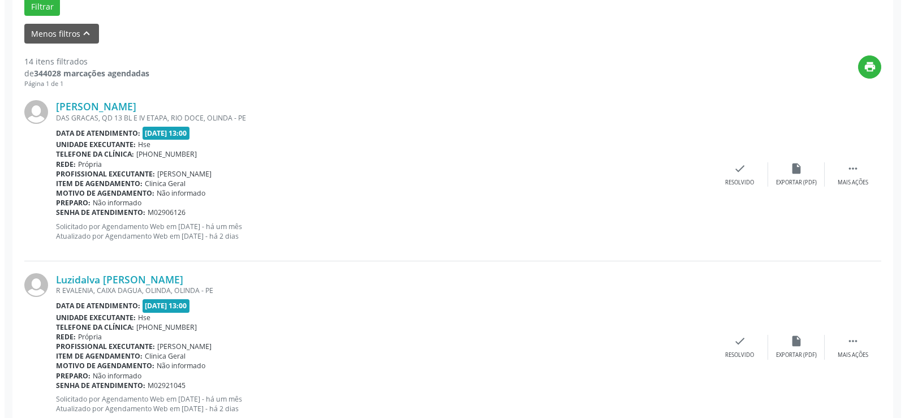
scroll to position [472, 0]
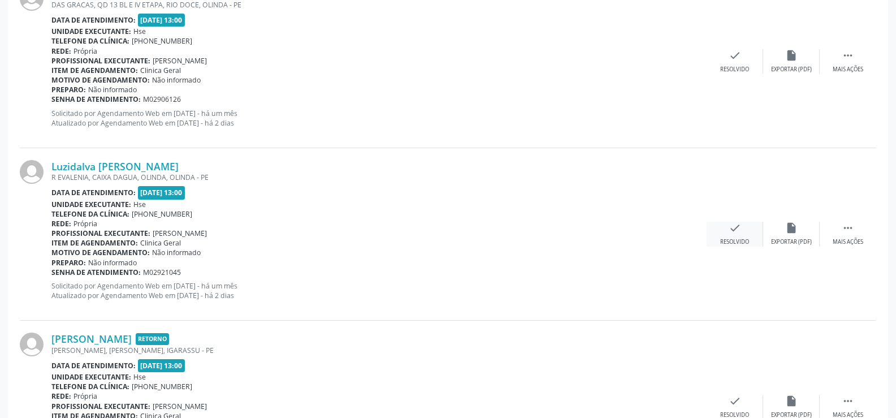
click at [744, 230] on div "check Resolvido" at bounding box center [735, 234] width 57 height 24
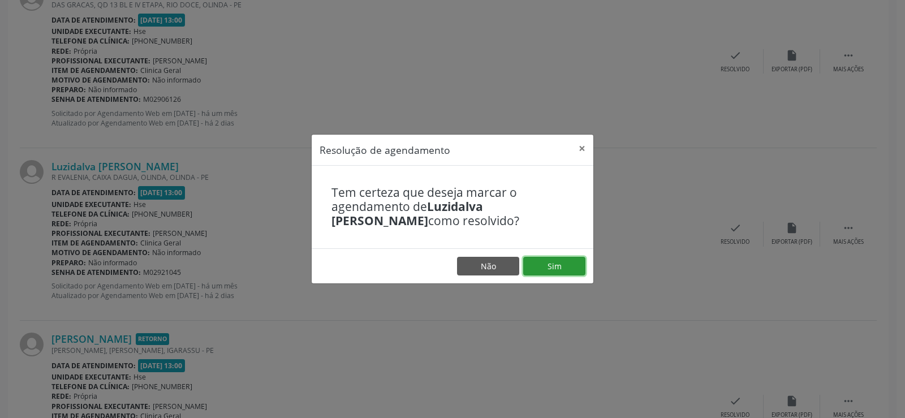
click at [562, 262] on button "Sim" at bounding box center [554, 266] width 62 height 19
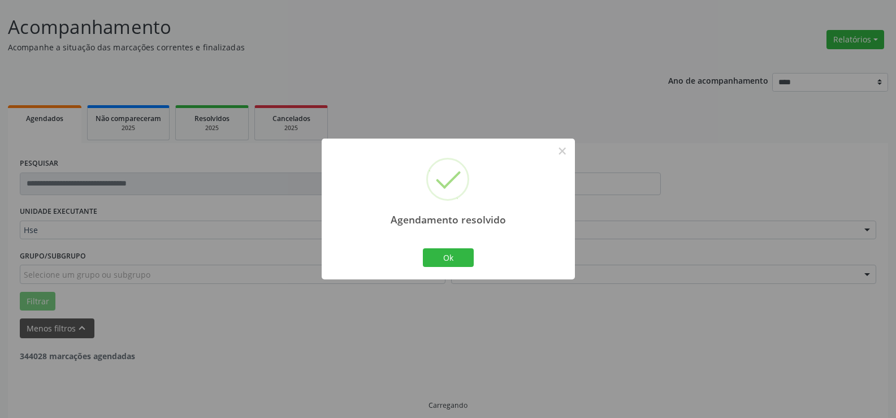
scroll to position [76, 0]
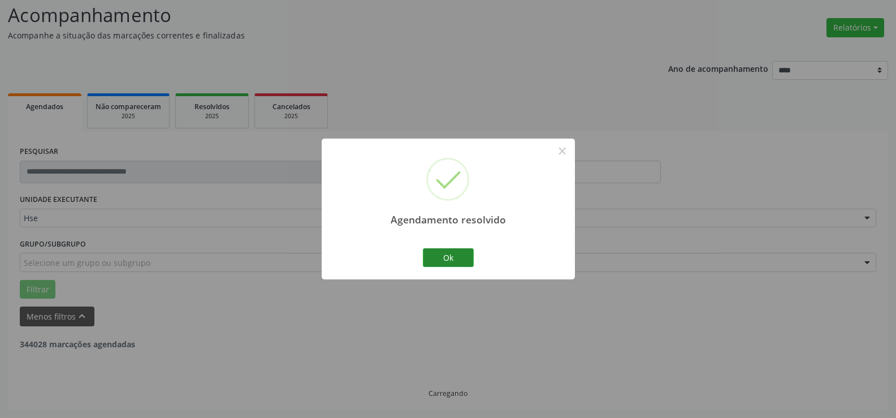
click at [456, 261] on button "Ok" at bounding box center [448, 257] width 51 height 19
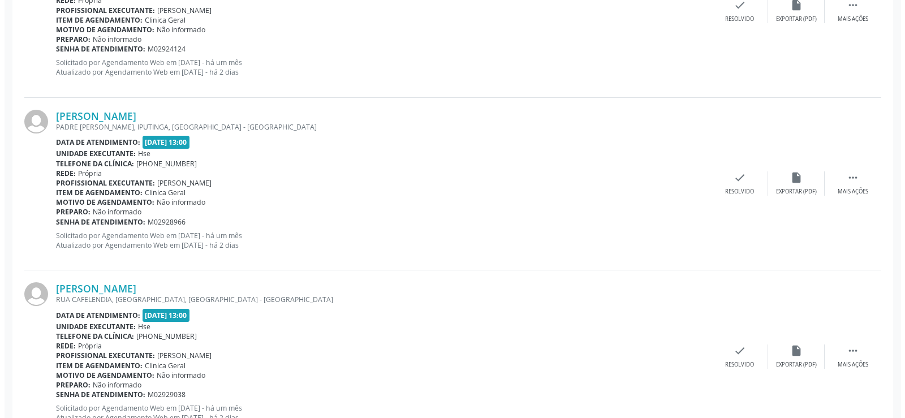
scroll to position [924, 0]
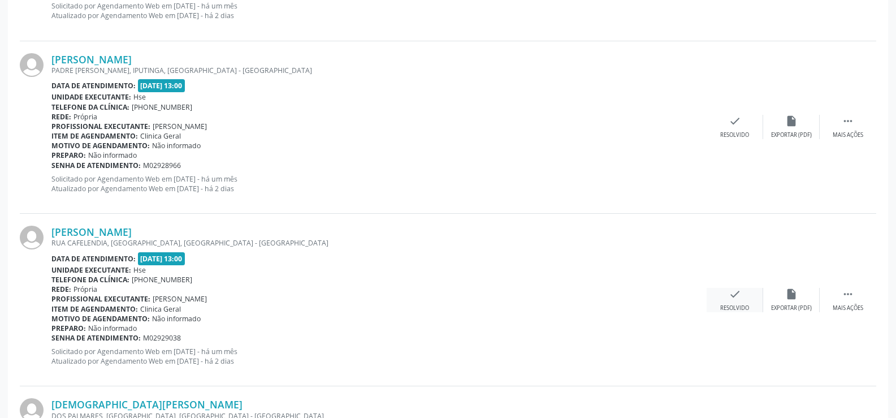
click at [732, 297] on icon "check" at bounding box center [735, 294] width 12 height 12
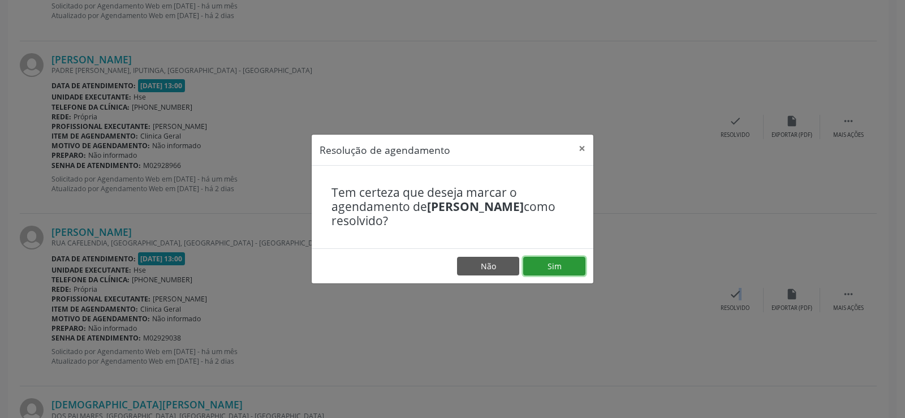
click at [570, 262] on button "Sim" at bounding box center [554, 266] width 62 height 19
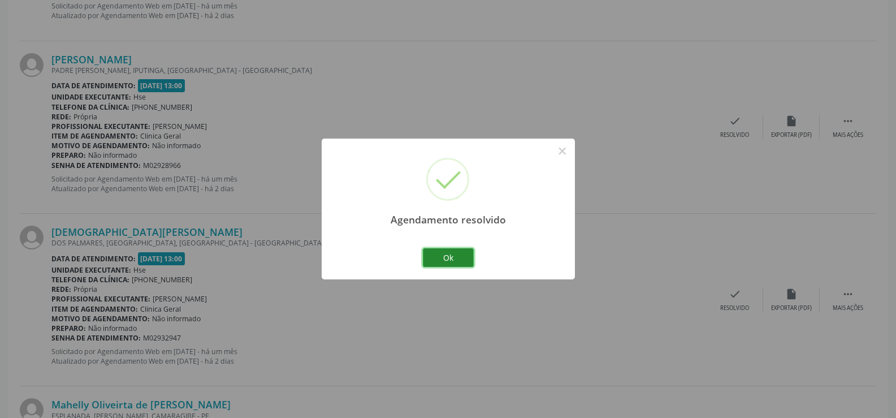
click at [456, 253] on button "Ok" at bounding box center [448, 257] width 51 height 19
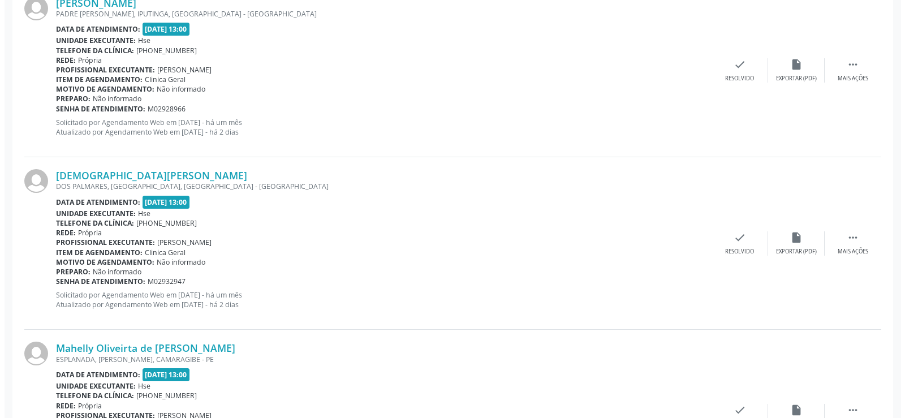
scroll to position [1150, 0]
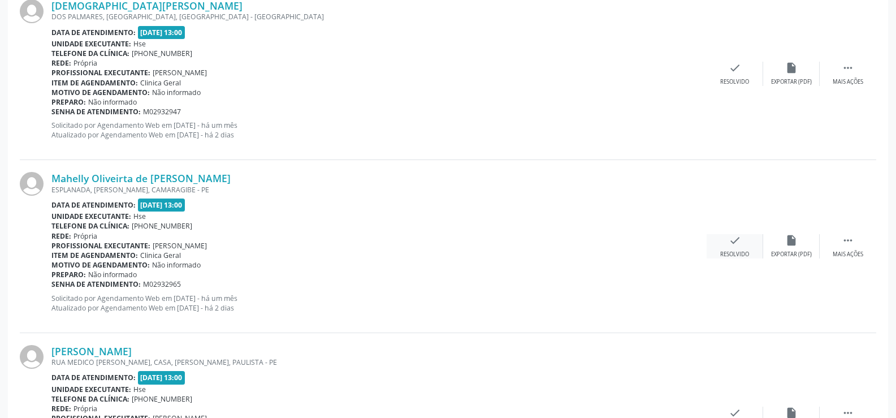
click at [737, 248] on div "check Resolvido" at bounding box center [735, 246] width 57 height 24
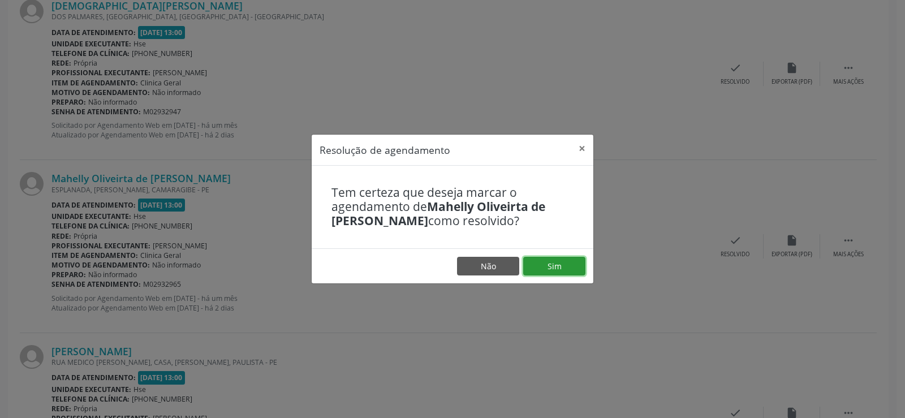
click at [542, 271] on button "Sim" at bounding box center [554, 266] width 62 height 19
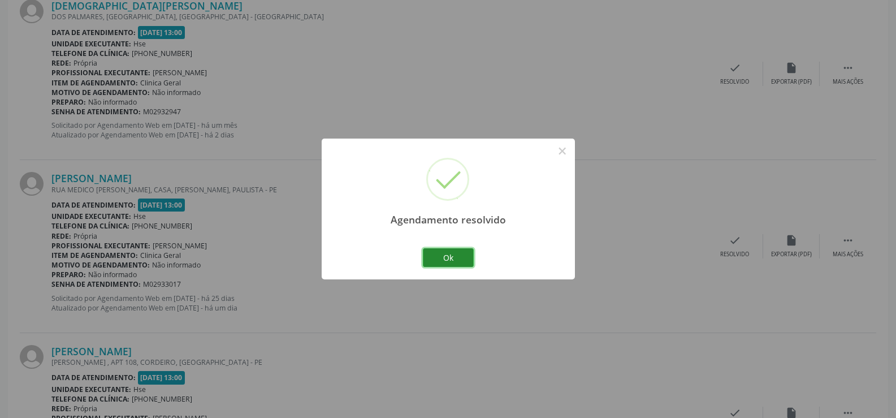
click at [463, 265] on button "Ok" at bounding box center [448, 257] width 51 height 19
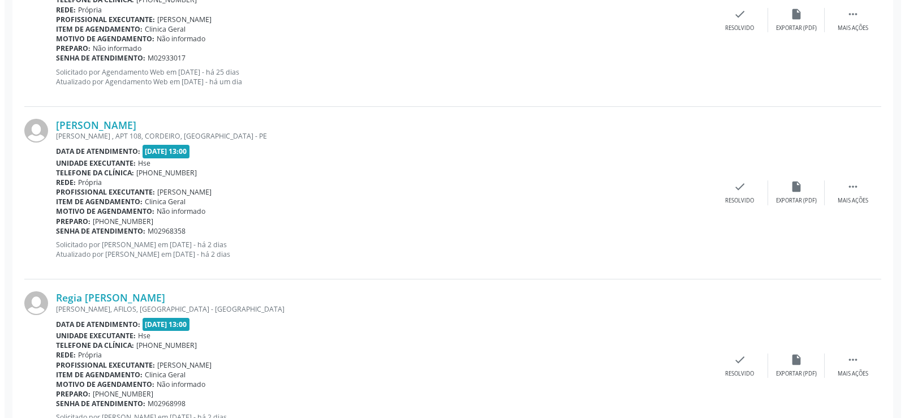
scroll to position [1433, 0]
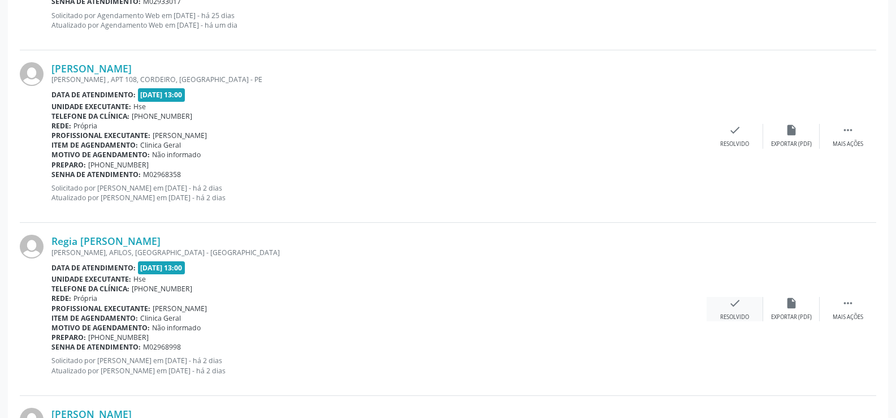
click at [734, 311] on div "check Resolvido" at bounding box center [735, 309] width 57 height 24
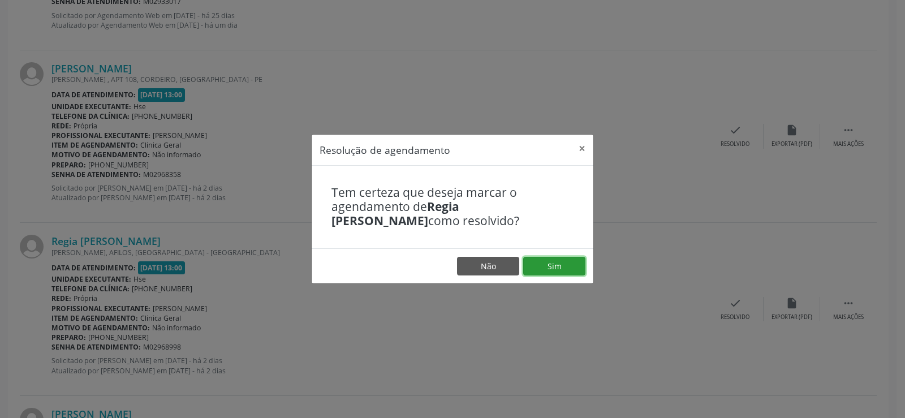
click at [548, 260] on button "Sim" at bounding box center [554, 266] width 62 height 19
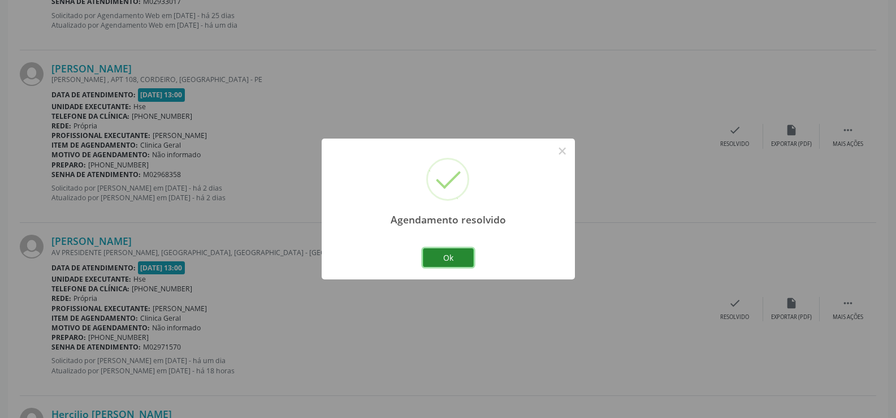
click at [461, 258] on button "Ok" at bounding box center [448, 257] width 51 height 19
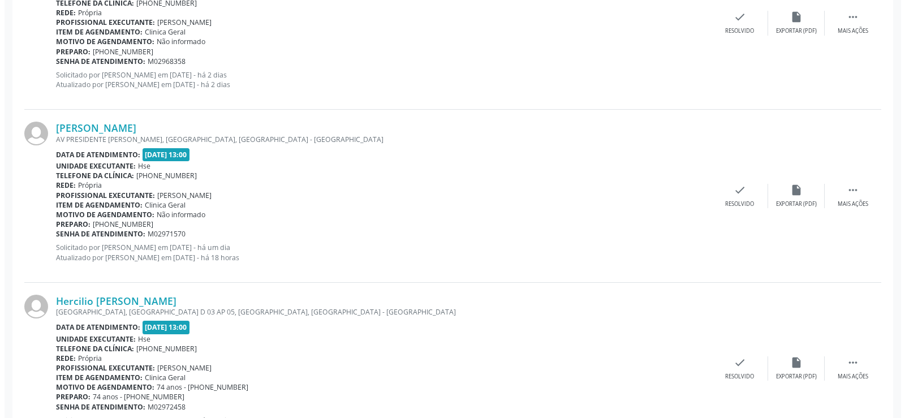
scroll to position [1603, 0]
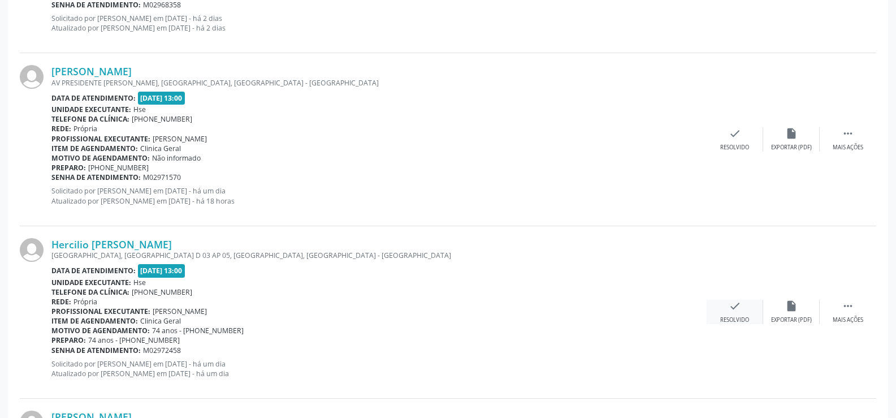
click at [737, 305] on icon "check" at bounding box center [735, 306] width 12 height 12
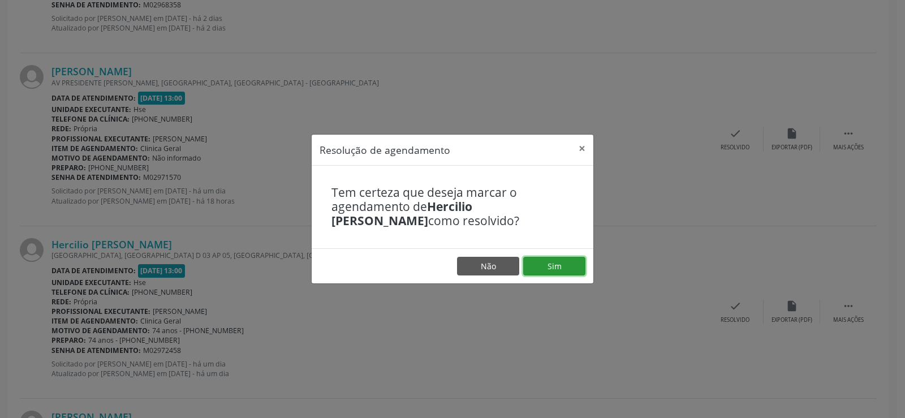
click at [563, 268] on button "Sim" at bounding box center [554, 266] width 62 height 19
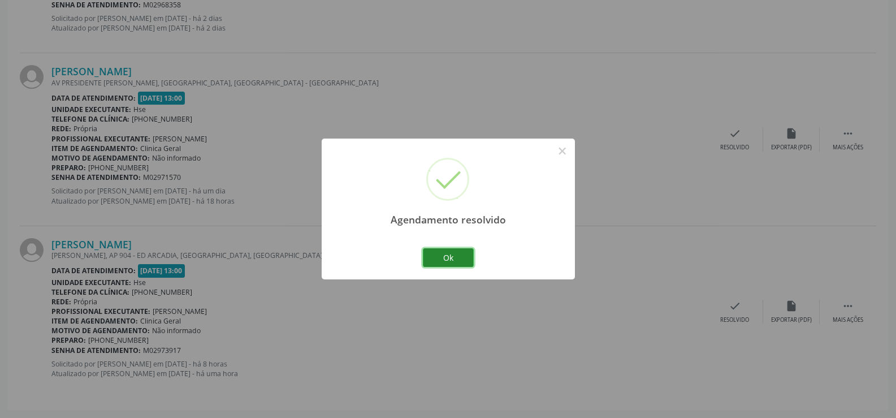
click at [460, 253] on button "Ok" at bounding box center [448, 257] width 51 height 19
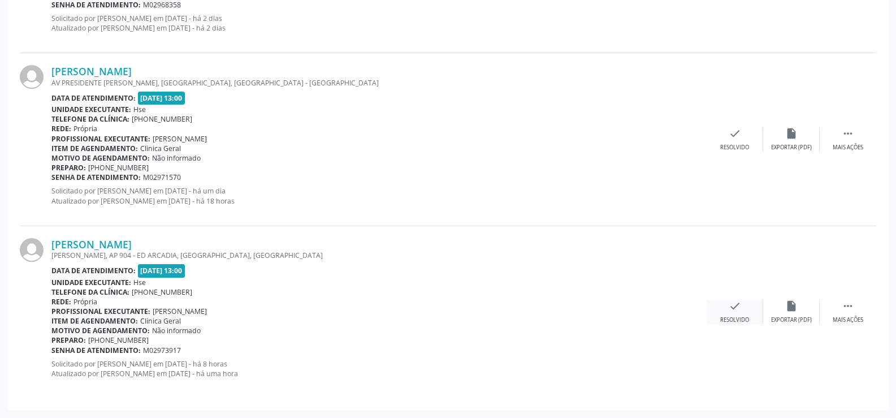
click at [734, 317] on div "Resolvido" at bounding box center [735, 320] width 29 height 8
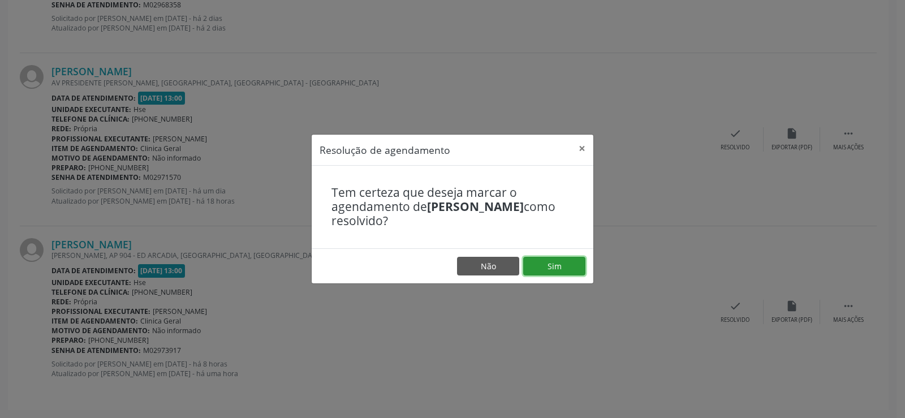
click at [559, 271] on button "Sim" at bounding box center [554, 266] width 62 height 19
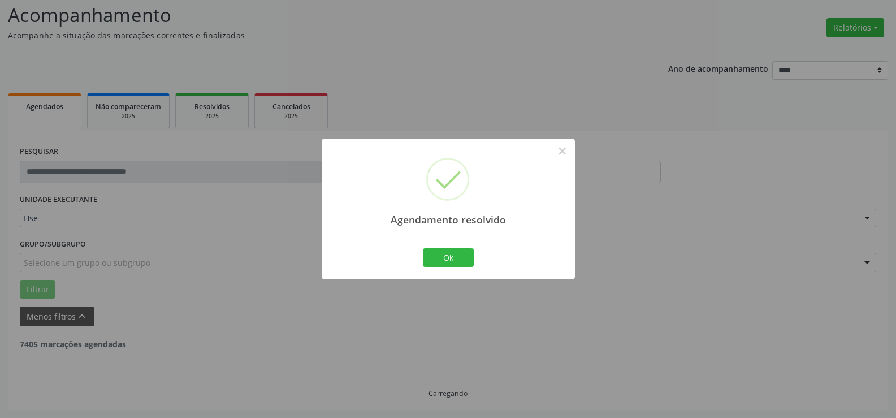
scroll to position [1430, 0]
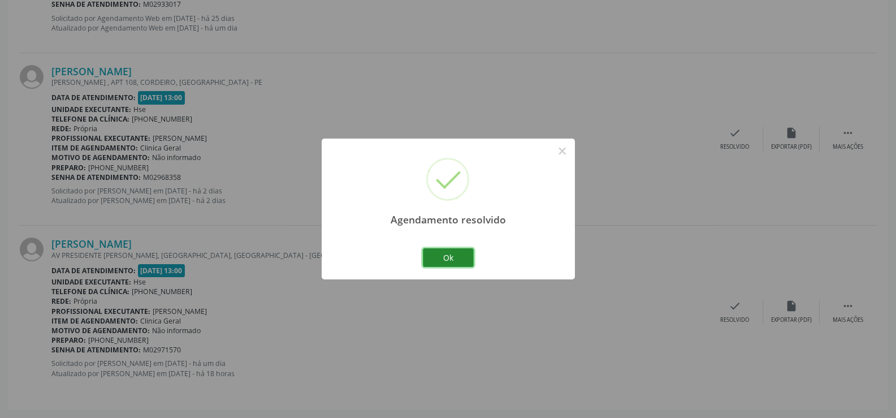
click at [449, 260] on button "Ok" at bounding box center [448, 257] width 51 height 19
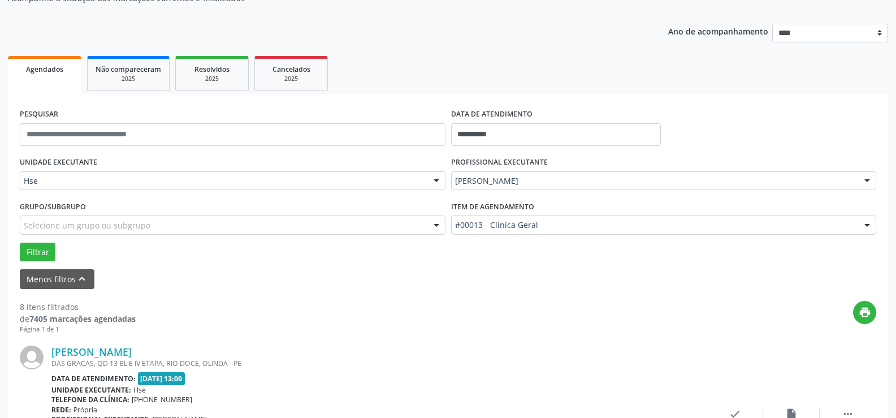
scroll to position [57, 0]
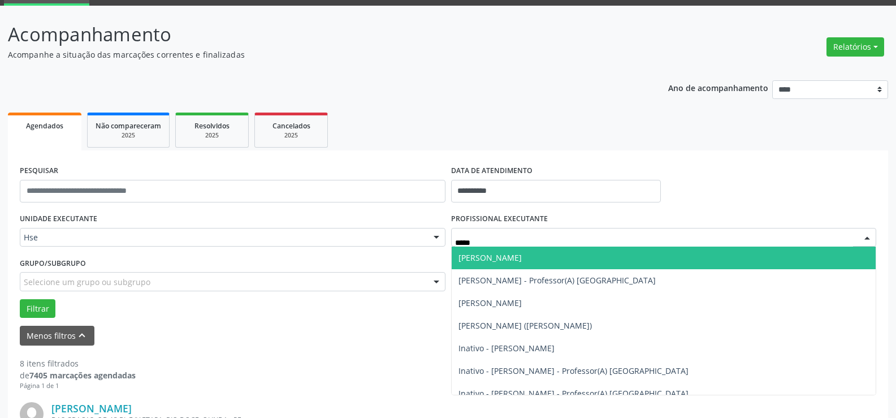
type input "******"
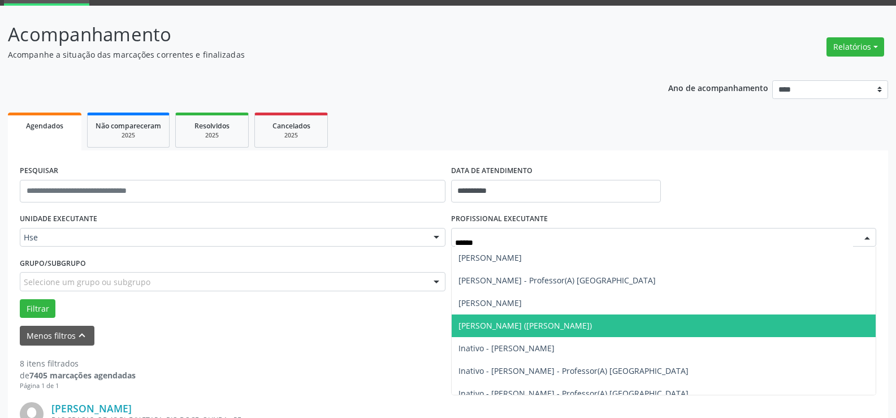
click at [577, 325] on span "[PERSON_NAME] ([PERSON_NAME])" at bounding box center [525, 325] width 133 height 11
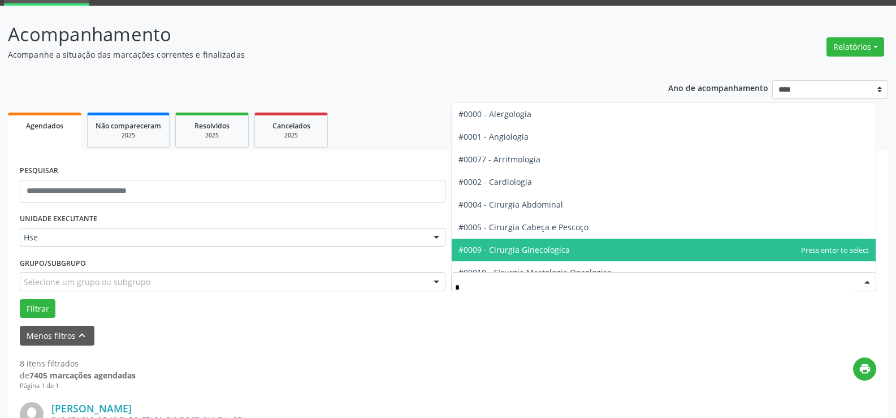
type input "**"
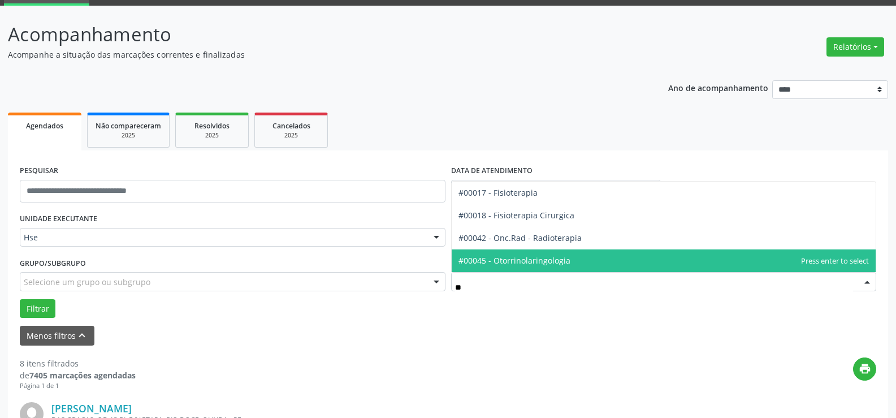
click at [564, 266] on span "#00045 - Otorrinolaringologia" at bounding box center [515, 260] width 112 height 11
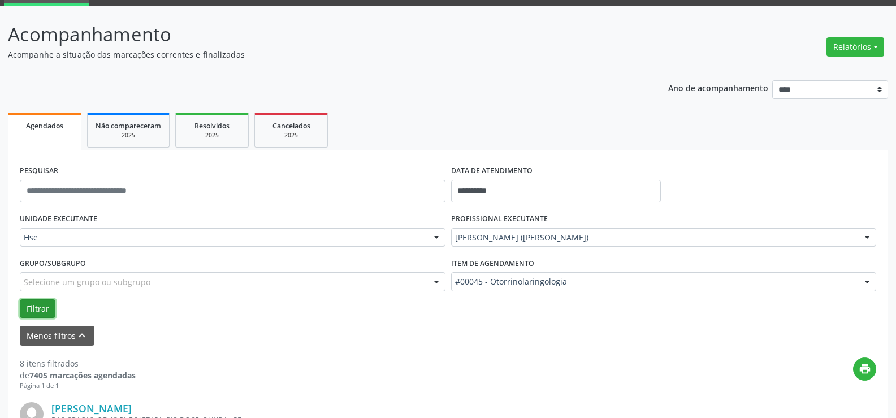
click at [40, 309] on button "Filtrar" at bounding box center [38, 308] width 36 height 19
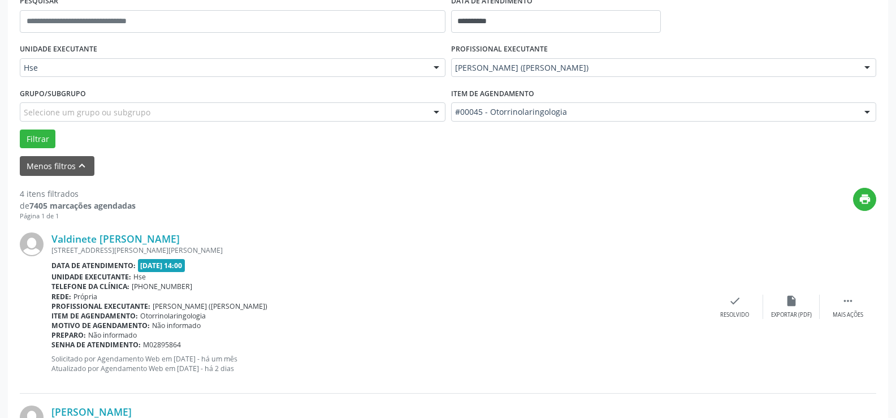
scroll to position [283, 0]
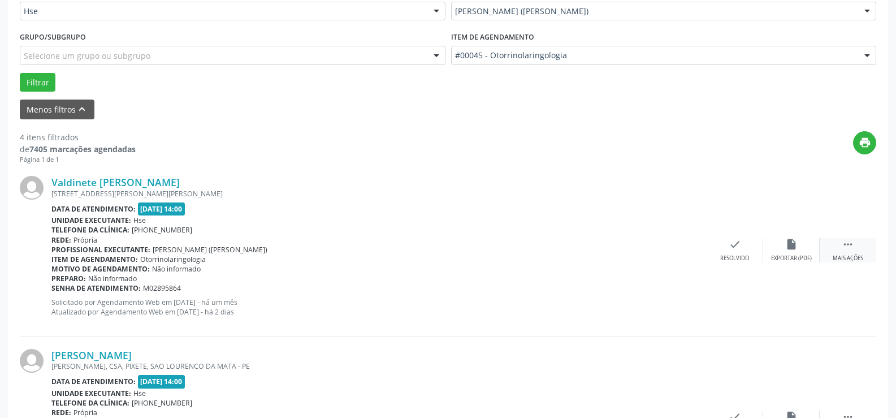
click at [856, 244] on div " Mais ações" at bounding box center [848, 250] width 57 height 24
click at [791, 260] on div "Não compareceu" at bounding box center [791, 259] width 48 height 8
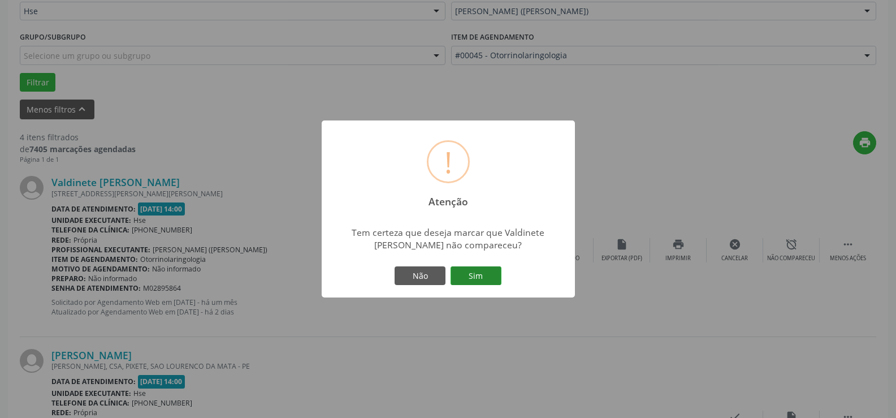
click at [480, 283] on button "Sim" at bounding box center [476, 275] width 51 height 19
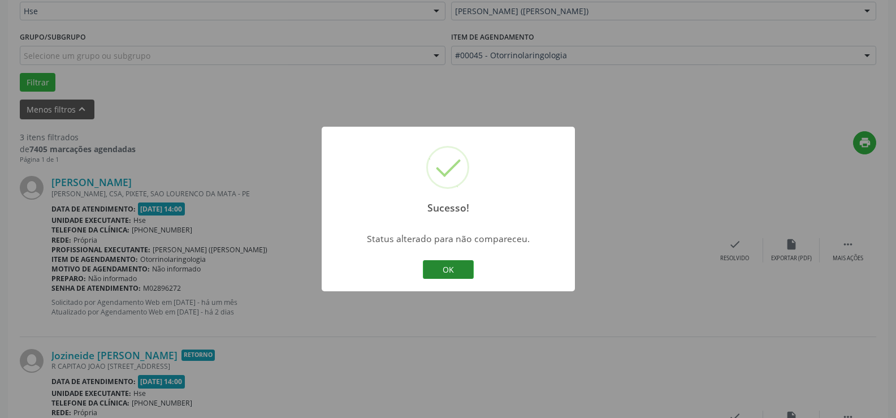
click at [451, 269] on button "OK" at bounding box center [448, 269] width 51 height 19
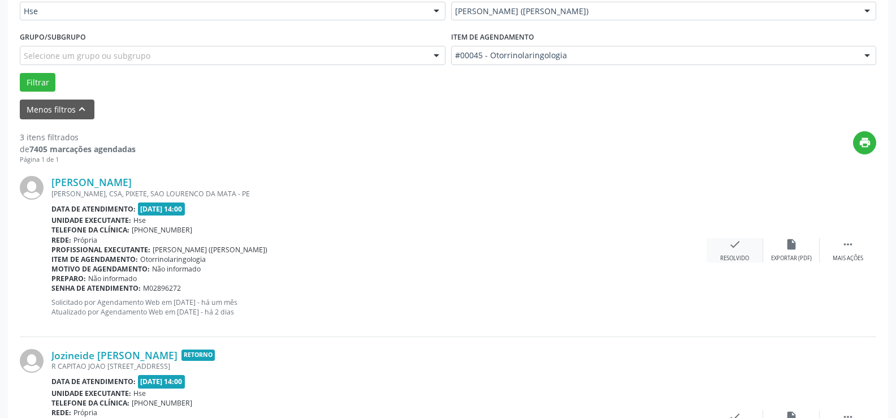
click at [738, 246] on icon "check" at bounding box center [735, 244] width 12 height 12
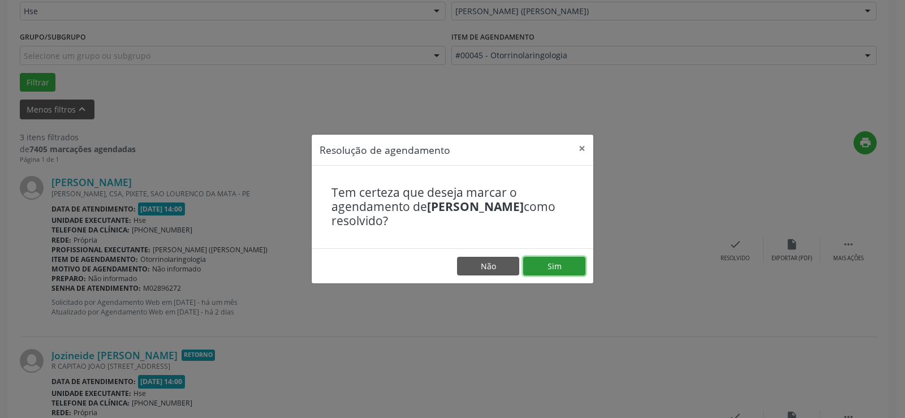
click at [558, 270] on button "Sim" at bounding box center [554, 266] width 62 height 19
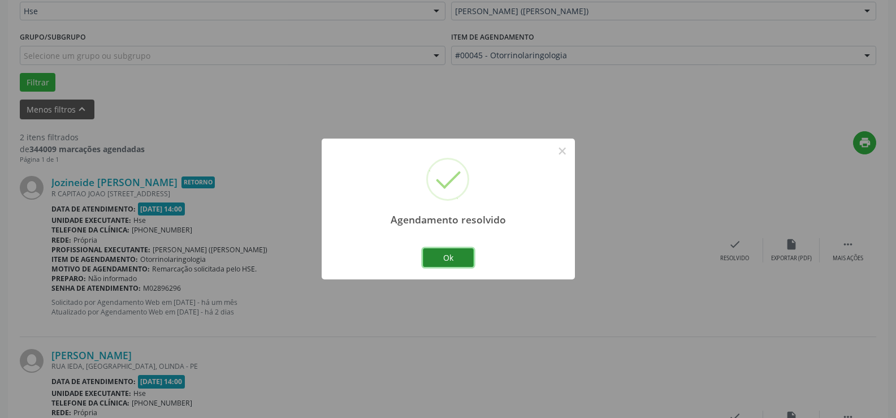
click at [463, 257] on button "Ok" at bounding box center [448, 257] width 51 height 19
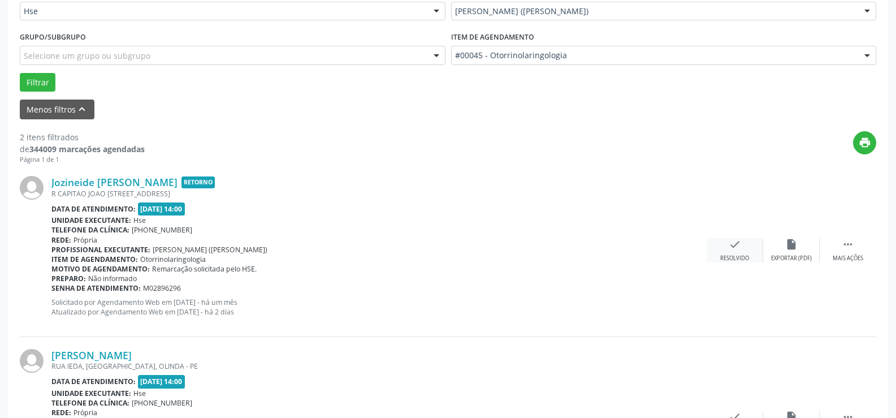
click at [729, 248] on icon "check" at bounding box center [735, 244] width 12 height 12
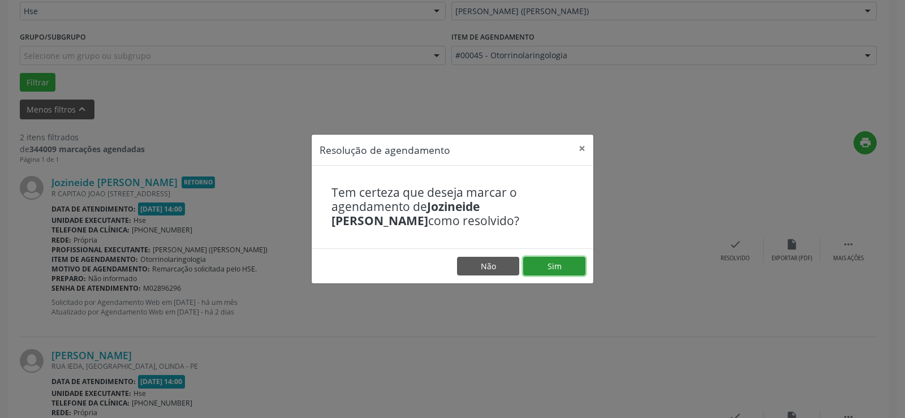
click at [558, 260] on button "Sim" at bounding box center [554, 266] width 62 height 19
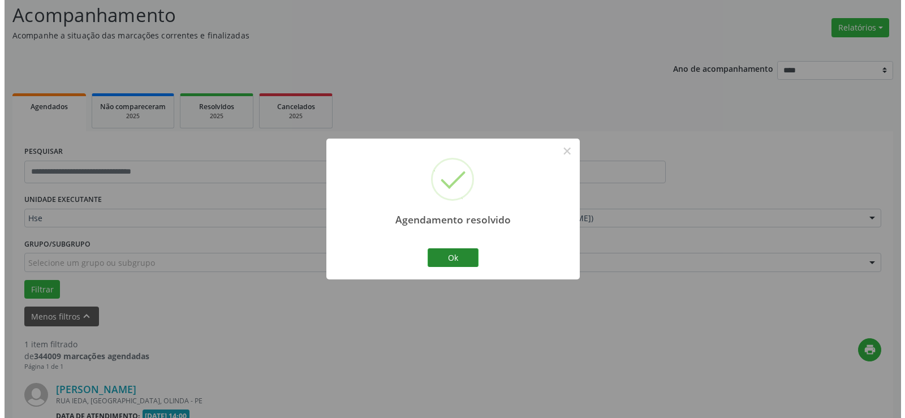
scroll to position [221, 0]
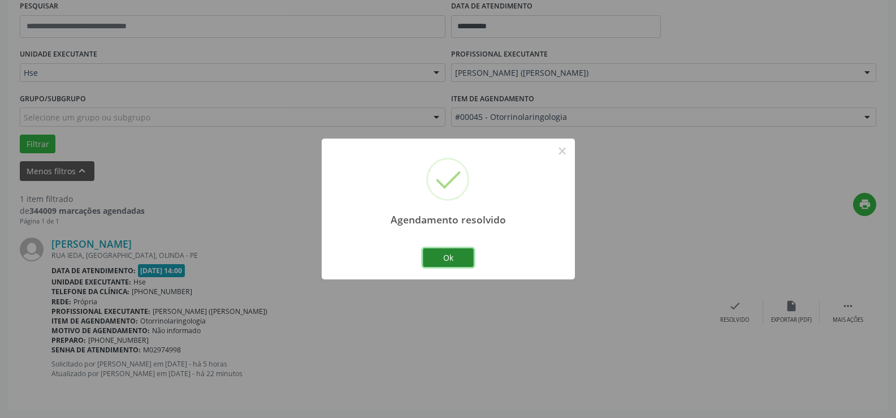
click at [453, 258] on button "Ok" at bounding box center [448, 257] width 51 height 19
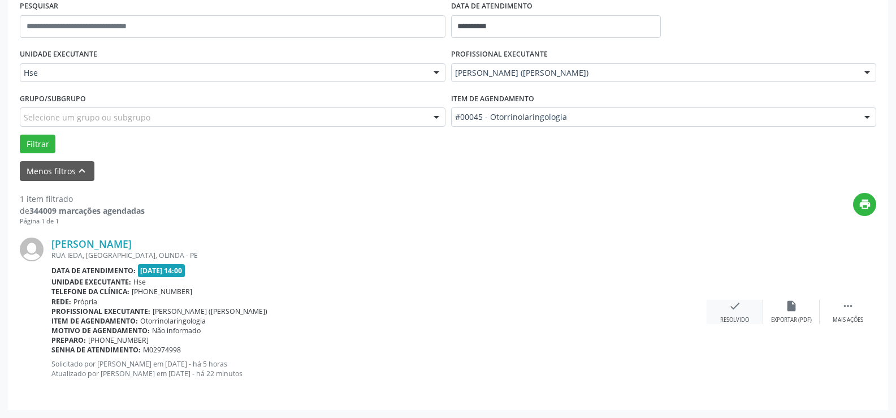
click at [752, 304] on div "check Resolvido" at bounding box center [735, 312] width 57 height 24
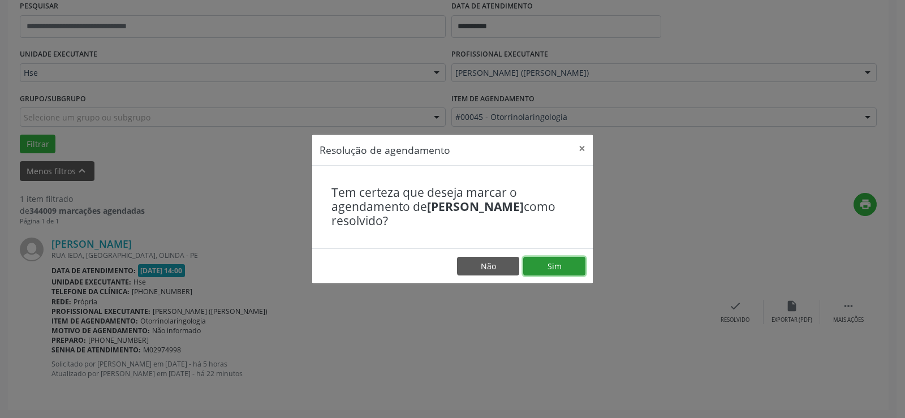
click at [559, 264] on button "Sim" at bounding box center [554, 266] width 62 height 19
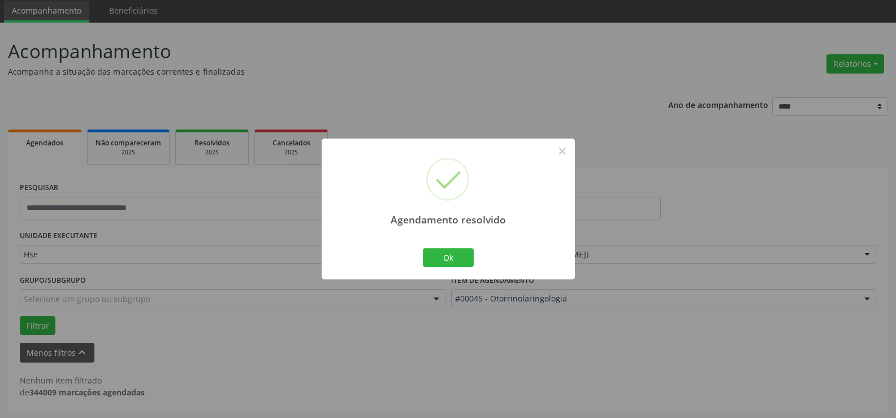
scroll to position [40, 0]
click at [456, 244] on div "Agendamento resolvido × Ok Cancel" at bounding box center [448, 209] width 253 height 141
click at [450, 257] on button "Ok" at bounding box center [448, 257] width 51 height 19
